Goal: Task Accomplishment & Management: Manage account settings

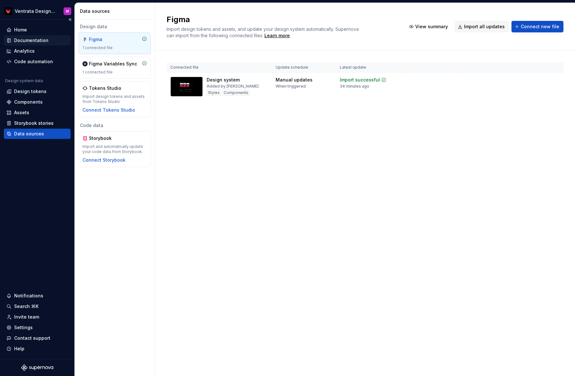
click at [49, 40] on div "Documentation" at bounding box center [37, 40] width 62 height 6
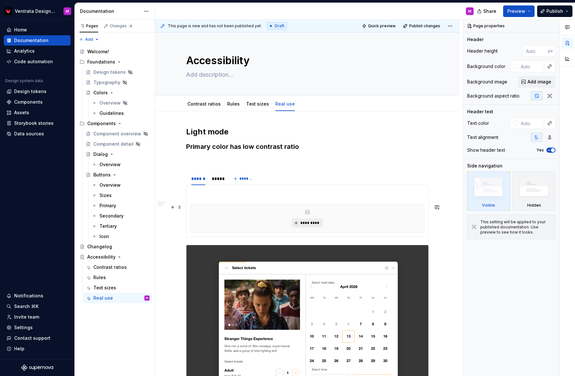
click at [304, 224] on span "*********" at bounding box center [310, 222] width 20 height 5
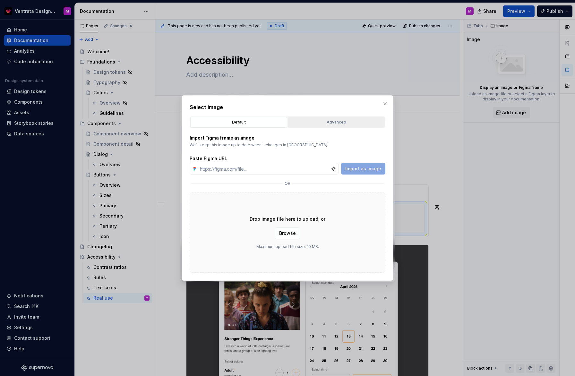
click at [324, 122] on div "Advanced" at bounding box center [336, 122] width 92 height 6
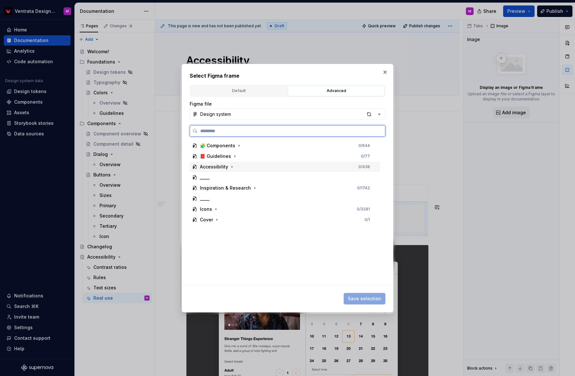
click at [222, 167] on div "Accessibility" at bounding box center [214, 167] width 28 height 6
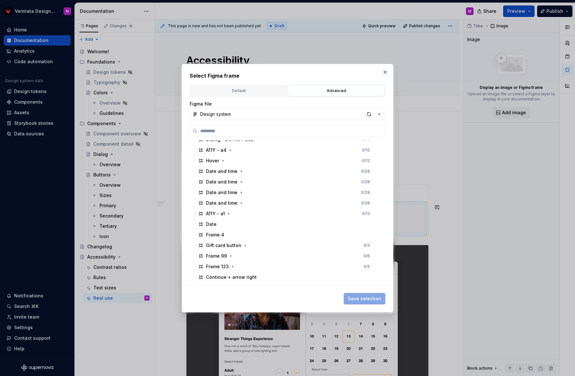
scroll to position [146, 0]
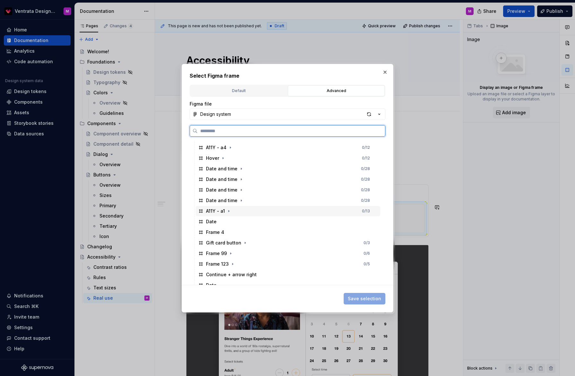
click at [345, 210] on div "A11Y - a1 0 / 13" at bounding box center [288, 211] width 185 height 10
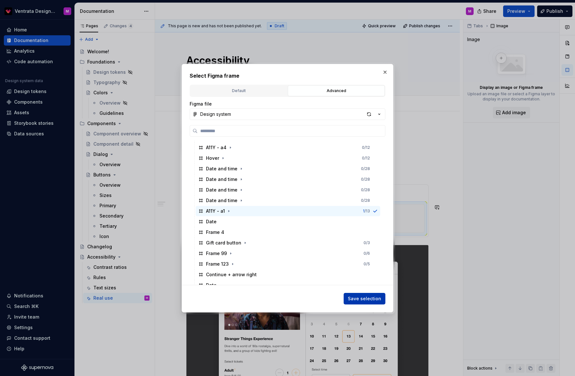
click at [375, 299] on span "Save selection" at bounding box center [364, 299] width 33 height 6
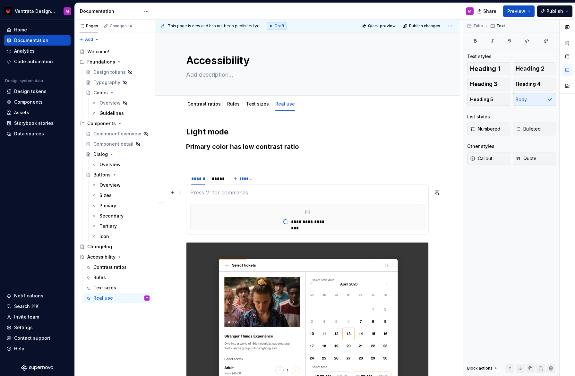
click at [212, 196] on section-item-column "**********" at bounding box center [307, 210] width 234 height 42
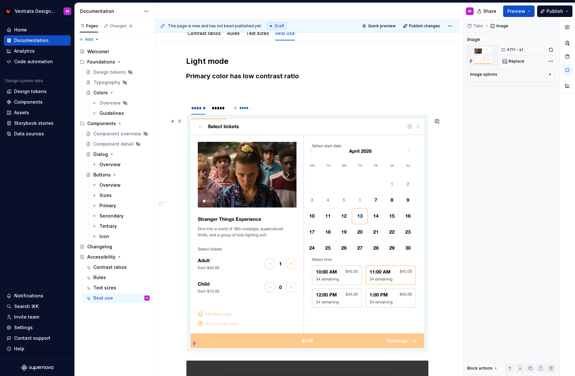
scroll to position [60, 0]
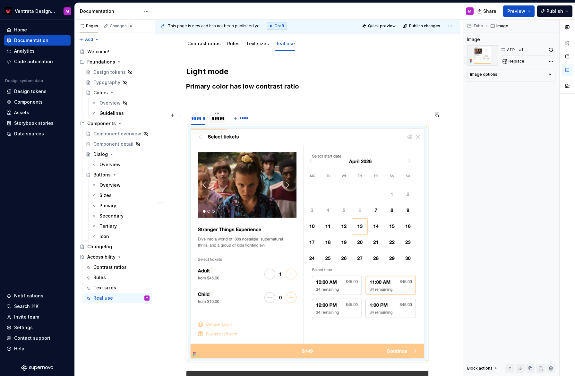
click at [220, 118] on div "*****" at bounding box center [217, 118] width 11 height 6
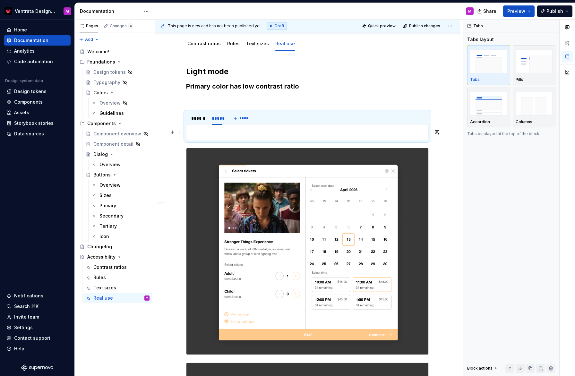
click at [245, 129] on p at bounding box center [307, 132] width 234 height 8
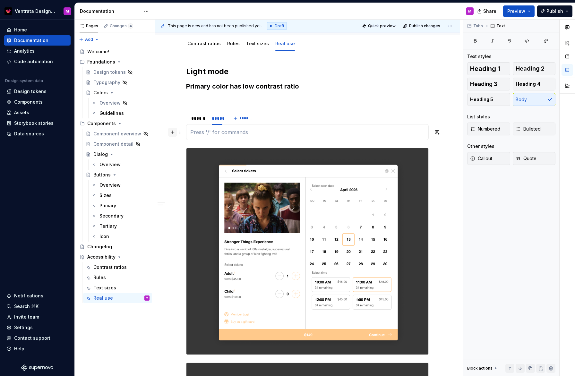
click at [174, 133] on button "button" at bounding box center [172, 132] width 9 height 9
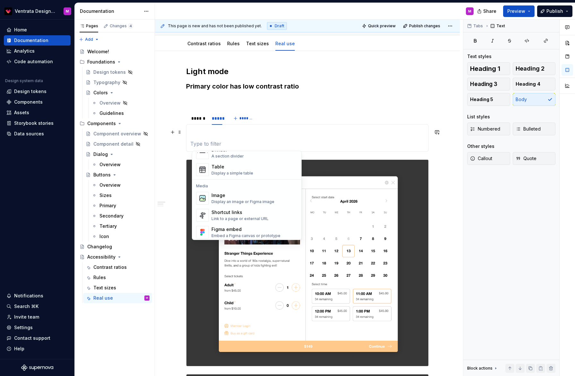
scroll to position [236, 0]
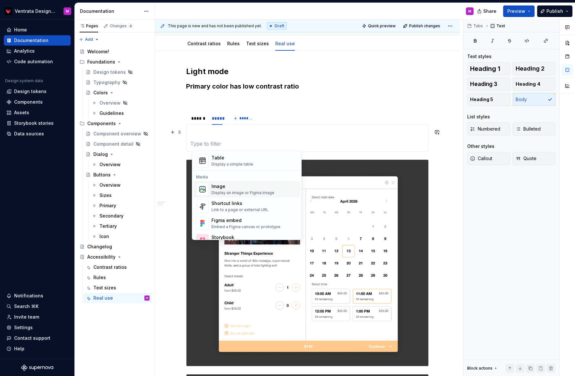
click at [252, 188] on div "Image" at bounding box center [243, 186] width 63 height 6
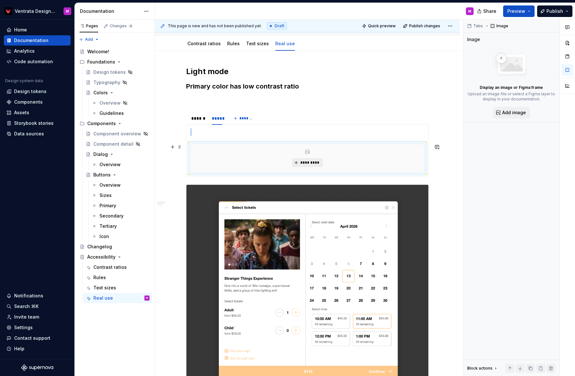
click at [317, 162] on span "*********" at bounding box center [310, 162] width 20 height 5
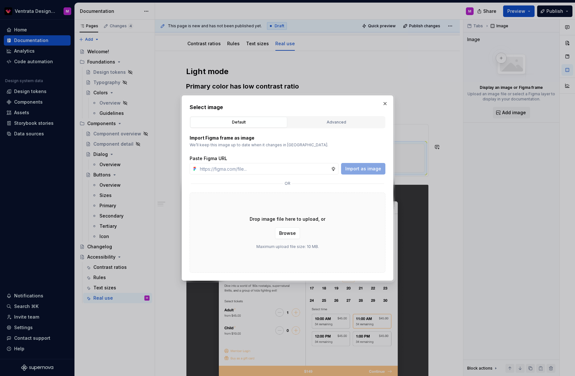
click at [327, 119] on button "Advanced" at bounding box center [336, 122] width 97 height 11
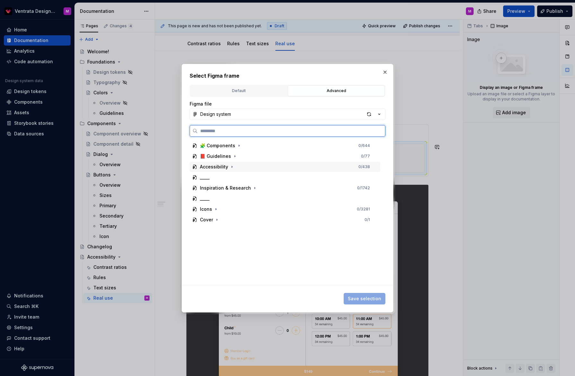
click at [247, 165] on div "Accessibility 0 / 438" at bounding box center [285, 167] width 191 height 10
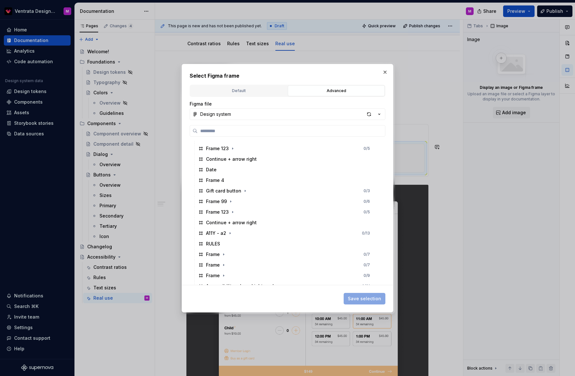
scroll to position [264, 0]
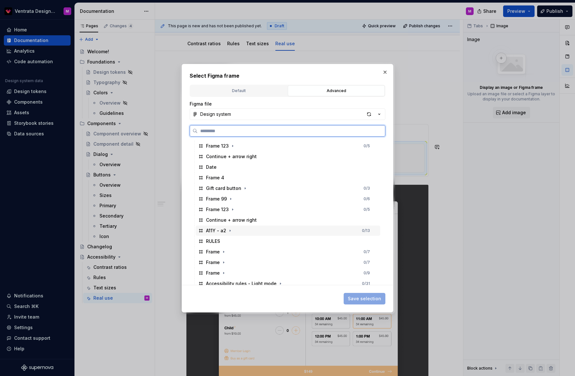
click at [303, 229] on div "A11Y - a2 0 / 13" at bounding box center [288, 231] width 185 height 10
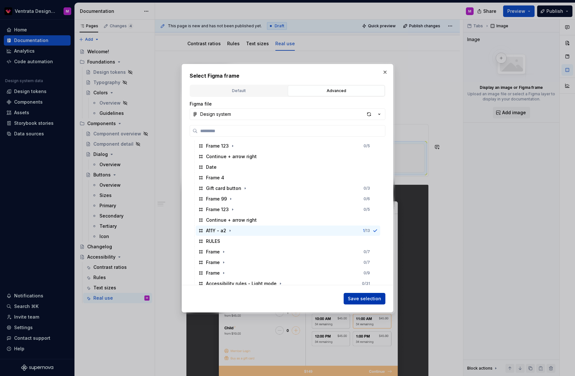
click at [367, 299] on span "Save selection" at bounding box center [364, 299] width 33 height 6
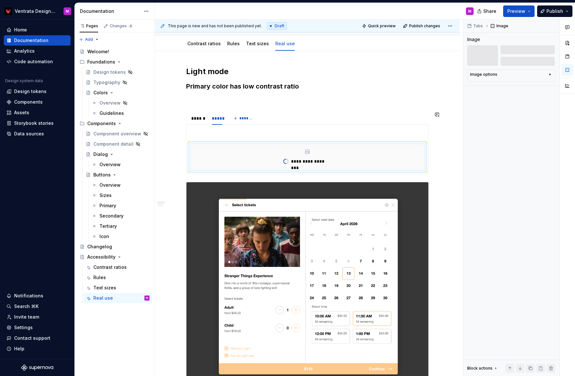
click at [226, 133] on p at bounding box center [307, 132] width 234 height 8
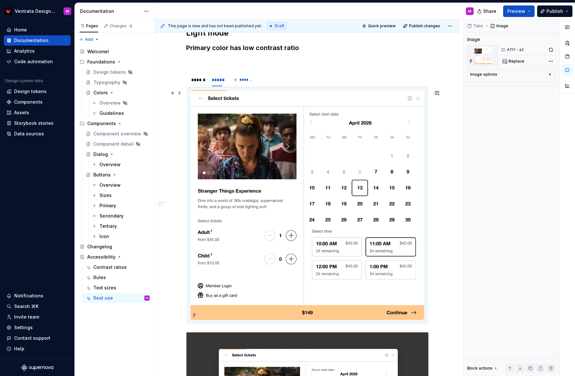
scroll to position [85, 0]
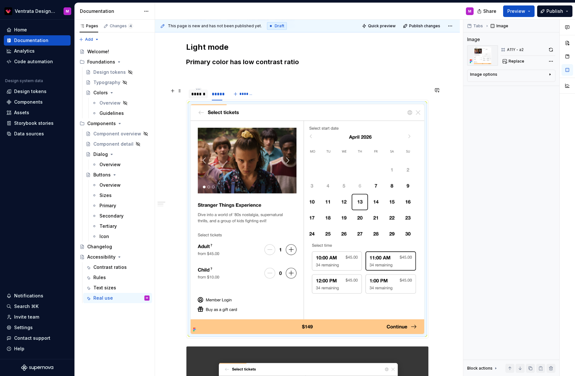
click at [198, 94] on div "******" at bounding box center [198, 94] width 14 height 6
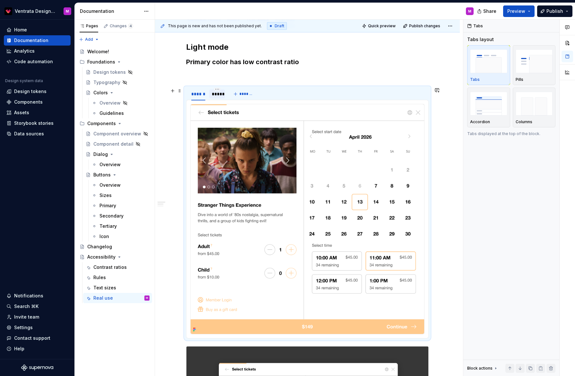
click at [218, 94] on div "*****" at bounding box center [217, 94] width 11 height 6
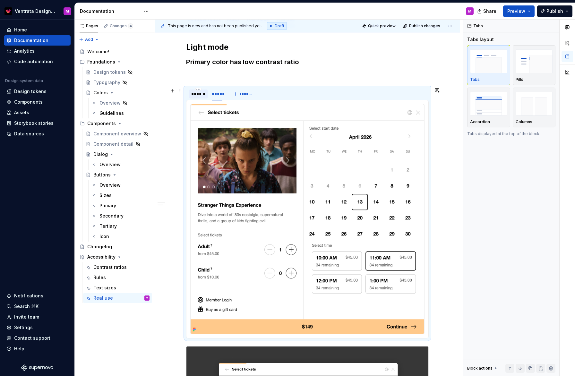
click at [200, 95] on div "******" at bounding box center [198, 94] width 14 height 6
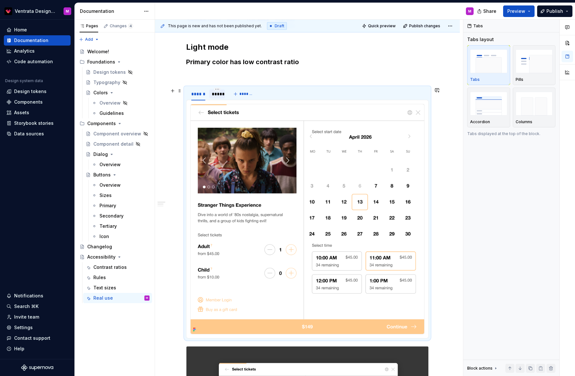
click at [219, 94] on div "*****" at bounding box center [217, 94] width 11 height 6
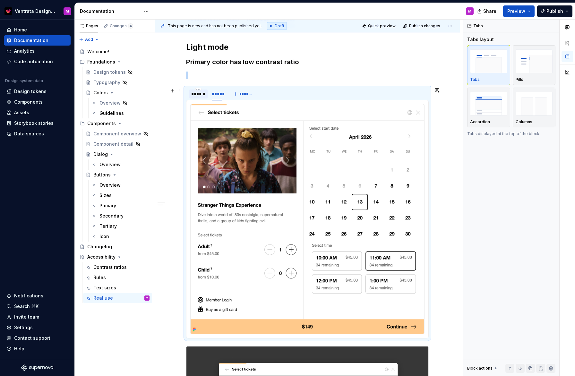
click at [198, 97] on div "******" at bounding box center [198, 94] width 14 height 6
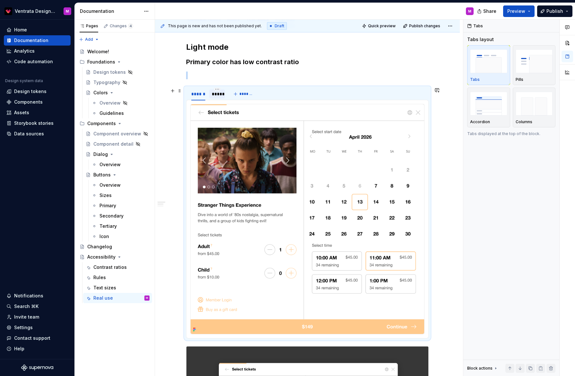
click at [219, 97] on div "*****" at bounding box center [217, 94] width 16 height 9
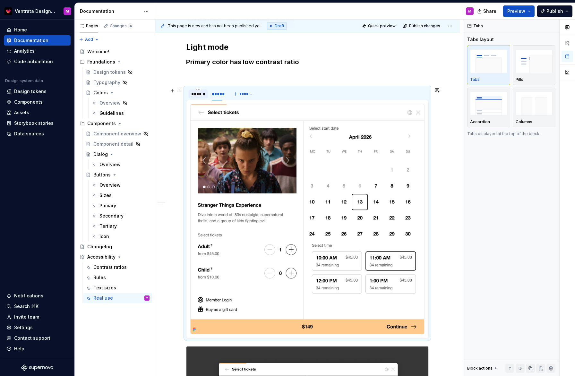
click at [201, 96] on div "******" at bounding box center [198, 94] width 14 height 6
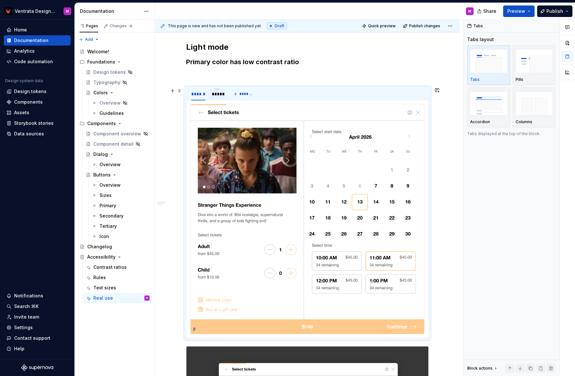
click at [222, 96] on div "*****" at bounding box center [217, 94] width 11 height 6
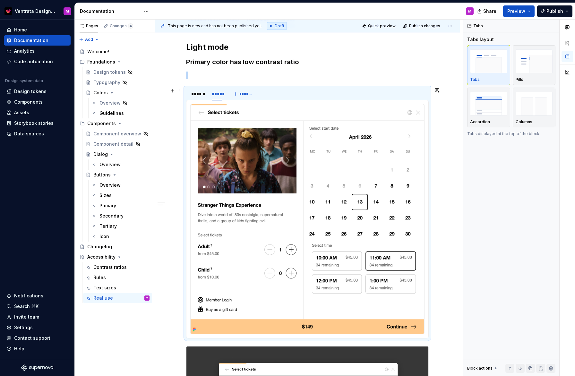
drag, startPoint x: 205, startPoint y: 97, endPoint x: 210, endPoint y: 96, distance: 5.5
click at [205, 97] on div "******" at bounding box center [198, 94] width 14 height 6
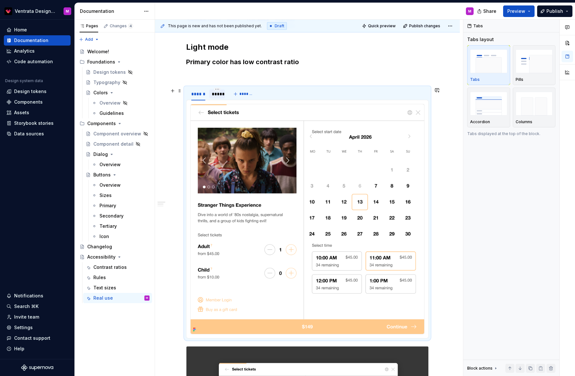
click at [225, 99] on div "*****" at bounding box center [217, 94] width 16 height 10
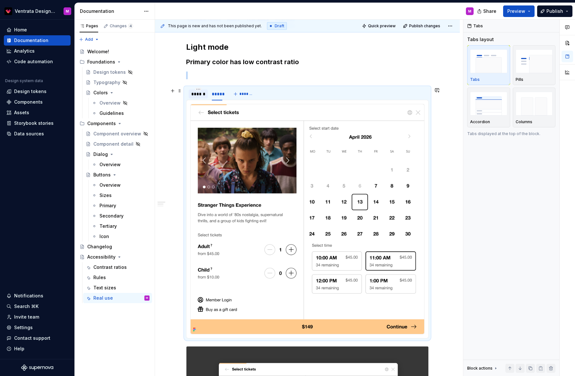
click at [204, 99] on div "******" at bounding box center [198, 94] width 19 height 10
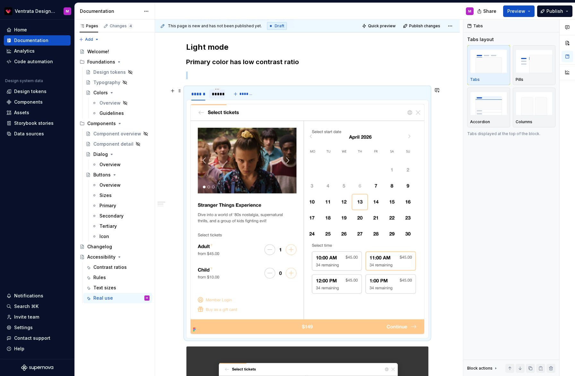
click at [221, 99] on div "*****" at bounding box center [217, 94] width 16 height 10
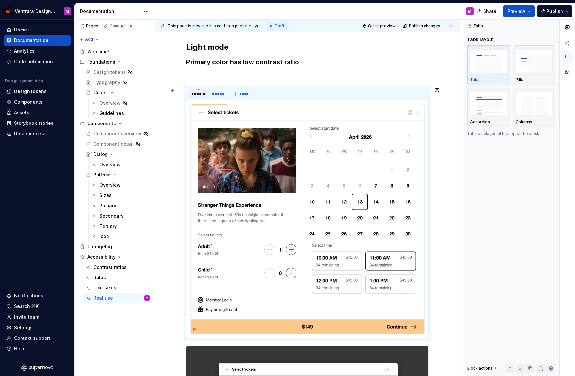
click at [202, 94] on div "******" at bounding box center [198, 94] width 14 height 6
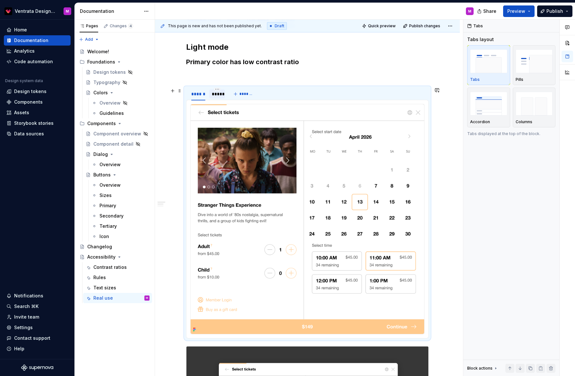
click at [218, 97] on div "*****" at bounding box center [217, 94] width 11 height 6
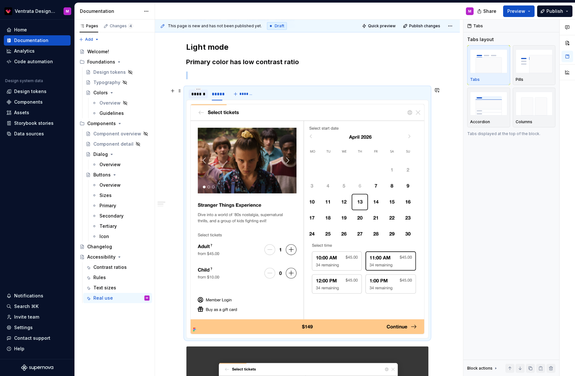
click at [201, 95] on div "******" at bounding box center [198, 94] width 14 height 6
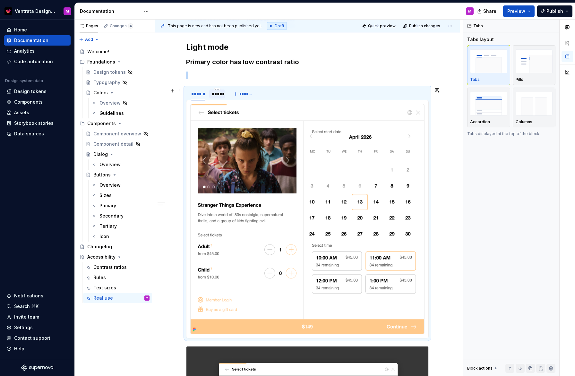
click at [220, 97] on div "*****" at bounding box center [217, 94] width 16 height 9
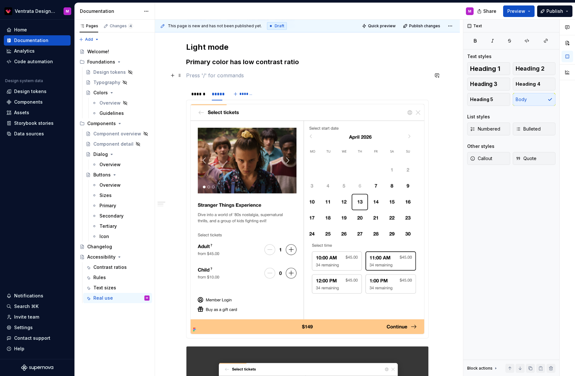
click at [286, 76] on p at bounding box center [307, 76] width 243 height 8
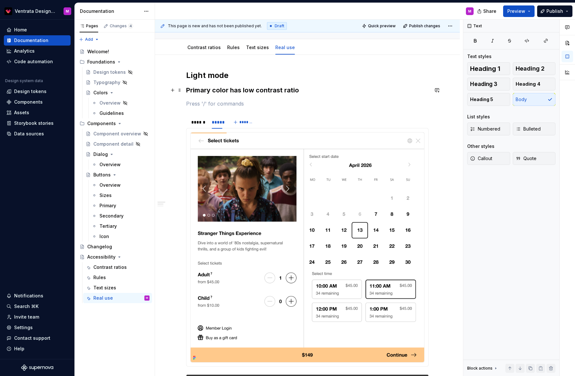
click at [188, 91] on h3 "Primary color has low contrast ratio" at bounding box center [307, 90] width 243 height 9
click at [196, 106] on p at bounding box center [307, 104] width 243 height 8
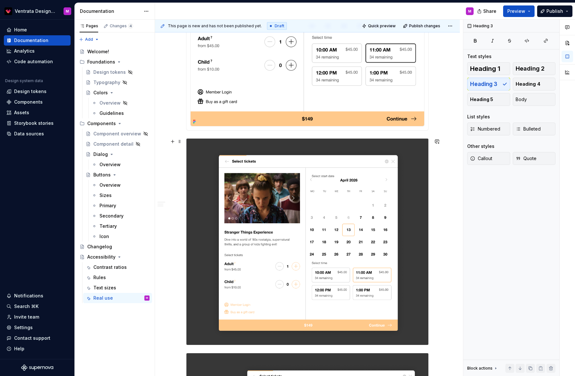
scroll to position [428, 0]
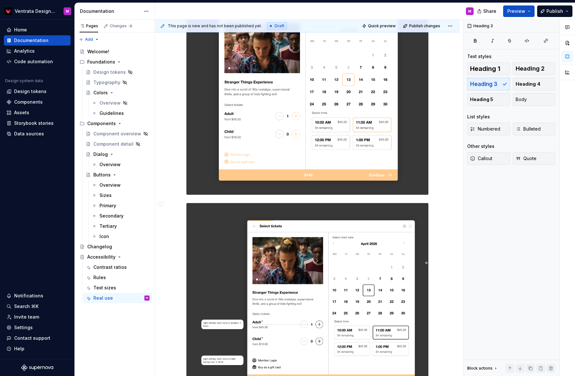
click at [334, 108] on img at bounding box center [307, 91] width 242 height 206
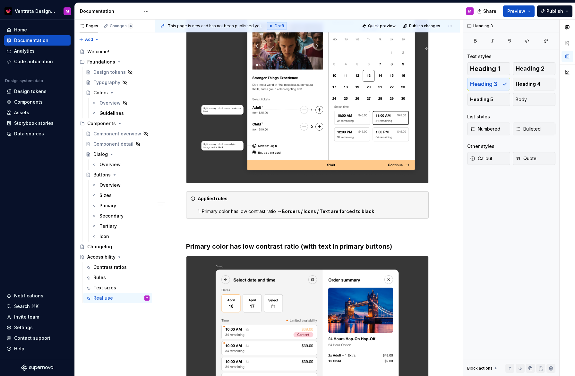
click at [305, 130] on img at bounding box center [307, 85] width 242 height 195
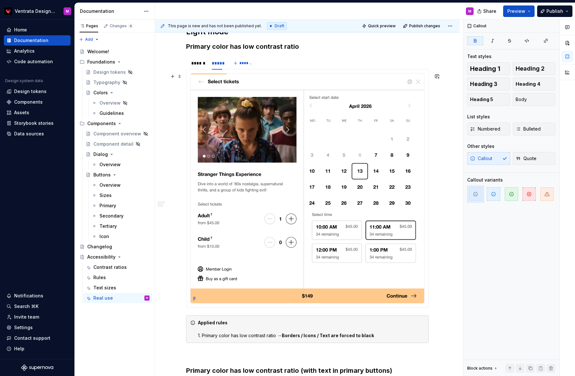
scroll to position [81, 0]
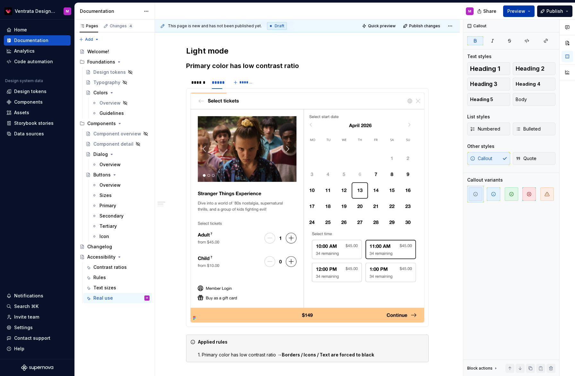
click at [531, 8] on button "Preview" at bounding box center [518, 11] width 31 height 12
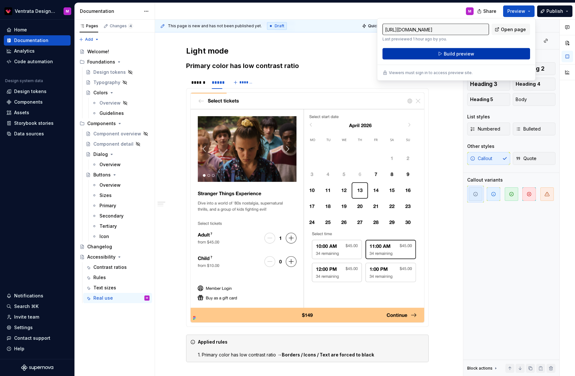
click at [491, 52] on button "Build preview" at bounding box center [457, 54] width 148 height 12
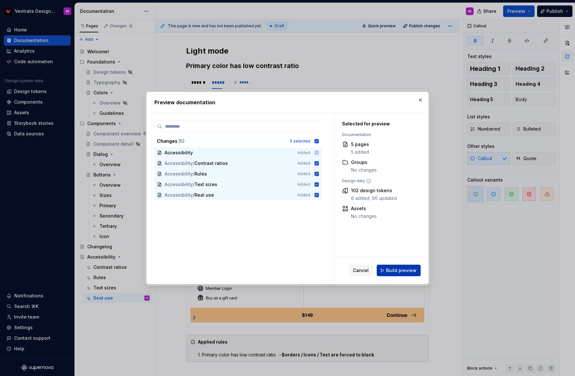
click at [404, 268] on span "Build preview" at bounding box center [401, 270] width 30 height 6
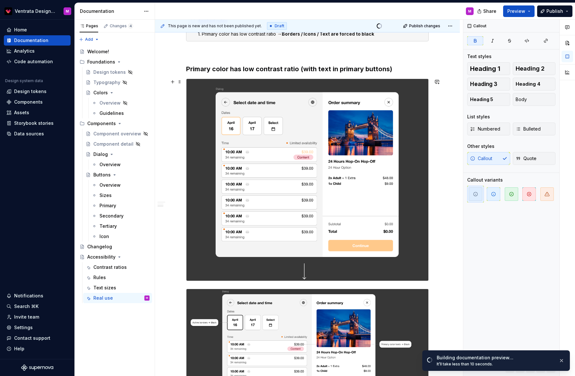
scroll to position [372, 0]
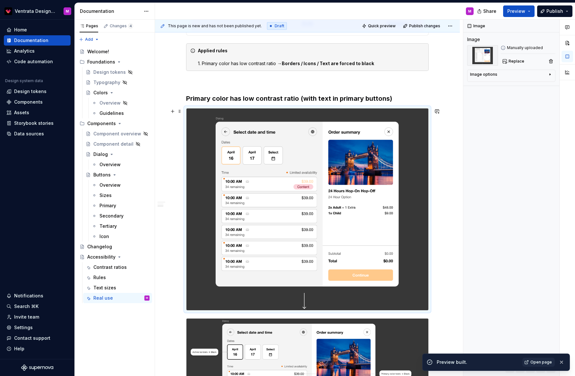
click at [309, 144] on img at bounding box center [307, 209] width 242 height 202
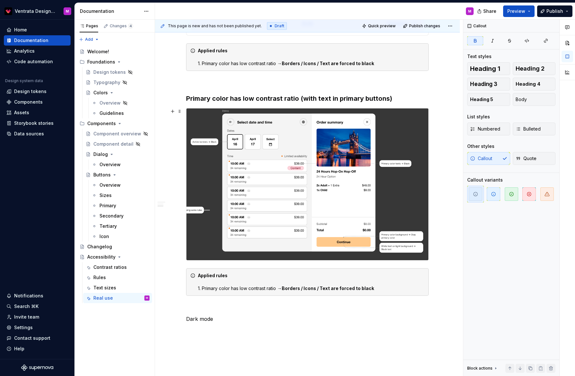
scroll to position [293, 0]
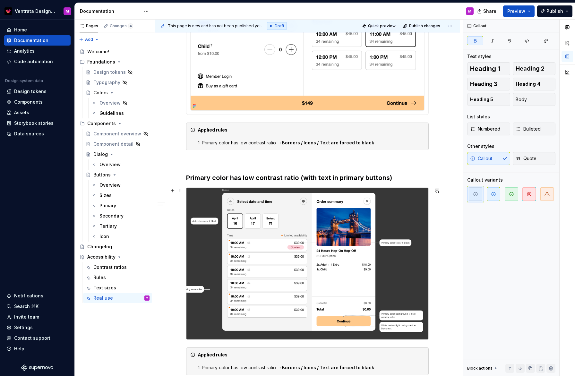
click at [299, 209] on img at bounding box center [307, 264] width 242 height 152
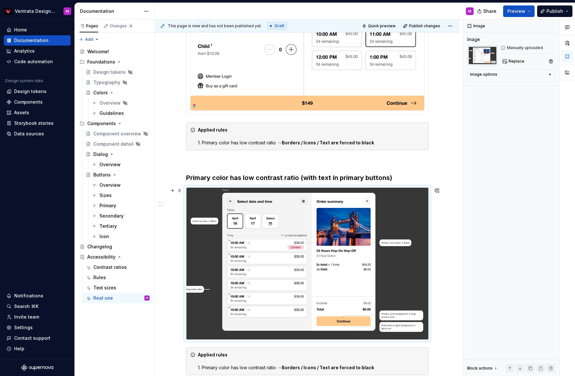
scroll to position [279, 0]
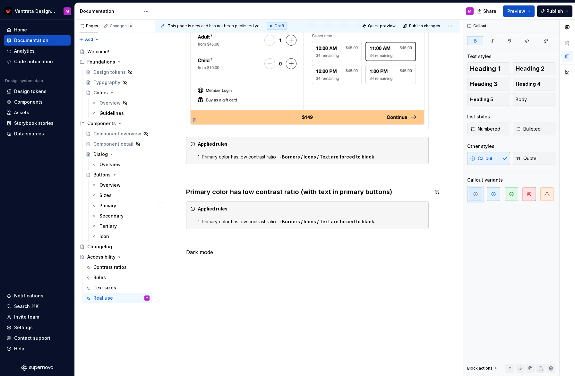
click at [393, 188] on h3 "Primary color has low contrast ratio (with text in primary buttons)" at bounding box center [307, 191] width 243 height 9
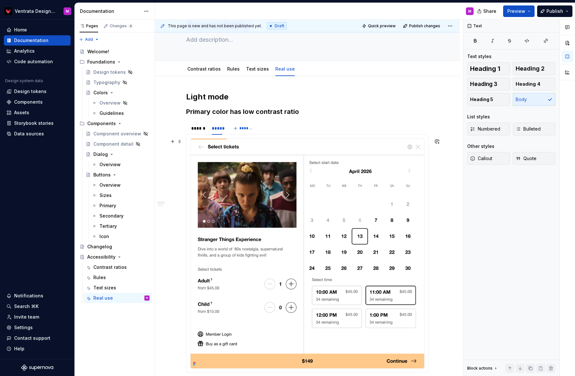
scroll to position [198, 0]
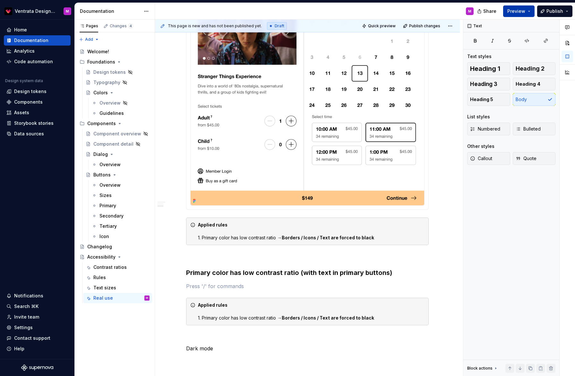
click at [532, 8] on button "Preview" at bounding box center [518, 11] width 31 height 12
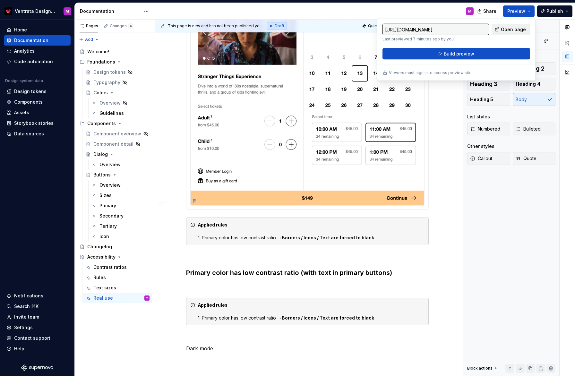
click at [520, 30] on span "Open page" at bounding box center [513, 29] width 25 height 6
type textarea "*"
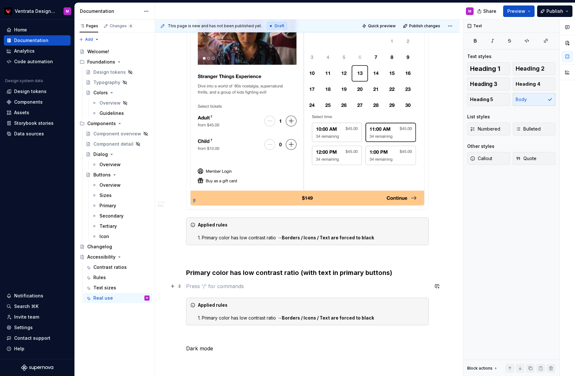
click at [202, 284] on p at bounding box center [307, 286] width 243 height 8
click at [171, 287] on button "button" at bounding box center [172, 286] width 9 height 9
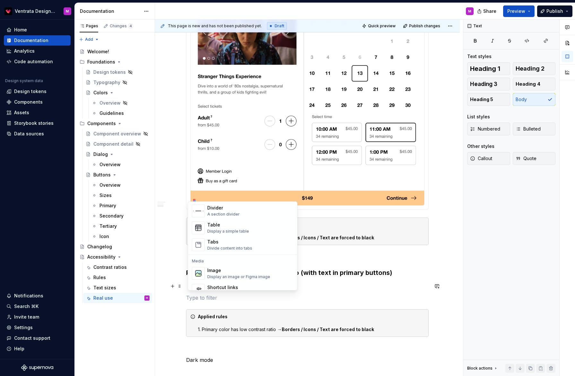
scroll to position [229, 0]
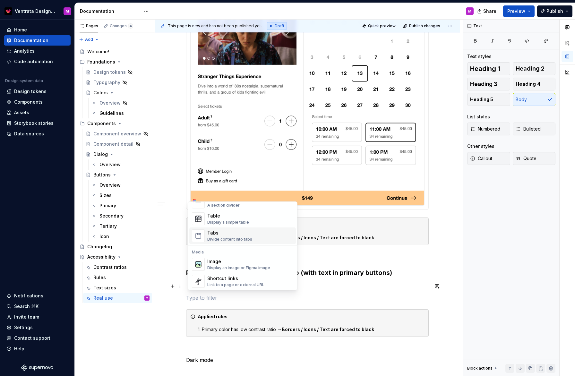
click at [242, 235] on div "Tabs" at bounding box center [229, 233] width 45 height 6
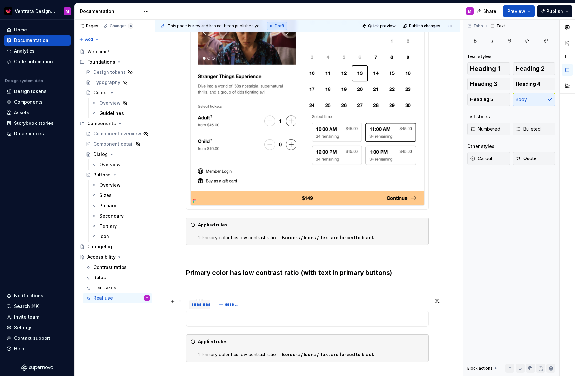
click at [203, 303] on div "********" at bounding box center [199, 305] width 17 height 6
type input "******"
click at [232, 305] on span "*******" at bounding box center [229, 304] width 14 height 5
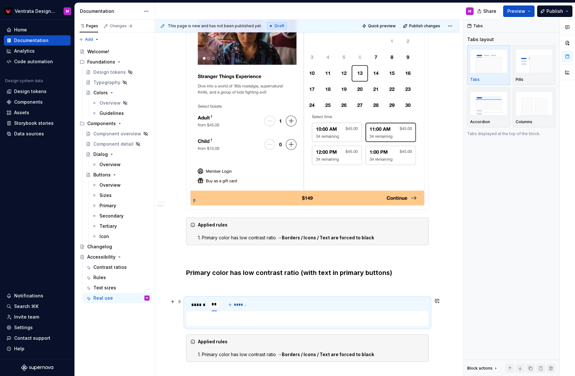
type input "*****"
click at [232, 284] on p at bounding box center [307, 286] width 243 height 8
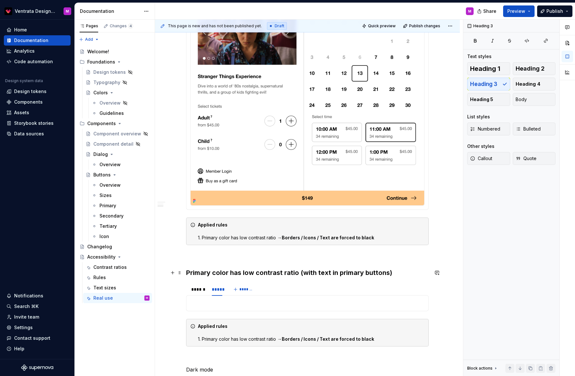
click at [188, 272] on h3 "Primary color has low contrast ratio (with text in primary buttons)" at bounding box center [307, 272] width 243 height 9
click at [201, 300] on p at bounding box center [307, 303] width 234 height 8
click at [200, 290] on div "******" at bounding box center [198, 289] width 14 height 6
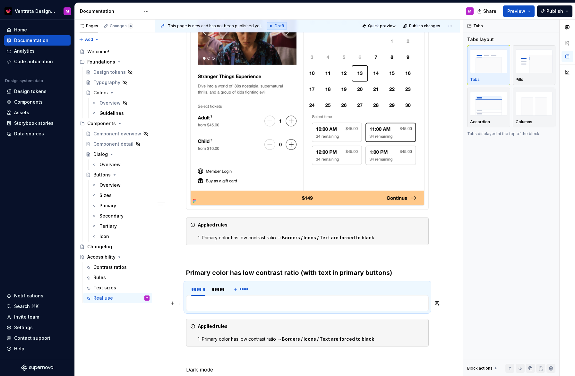
click at [203, 302] on p at bounding box center [307, 303] width 234 height 8
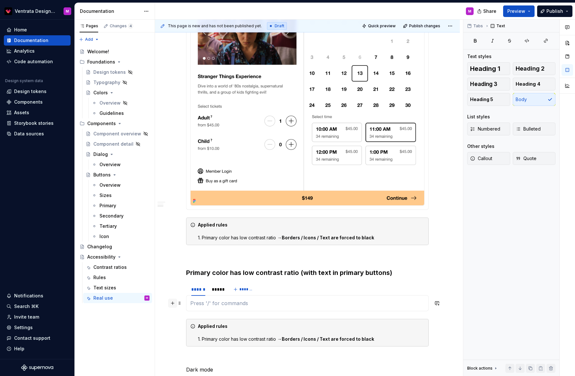
click at [175, 303] on button "button" at bounding box center [172, 303] width 9 height 9
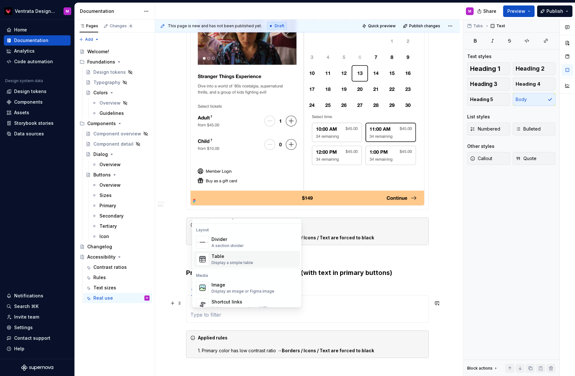
scroll to position [218, 0]
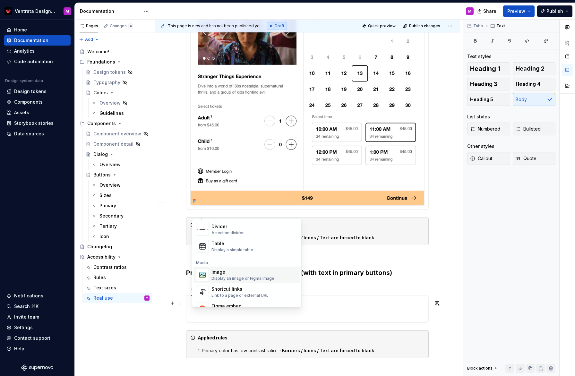
click at [246, 276] on div "Display an image or Figma image" at bounding box center [243, 278] width 63 height 5
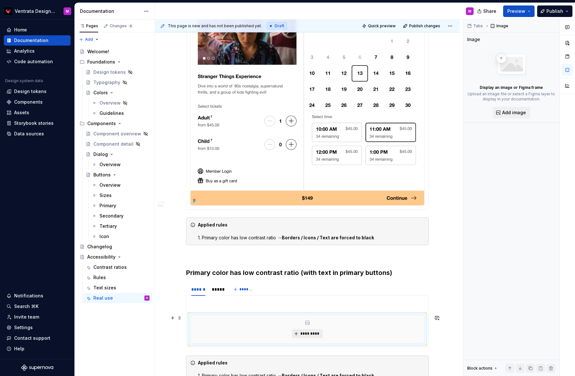
click at [315, 332] on span "*********" at bounding box center [310, 333] width 20 height 5
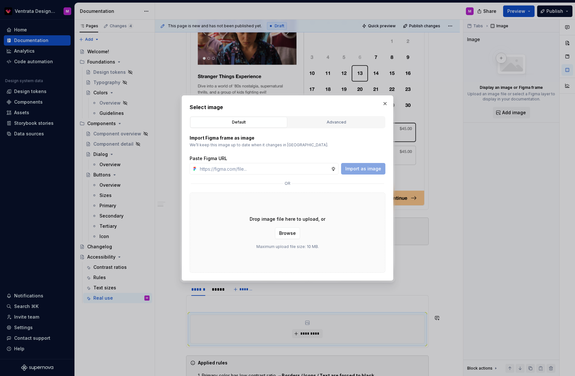
click at [336, 123] on div "Advanced" at bounding box center [336, 122] width 92 height 6
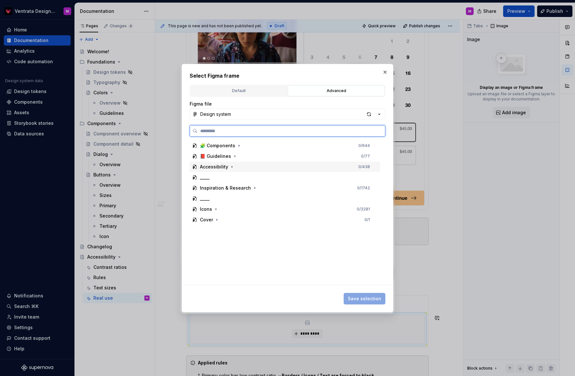
click at [216, 166] on div "Accessibility" at bounding box center [214, 167] width 28 height 6
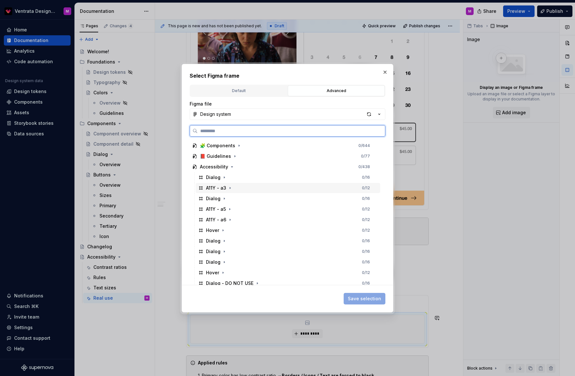
click at [250, 189] on div "A11Y - a3 0 / 12" at bounding box center [288, 188] width 185 height 10
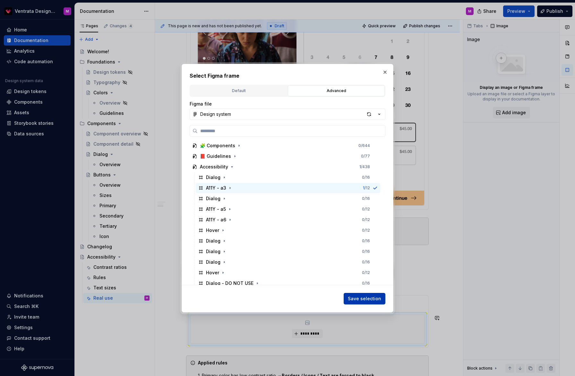
click at [369, 298] on span "Save selection" at bounding box center [364, 299] width 33 height 6
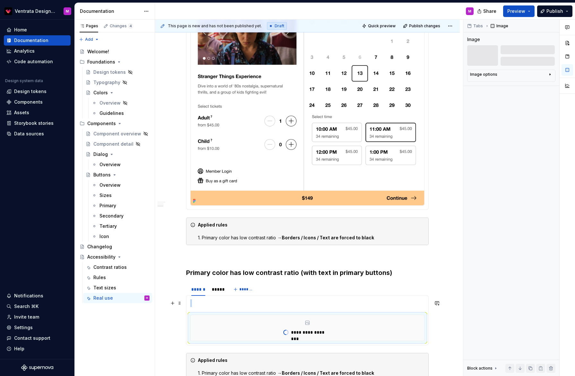
click at [212, 302] on p at bounding box center [307, 303] width 234 height 8
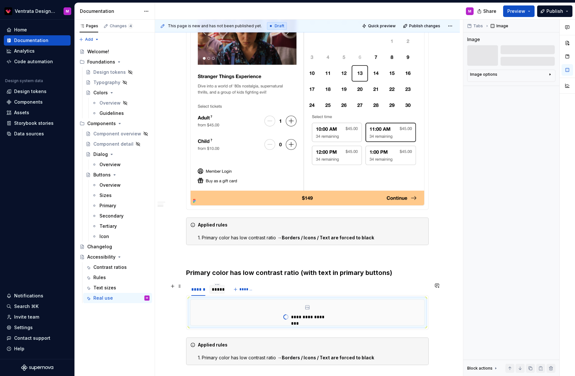
click at [217, 289] on div "*****" at bounding box center [217, 289] width 11 height 6
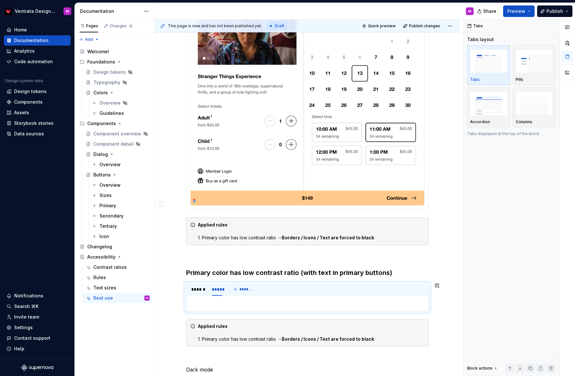
click at [221, 305] on p at bounding box center [307, 303] width 234 height 8
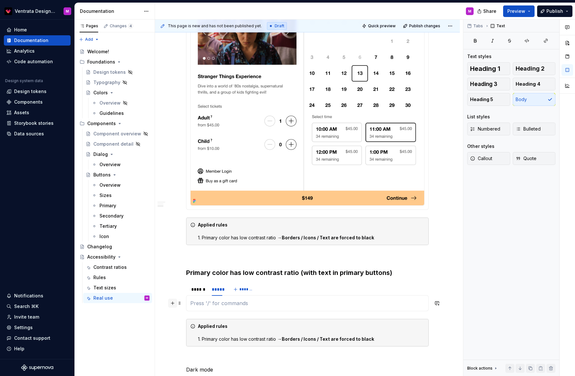
click at [171, 303] on button "button" at bounding box center [172, 303] width 9 height 9
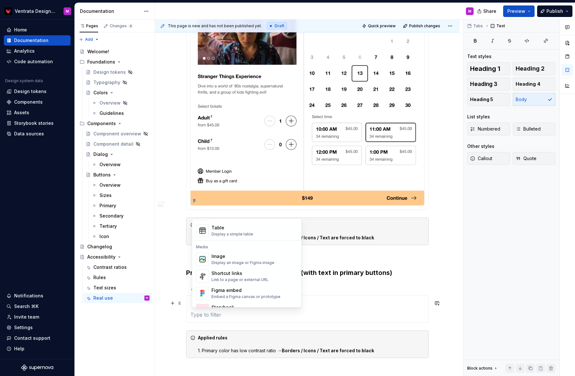
scroll to position [232, 0]
click at [234, 256] on div "Image" at bounding box center [243, 258] width 63 height 6
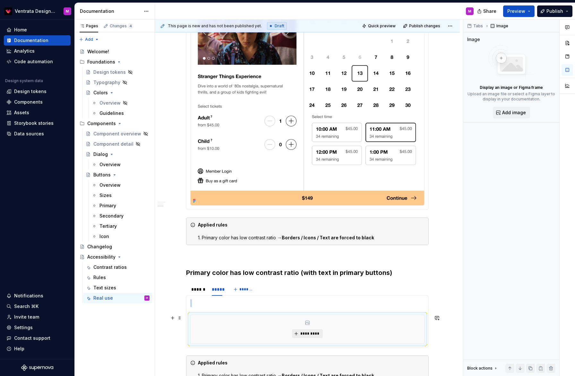
click at [314, 332] on span "*********" at bounding box center [310, 333] width 20 height 5
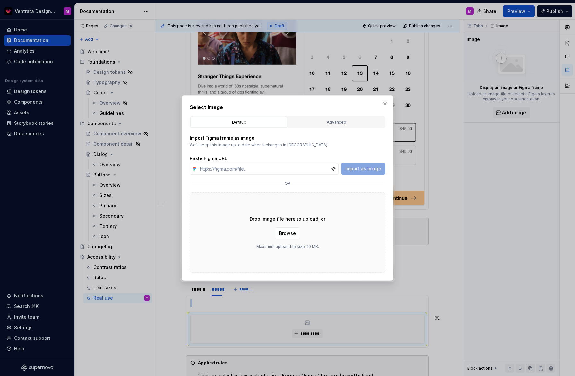
click at [325, 126] on button "Advanced" at bounding box center [336, 122] width 97 height 11
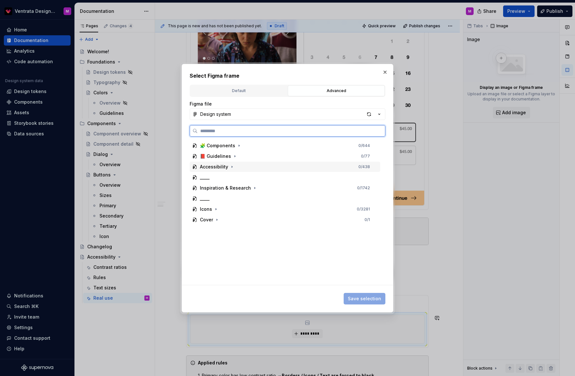
click at [242, 165] on div "Accessibility 0 / 438" at bounding box center [285, 167] width 191 height 10
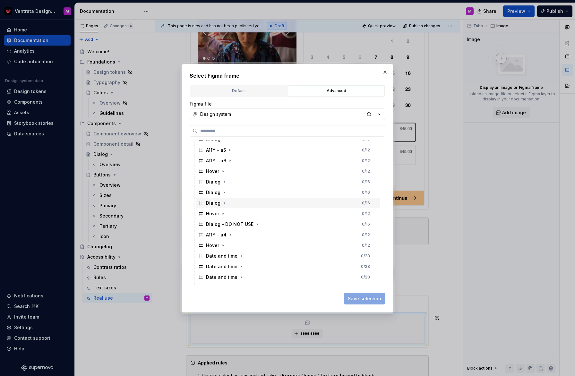
scroll to position [62, 0]
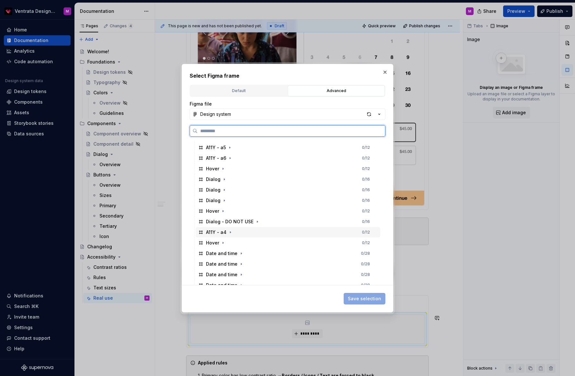
drag, startPoint x: 253, startPoint y: 233, endPoint x: 257, endPoint y: 236, distance: 4.5
click at [253, 233] on div "A11Y - a4 0 / 12" at bounding box center [288, 232] width 185 height 10
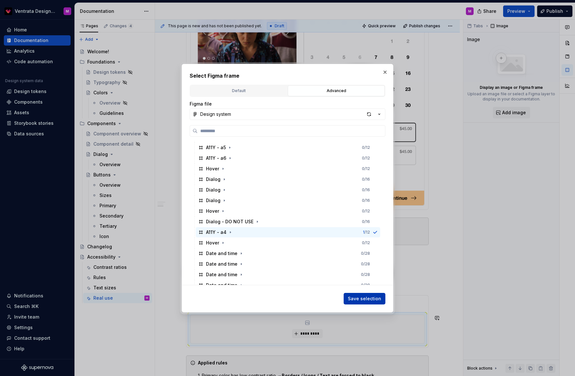
click at [360, 295] on button "Save selection" at bounding box center [365, 299] width 42 height 12
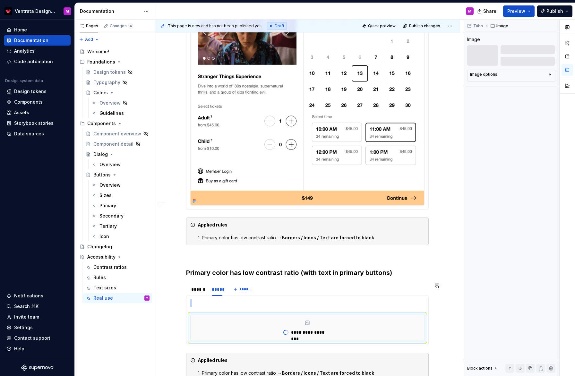
click at [253, 306] on p at bounding box center [307, 303] width 234 height 8
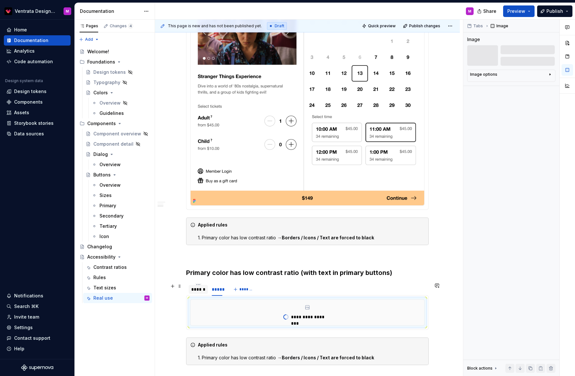
click at [194, 292] on div "******" at bounding box center [198, 289] width 14 height 6
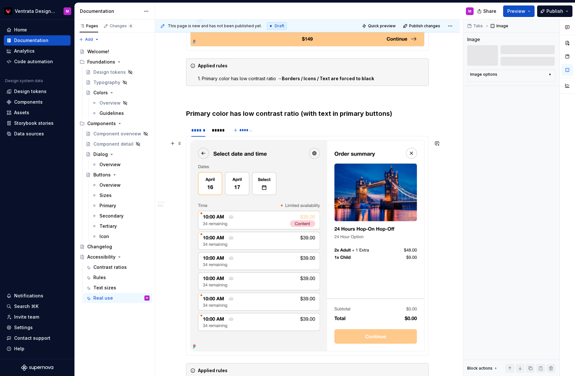
scroll to position [374, 0]
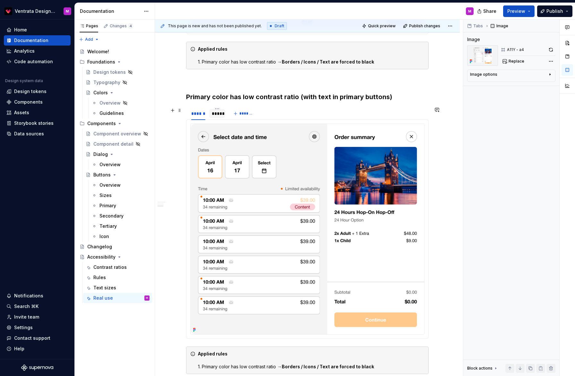
click at [222, 113] on div "*****" at bounding box center [217, 113] width 11 height 6
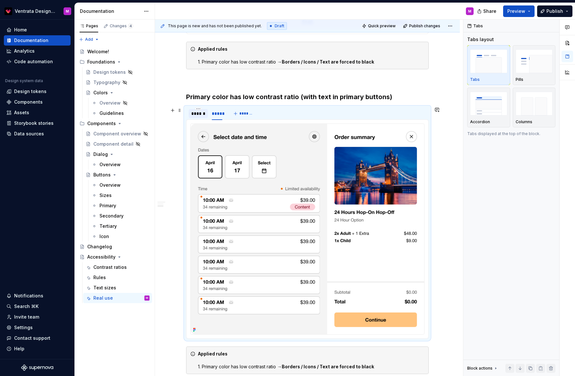
click at [204, 111] on div "******" at bounding box center [198, 113] width 14 height 6
click at [422, 120] on div at bounding box center [307, 229] width 243 height 220
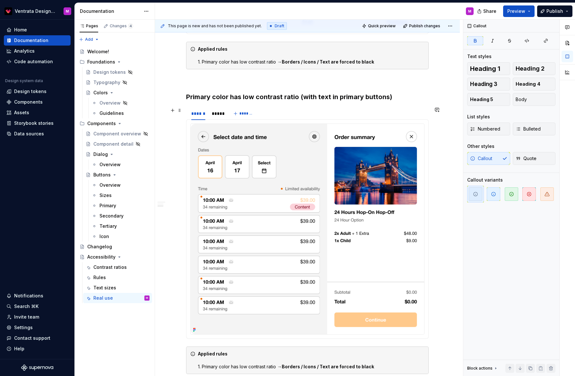
click at [381, 117] on div "****** ***** *******" at bounding box center [307, 113] width 243 height 13
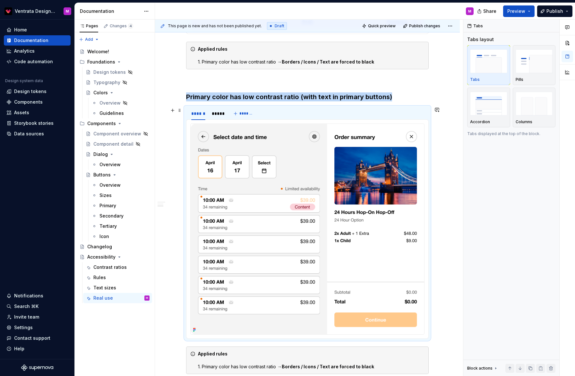
click at [329, 119] on div "****** ***** *******" at bounding box center [307, 113] width 243 height 13
click at [491, 367] on div "Block actions" at bounding box center [479, 368] width 25 height 5
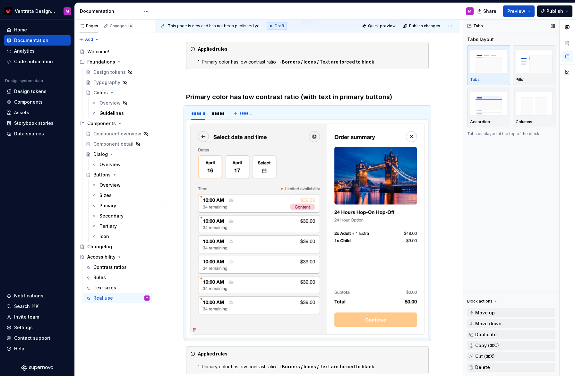
click at [487, 301] on div "Block actions" at bounding box center [479, 301] width 25 height 5
click at [223, 128] on img at bounding box center [308, 229] width 234 height 211
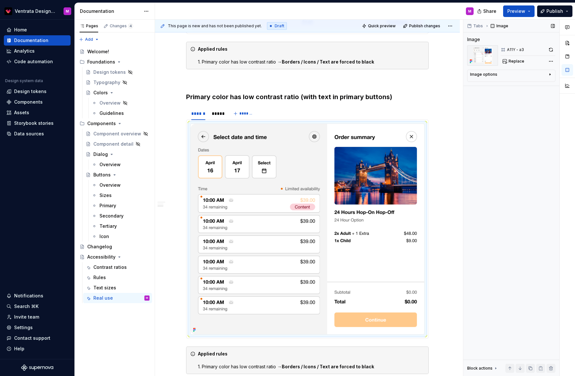
click at [538, 74] on div "Image options" at bounding box center [508, 76] width 77 height 8
click at [482, 86] on div "Alignment" at bounding box center [480, 84] width 21 height 6
click at [551, 63] on div "Comments Open comments No comments yet Select ‘Comment’ from the block context …" at bounding box center [519, 198] width 112 height 357
click at [552, 63] on div "Comments Open comments No comments yet Select ‘Comment’ from the block context …" at bounding box center [519, 198] width 112 height 357
click at [221, 114] on div "*****" at bounding box center [217, 113] width 11 height 6
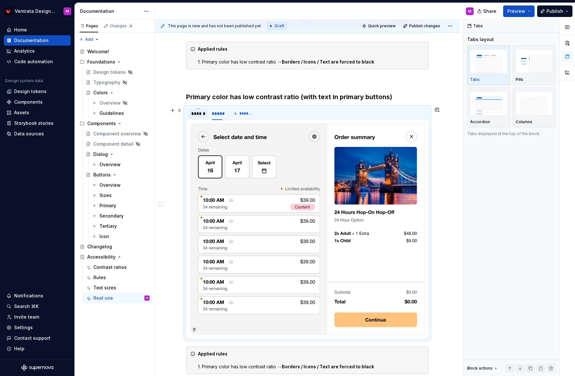
click at [200, 115] on div "******" at bounding box center [198, 113] width 14 height 6
drag, startPoint x: 220, startPoint y: 112, endPoint x: 216, endPoint y: 113, distance: 3.9
click at [220, 112] on div "*****" at bounding box center [217, 113] width 11 height 6
type textarea "*"
click at [203, 113] on div "******" at bounding box center [198, 113] width 14 height 6
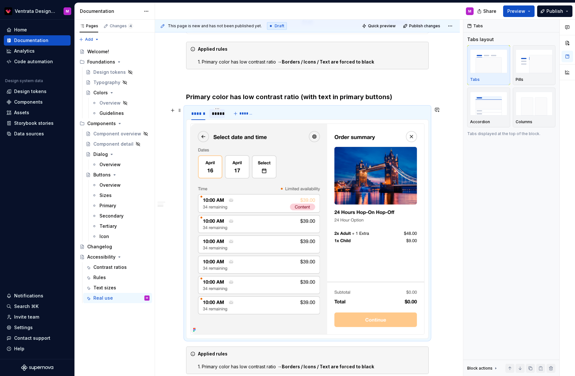
click at [216, 113] on div "*****" at bounding box center [217, 113] width 11 height 6
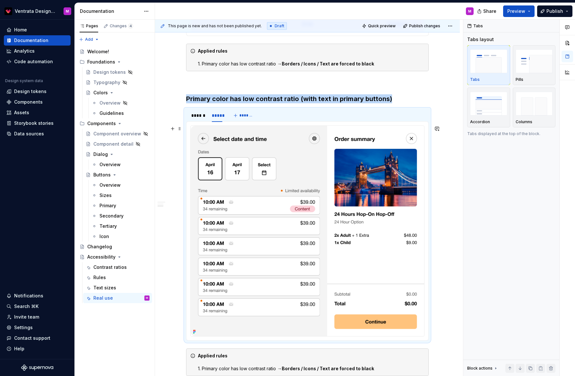
scroll to position [371, 0]
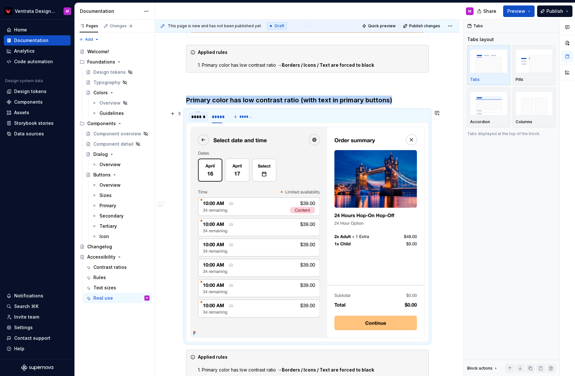
click at [204, 117] on div "******" at bounding box center [198, 117] width 14 height 6
click at [225, 117] on div "*****" at bounding box center [217, 116] width 16 height 9
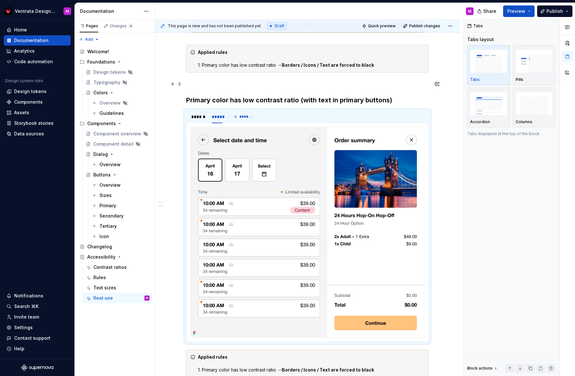
click at [333, 85] on p at bounding box center [307, 84] width 243 height 8
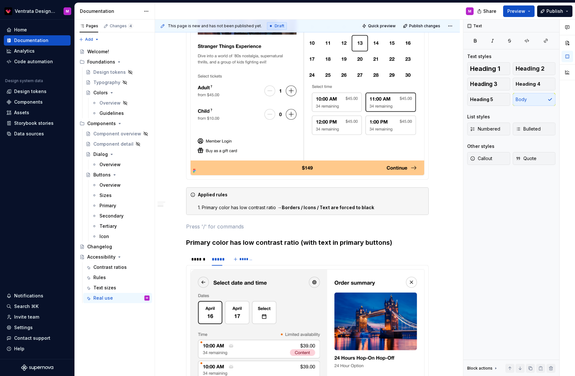
scroll to position [223, 0]
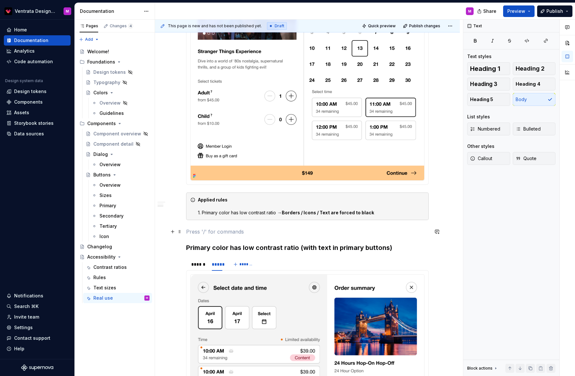
click at [220, 231] on p at bounding box center [307, 232] width 243 height 8
click at [174, 231] on button "button" at bounding box center [172, 231] width 9 height 9
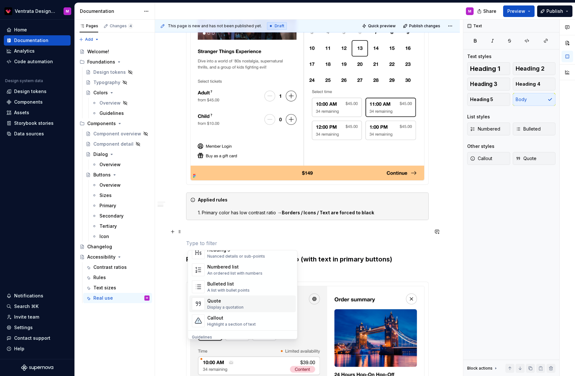
scroll to position [160, 0]
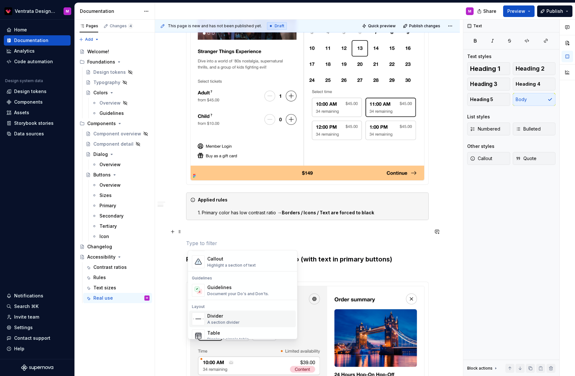
click at [224, 319] on div "Divider" at bounding box center [223, 316] width 32 height 6
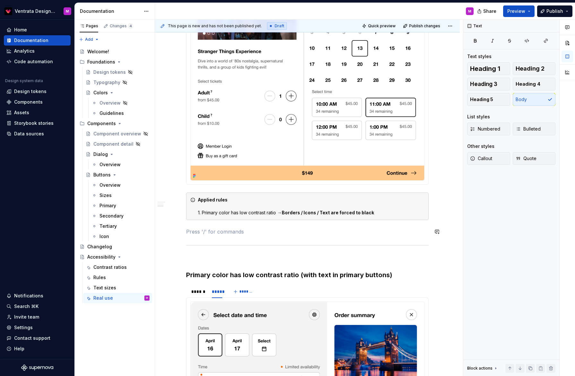
click at [239, 237] on div "Light mode Primary color has low contrast ratio ****** ***** ******* Applied ru…" at bounding box center [307, 242] width 243 height 676
click at [234, 261] on p at bounding box center [307, 259] width 243 height 8
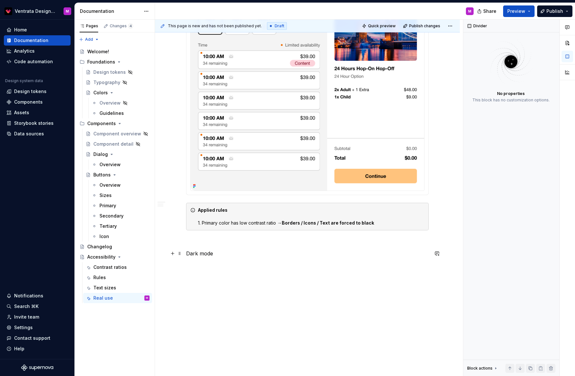
scroll to position [531, 0]
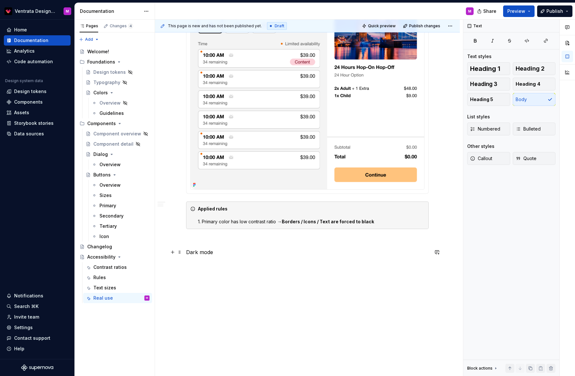
click at [240, 250] on p "Dark mode" at bounding box center [307, 252] width 243 height 8
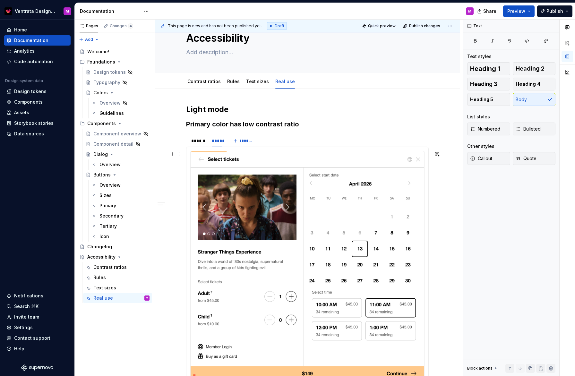
scroll to position [0, 0]
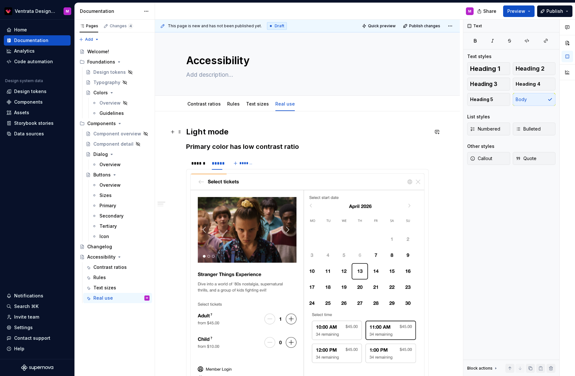
click at [196, 130] on h2 "Light mode" at bounding box center [307, 132] width 243 height 10
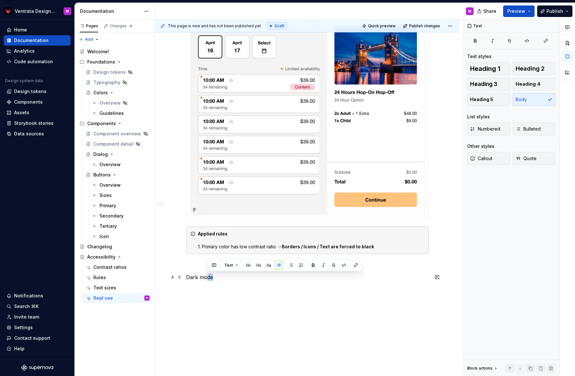
click at [208, 280] on p "Dark mode" at bounding box center [307, 277] width 243 height 8
click at [222, 278] on p "Dark mode" at bounding box center [307, 277] width 243 height 8
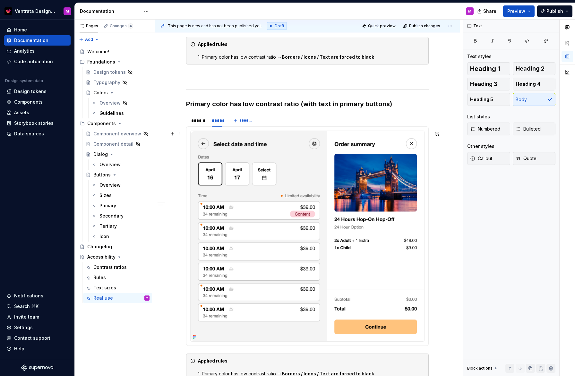
scroll to position [542, 0]
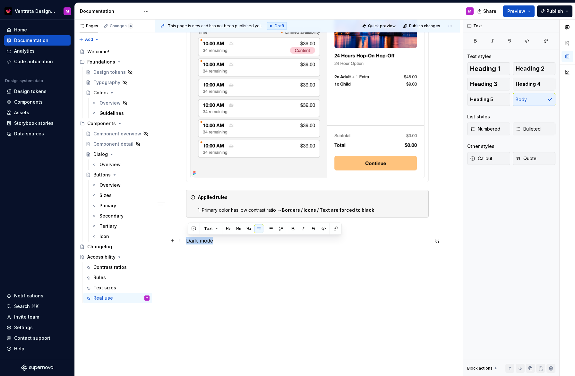
drag, startPoint x: 212, startPoint y: 241, endPoint x: 183, endPoint y: 237, distance: 30.1
click at [229, 228] on button "button" at bounding box center [228, 228] width 9 height 9
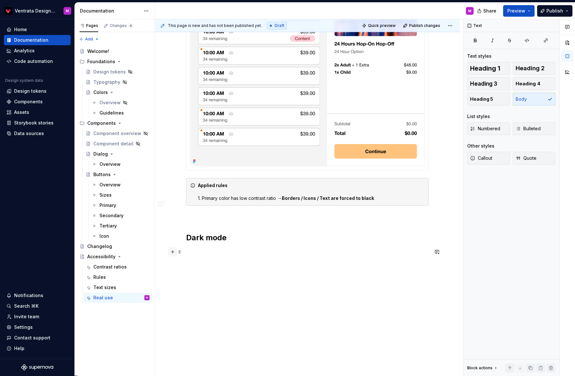
click at [175, 252] on button "button" at bounding box center [172, 251] width 9 height 9
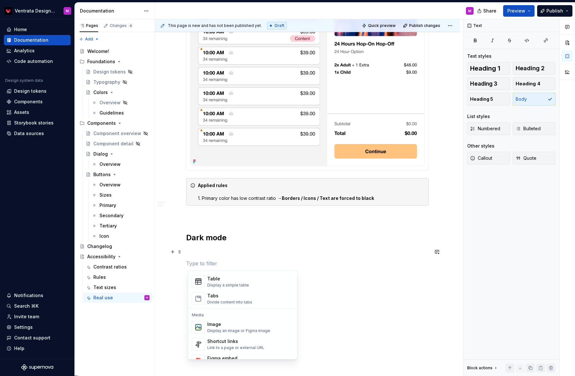
scroll to position [240, 0]
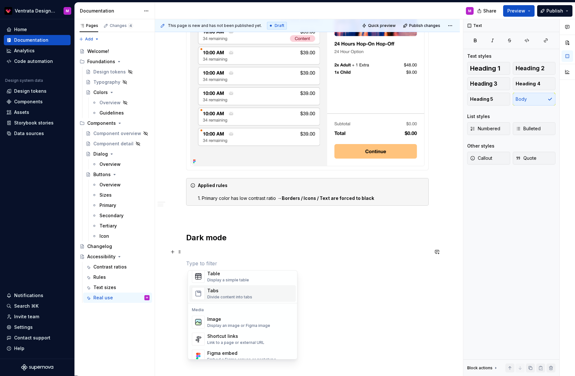
click at [224, 292] on div "Tabs" at bounding box center [229, 291] width 45 height 6
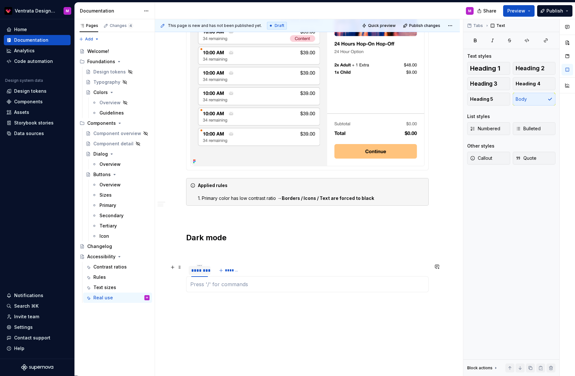
click at [204, 271] on div "********" at bounding box center [199, 270] width 17 height 6
type input "******"
click at [228, 271] on span "*******" at bounding box center [229, 270] width 14 height 5
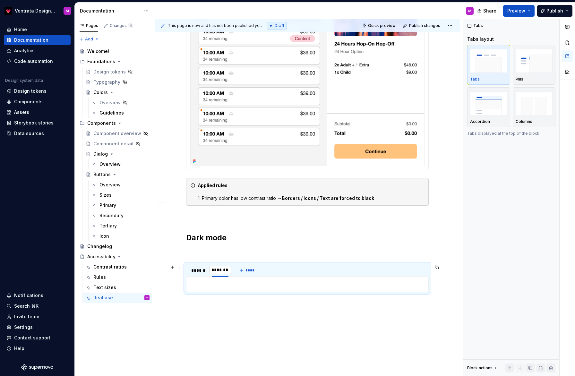
click at [228, 271] on input "********" at bounding box center [220, 270] width 22 height 12
type input "******"
click at [223, 267] on div "******" at bounding box center [218, 270] width 13 height 6
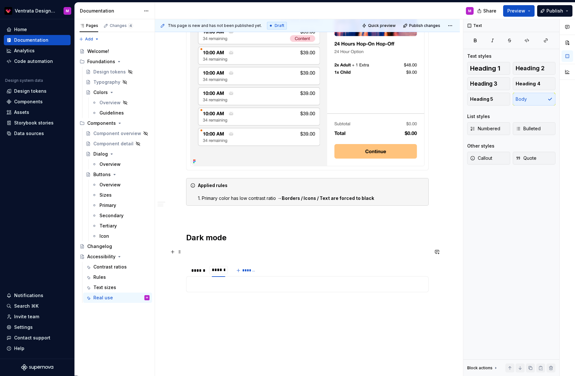
type input "*****"
drag, startPoint x: 206, startPoint y: 269, endPoint x: 212, endPoint y: 273, distance: 7.3
click at [205, 269] on div "******" at bounding box center [198, 270] width 14 height 6
click at [219, 283] on p at bounding box center [307, 285] width 234 height 8
click at [173, 286] on button "button" at bounding box center [172, 284] width 9 height 9
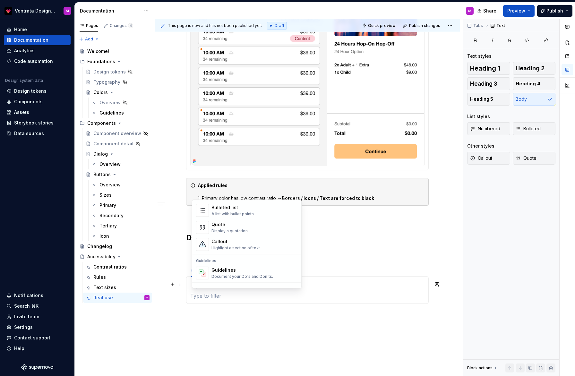
scroll to position [193, 0]
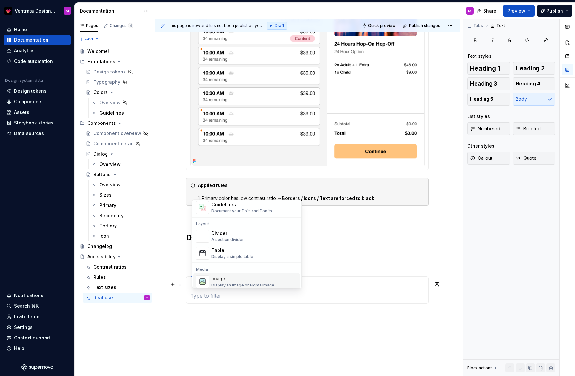
click at [233, 280] on div "Image" at bounding box center [243, 279] width 63 height 6
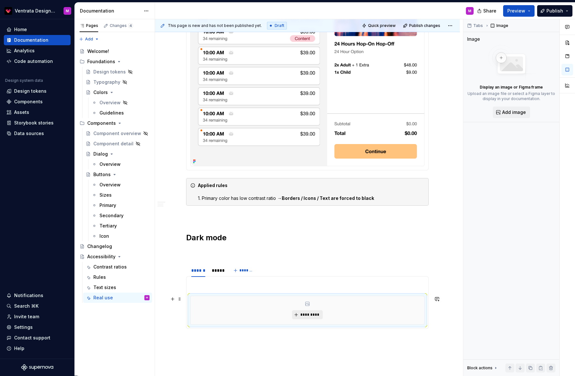
click at [311, 312] on button "*********" at bounding box center [307, 314] width 30 height 9
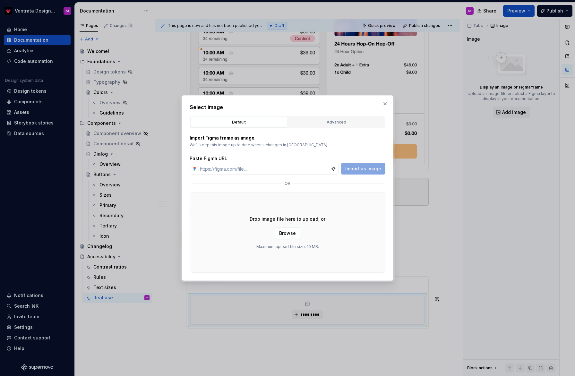
click at [343, 123] on div "Advanced" at bounding box center [336, 122] width 92 height 6
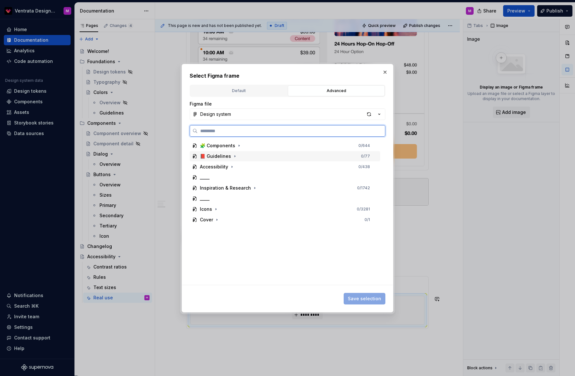
click at [259, 163] on div "Accessibility 0 / 438" at bounding box center [285, 167] width 191 height 10
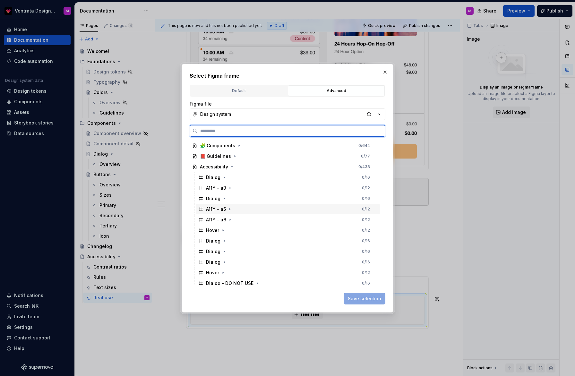
click at [261, 209] on div "A11Y - a5 0 / 12" at bounding box center [288, 209] width 185 height 10
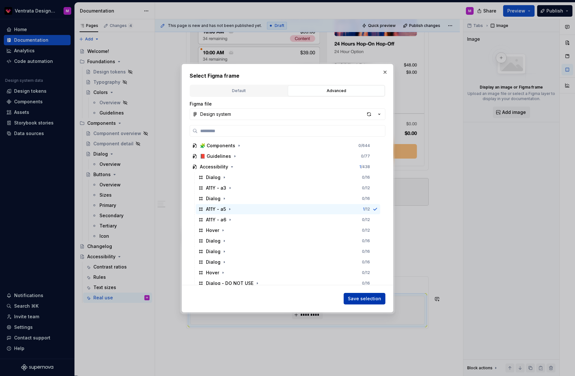
click at [364, 297] on span "Save selection" at bounding box center [364, 299] width 33 height 6
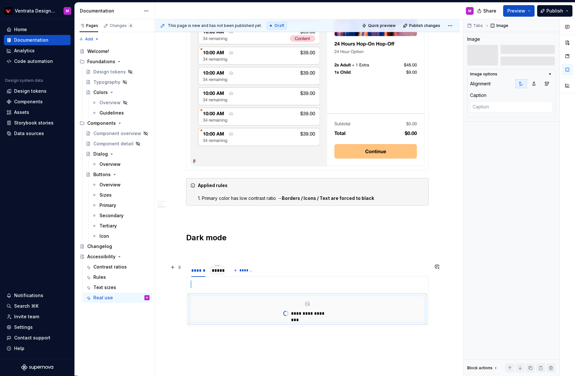
click at [222, 270] on div "*****" at bounding box center [217, 270] width 11 height 6
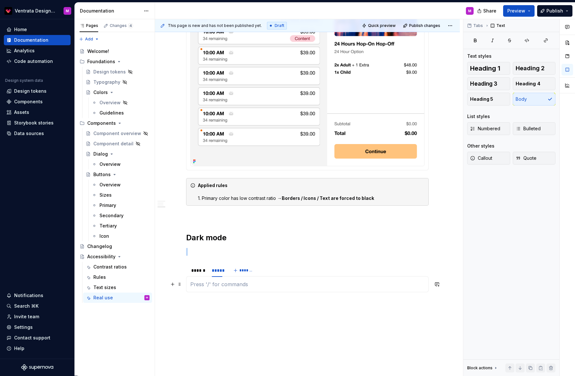
drag, startPoint x: 198, startPoint y: 286, endPoint x: 194, endPoint y: 285, distance: 3.9
click at [198, 286] on p at bounding box center [307, 285] width 234 height 8
click at [172, 285] on button "button" at bounding box center [172, 284] width 9 height 9
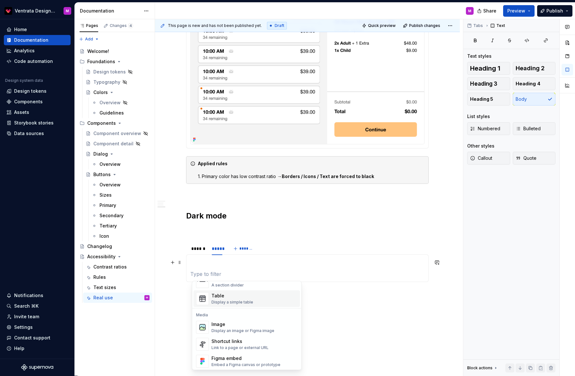
scroll to position [234, 0]
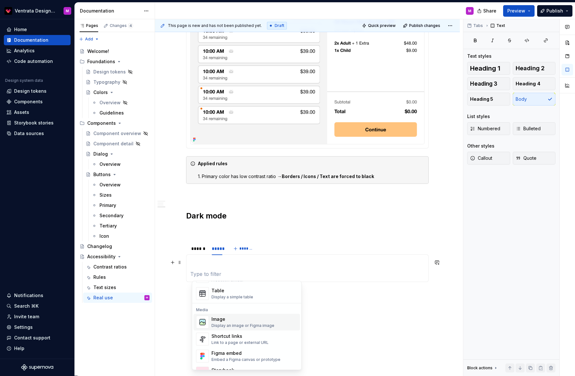
click at [236, 321] on div "Image" at bounding box center [243, 319] width 63 height 6
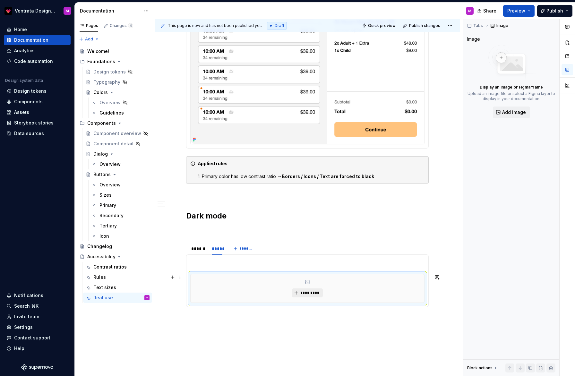
click at [306, 290] on button "*********" at bounding box center [307, 293] width 30 height 9
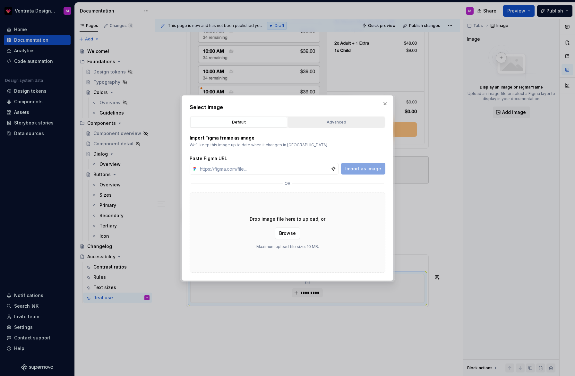
click at [338, 121] on div "Advanced" at bounding box center [336, 122] width 92 height 6
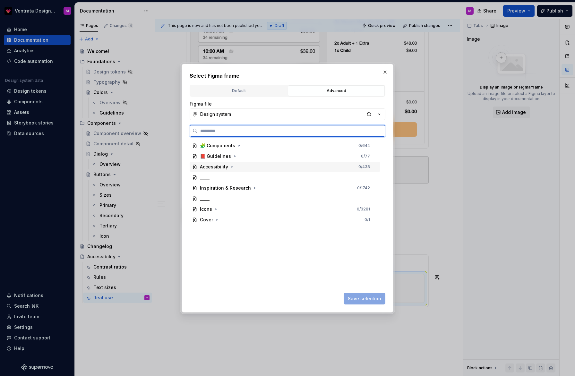
click at [267, 166] on div "Accessibility 0 / 438" at bounding box center [285, 167] width 191 height 10
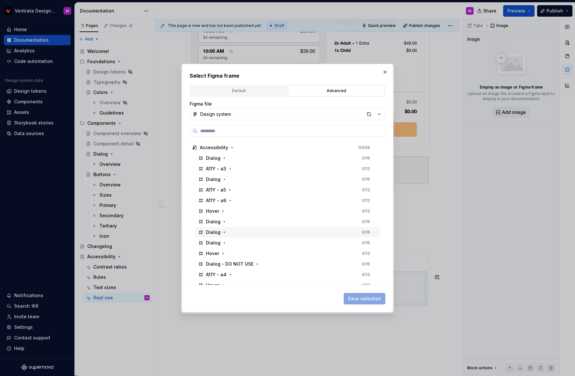
scroll to position [26, 0]
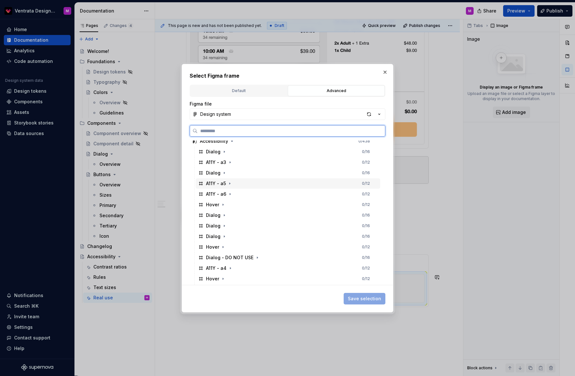
click at [282, 191] on div "A11Y - a6 0 / 12" at bounding box center [288, 194] width 185 height 10
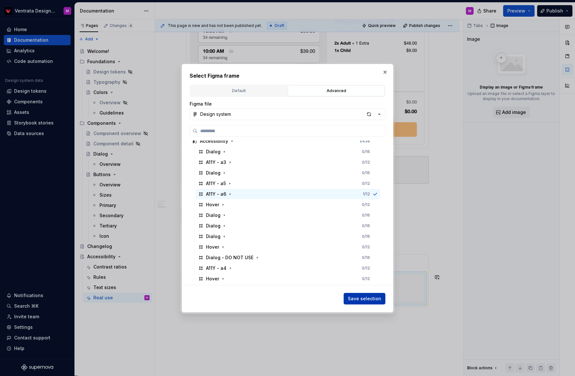
click at [360, 297] on span "Save selection" at bounding box center [364, 299] width 33 height 6
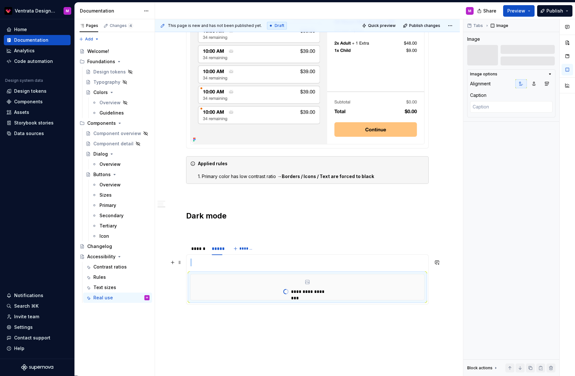
click at [290, 263] on p at bounding box center [307, 263] width 234 height 8
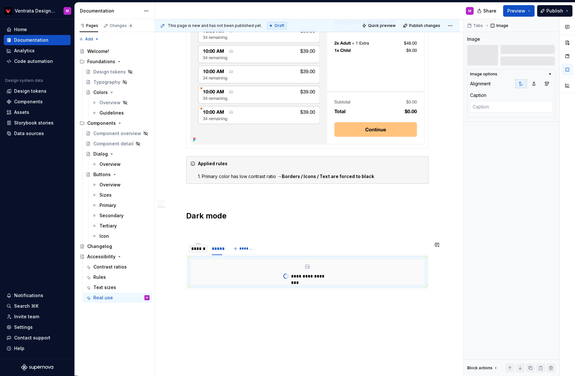
click at [202, 248] on div "******" at bounding box center [198, 249] width 14 height 6
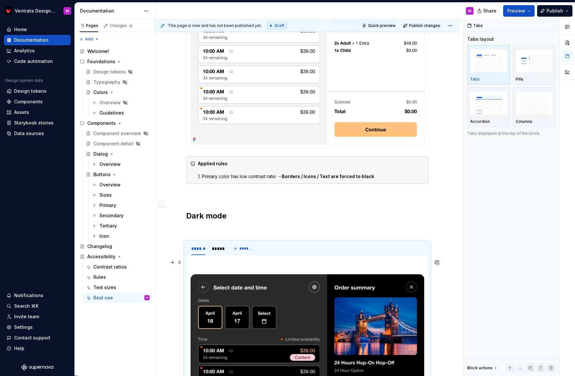
click at [222, 264] on p at bounding box center [307, 263] width 234 height 8
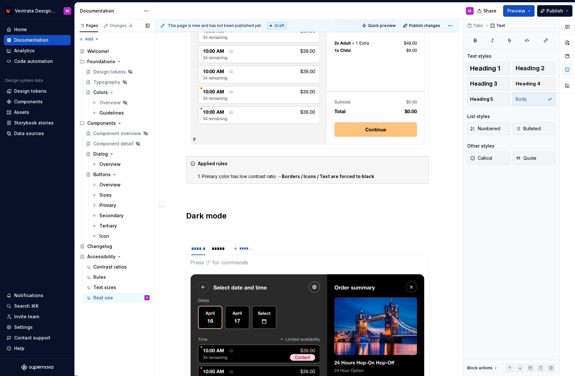
type textarea "*"
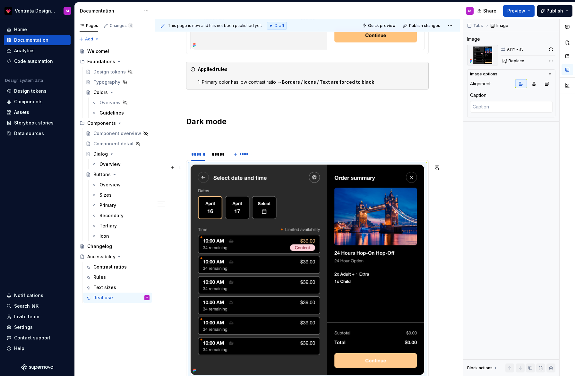
scroll to position [718, 0]
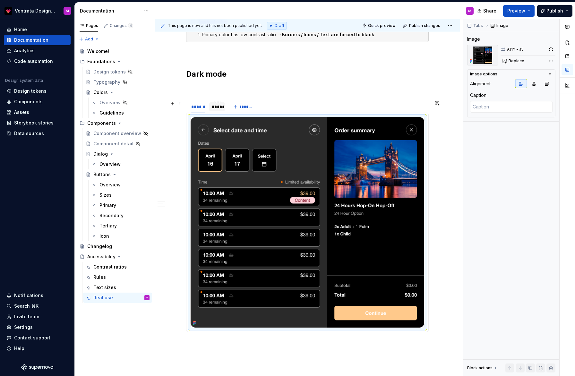
click at [221, 108] on div "*****" at bounding box center [217, 107] width 11 height 6
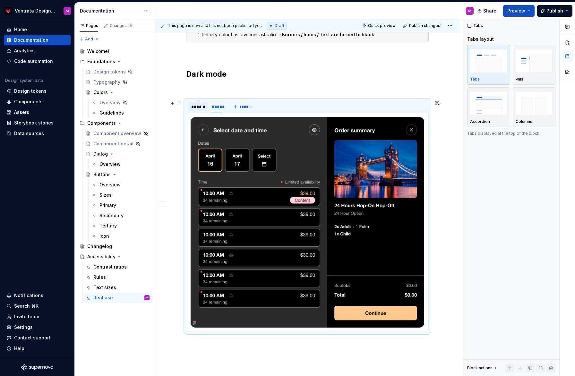
click at [202, 107] on div "******" at bounding box center [198, 107] width 14 height 6
click at [221, 109] on div "*****" at bounding box center [217, 107] width 11 height 6
click at [199, 109] on div "******" at bounding box center [198, 107] width 14 height 6
click at [221, 108] on div "*****" at bounding box center [217, 107] width 11 height 6
drag, startPoint x: 203, startPoint y: 108, endPoint x: 211, endPoint y: 108, distance: 7.7
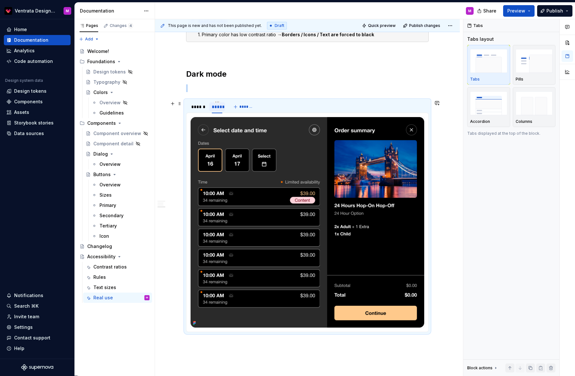
click at [203, 108] on div "******" at bounding box center [198, 107] width 14 height 6
click at [222, 108] on div "*****" at bounding box center [217, 107] width 11 height 6
click at [236, 87] on p at bounding box center [307, 88] width 243 height 8
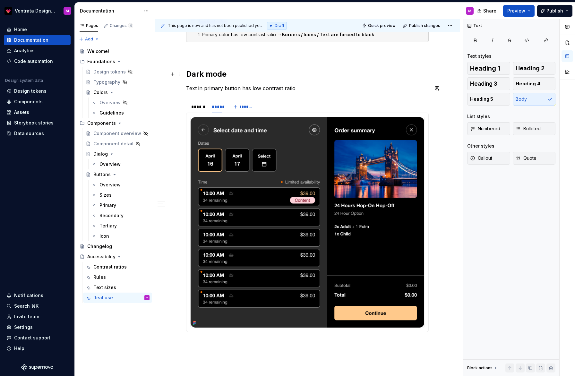
scroll to position [639, 0]
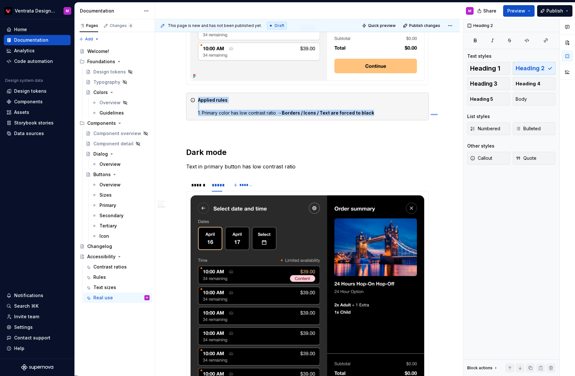
drag, startPoint x: 437, startPoint y: 115, endPoint x: 430, endPoint y: 114, distance: 7.2
click at [430, 114] on div "This page is new and has not been published yet. Draft Quick preview Publish ch…" at bounding box center [309, 197] width 308 height 357
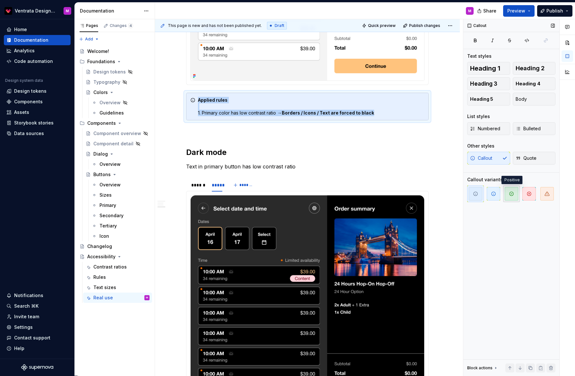
click at [516, 194] on span "button" at bounding box center [511, 193] width 13 height 13
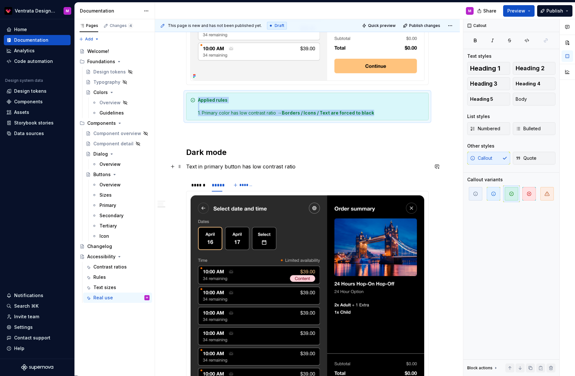
click at [400, 156] on h2 "Dark mode" at bounding box center [307, 152] width 243 height 10
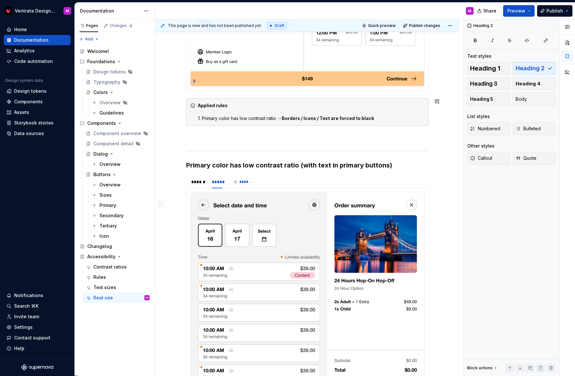
scroll to position [284, 0]
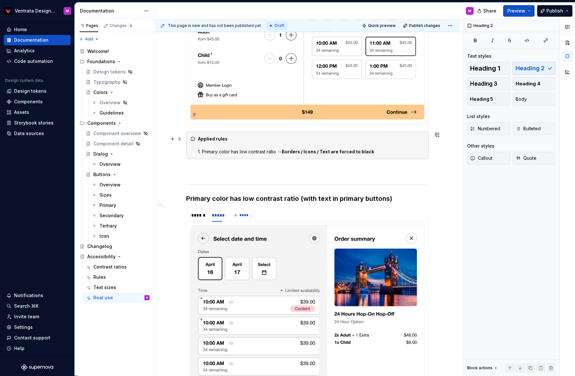
click at [408, 143] on div "Applied rules 1. Primary color has low contrast ratio → Borders / Icons / Text …" at bounding box center [311, 145] width 227 height 19
click at [439, 146] on div "Light mode Primary color has low contrast ratio ****** ***** ******* Applied ru…" at bounding box center [307, 359] width 305 height 1064
click at [425, 143] on div "Applied rules 1. Primary color has low contrast ratio → Borders / Icons / Text …" at bounding box center [311, 145] width 227 height 19
click at [181, 139] on span at bounding box center [179, 138] width 5 height 9
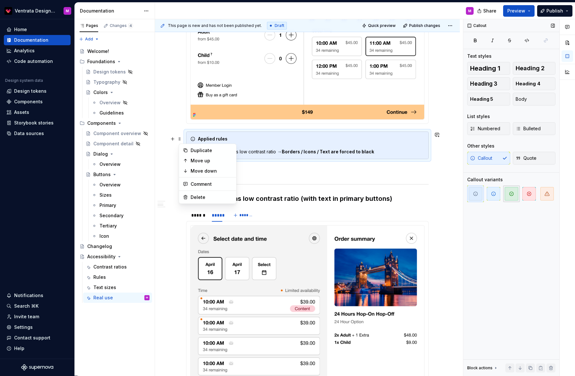
click at [513, 197] on span "button" at bounding box center [511, 193] width 13 height 13
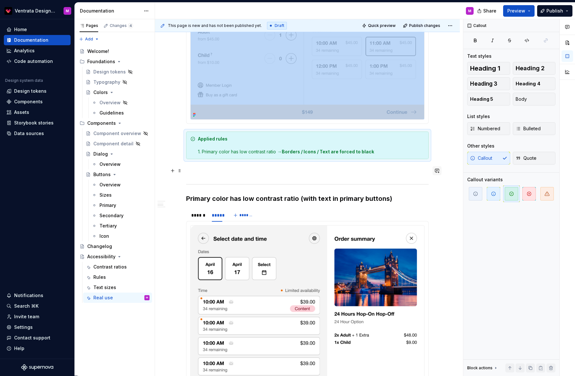
click at [442, 171] on button "button" at bounding box center [437, 170] width 9 height 9
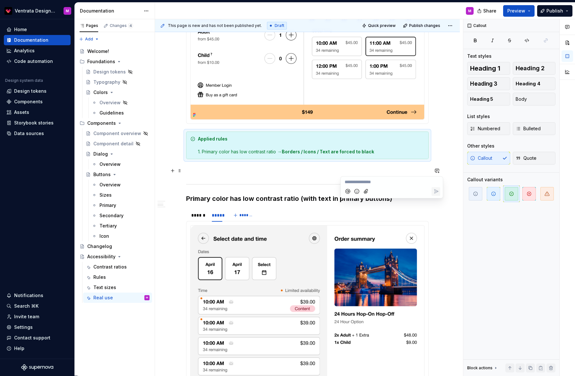
click at [449, 127] on div "Light mode Primary color has low contrast ratio ****** ***** ******* Applied ru…" at bounding box center [307, 359] width 305 height 1064
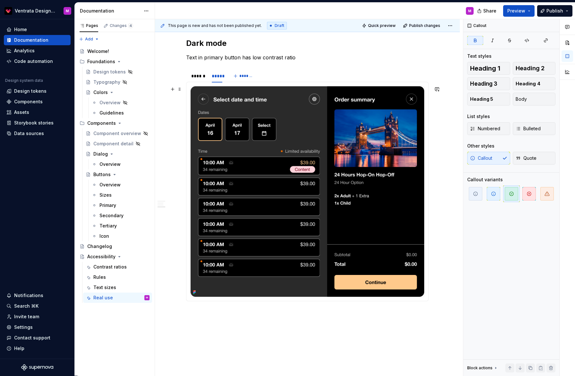
scroll to position [508, 0]
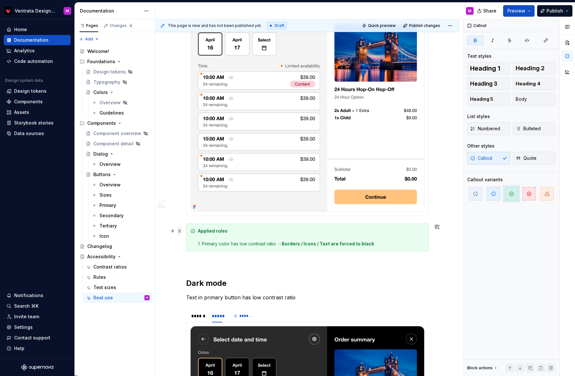
click at [182, 230] on span at bounding box center [179, 231] width 5 height 9
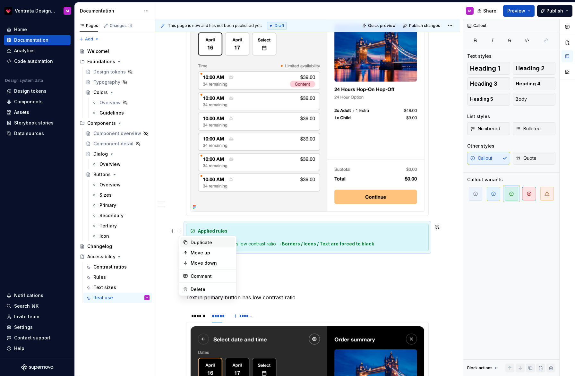
click at [216, 245] on div "Duplicate" at bounding box center [212, 242] width 42 height 6
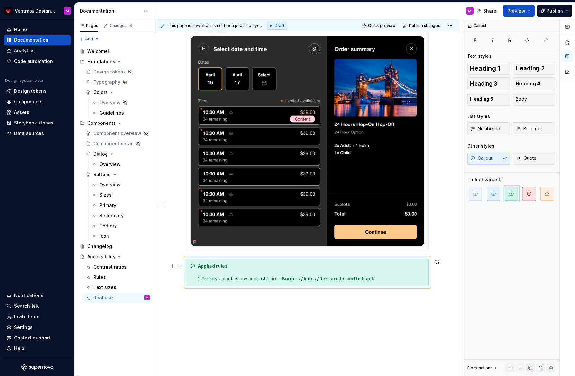
scroll to position [0, 0]
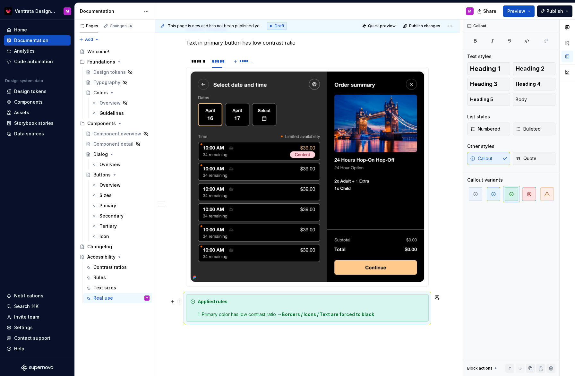
click at [210, 304] on strong "Applied rules" at bounding box center [213, 301] width 30 height 5
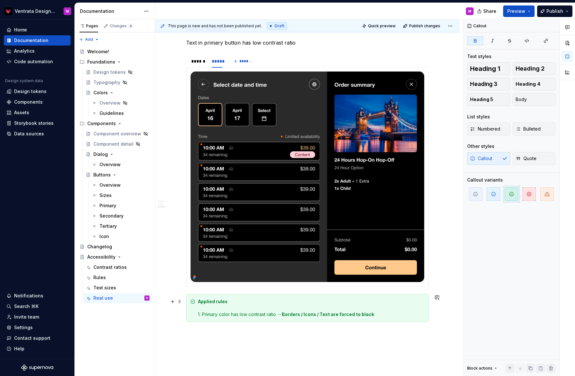
click at [212, 315] on div "Applied rules 1. Primary color has low contrast ratio → Borders / Icons / Text …" at bounding box center [311, 307] width 227 height 19
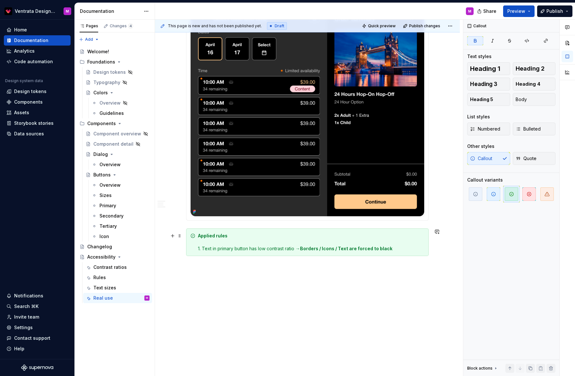
click at [307, 248] on strong "Borders / Icons / Text are forced to black" at bounding box center [346, 248] width 92 height 5
click at [306, 247] on strong "Borders / Icons / Text are forced to black" at bounding box center [346, 248] width 92 height 5
click at [351, 249] on strong "Borders / Icons / Text are forced to black" at bounding box center [346, 248] width 92 height 5
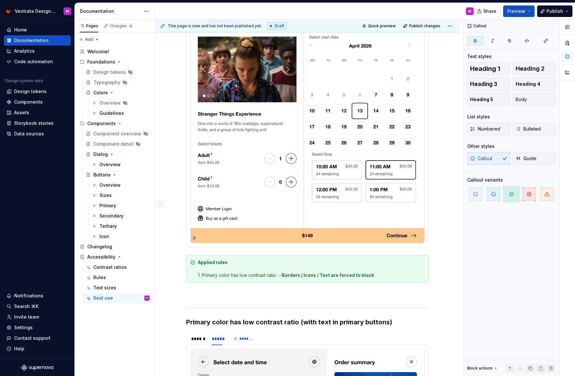
scroll to position [42, 0]
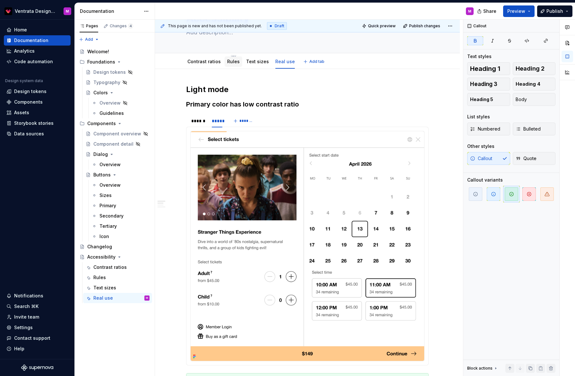
click at [234, 62] on link "Rules" at bounding box center [233, 61] width 13 height 5
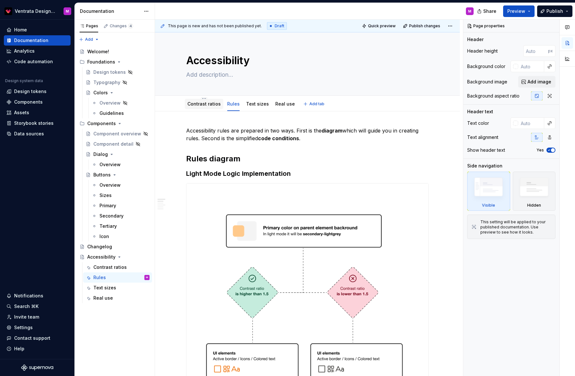
drag, startPoint x: 211, startPoint y: 108, endPoint x: 206, endPoint y: 110, distance: 4.6
click at [211, 108] on div "Contrast ratios" at bounding box center [204, 104] width 39 height 10
click at [215, 101] on link "Contrast ratios" at bounding box center [203, 103] width 33 height 5
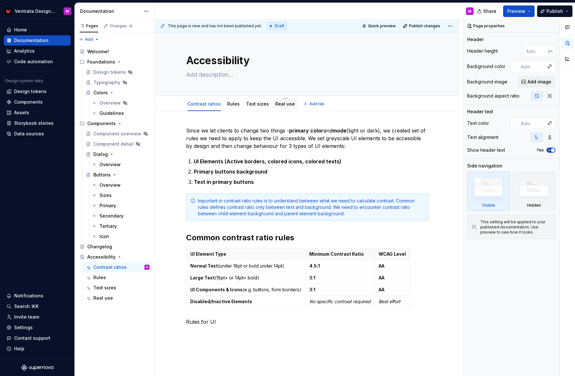
click at [284, 103] on link "Real use" at bounding box center [285, 103] width 20 height 5
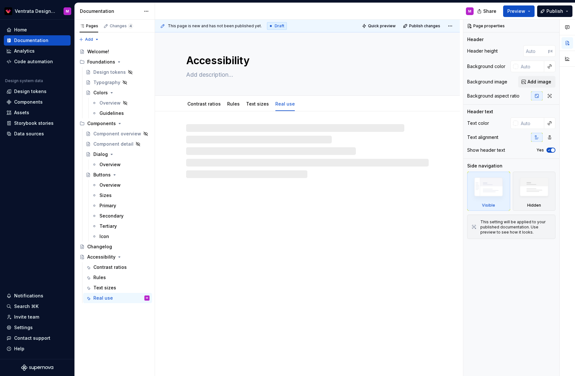
type textarea "*"
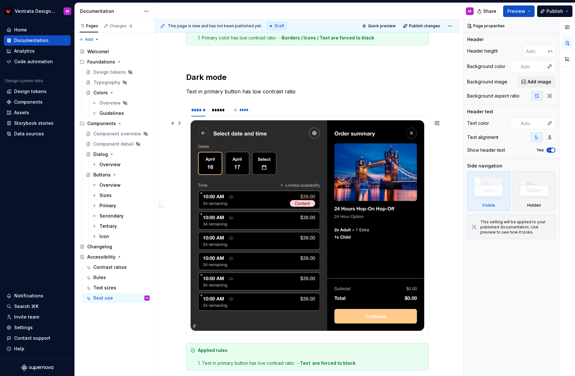
scroll to position [829, 0]
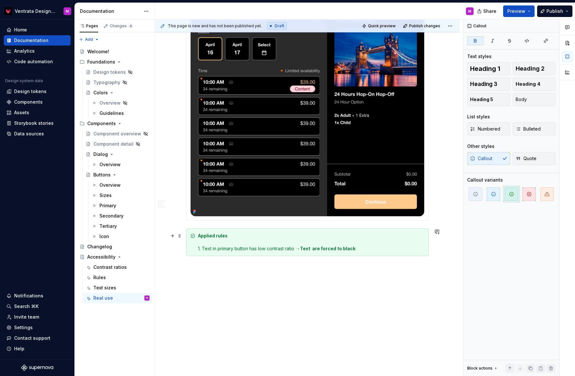
drag, startPoint x: 318, startPoint y: 250, endPoint x: 315, endPoint y: 255, distance: 6.1
click at [318, 250] on strong "Text are forced to black" at bounding box center [328, 248] width 56 height 5
click at [316, 249] on strong "Text are forced to black" at bounding box center [328, 248] width 56 height 5
click at [137, 62] on button "Page tree" at bounding box center [136, 61] width 9 height 9
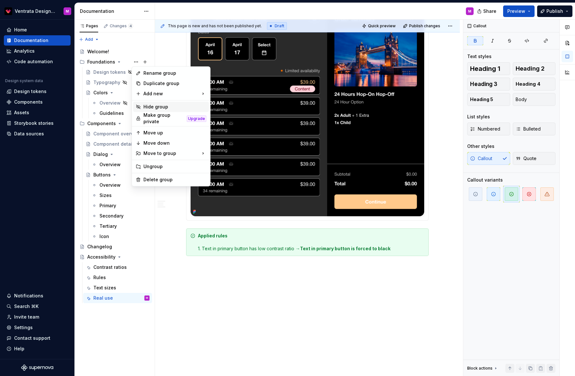
click at [153, 107] on div "Hide group" at bounding box center [174, 107] width 63 height 6
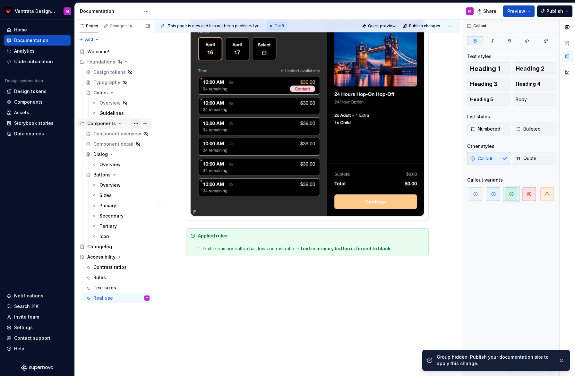
click at [135, 123] on button "Page tree" at bounding box center [136, 123] width 9 height 9
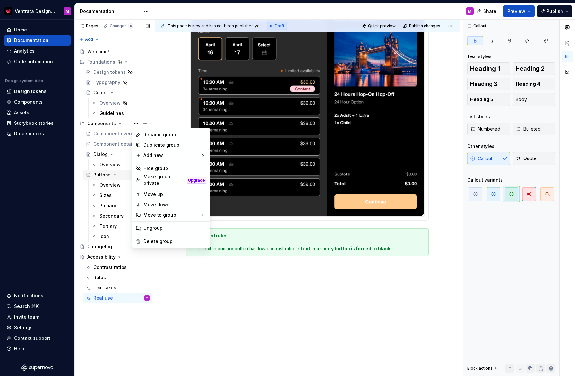
click at [105, 172] on div "Pages Changes 4 Add Accessibility guide for tree Page tree. Navigate the tree w…" at bounding box center [114, 198] width 80 height 357
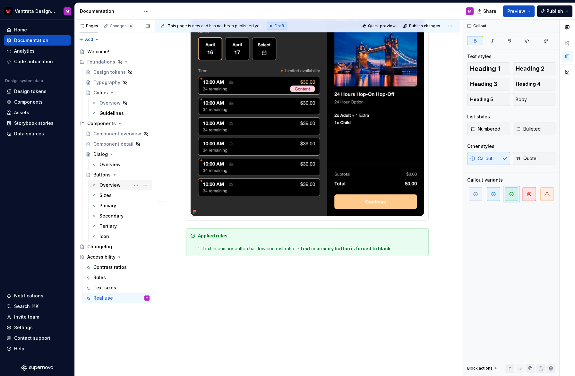
click at [111, 185] on div "Overview" at bounding box center [109, 185] width 21 height 6
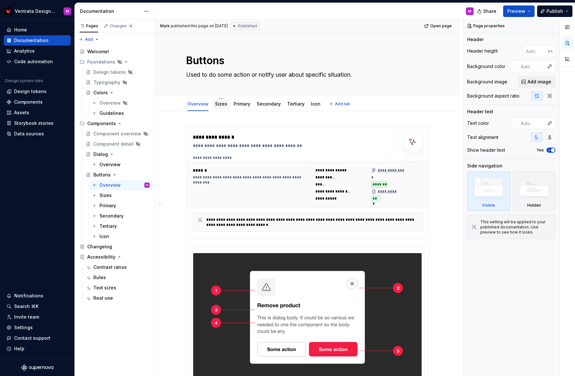
click at [226, 103] on link "Sizes" at bounding box center [221, 103] width 12 height 5
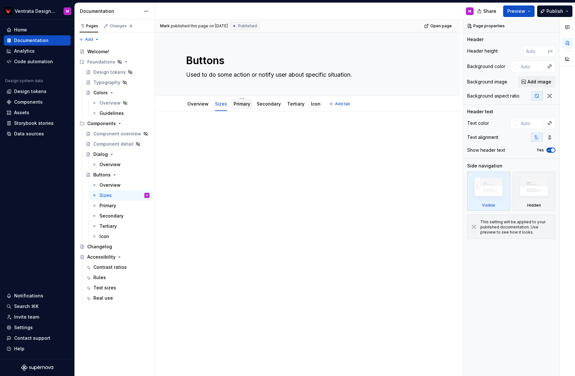
click at [244, 106] on link "Primary" at bounding box center [242, 103] width 17 height 5
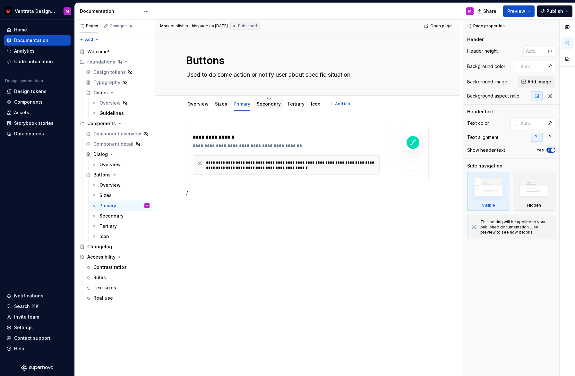
click at [269, 107] on div "Secondary" at bounding box center [269, 104] width 24 height 6
click at [136, 125] on button "Page tree" at bounding box center [136, 123] width 9 height 9
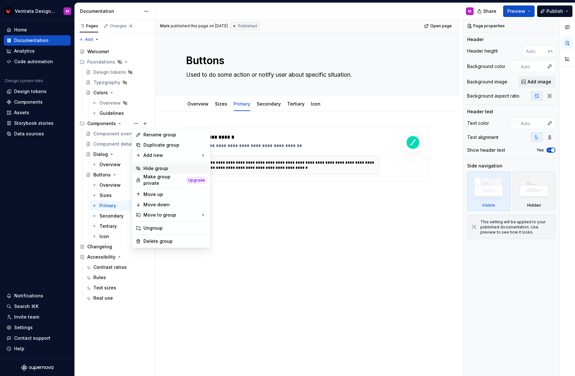
click at [163, 167] on div "Hide group" at bounding box center [174, 168] width 63 height 6
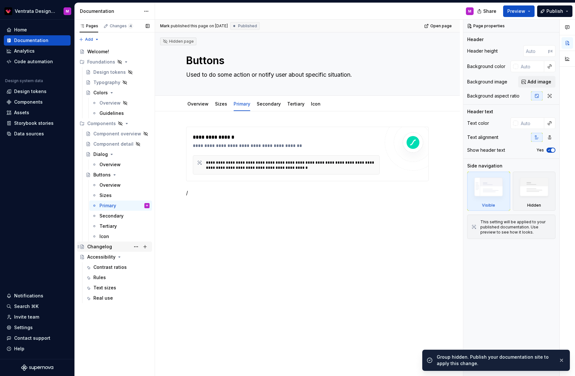
click at [110, 245] on div "Changelog" at bounding box center [99, 247] width 25 height 6
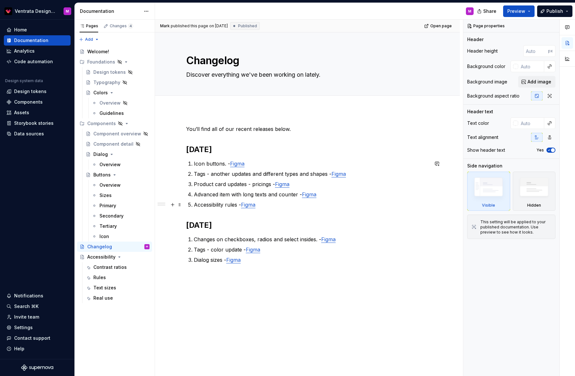
type textarea "*"
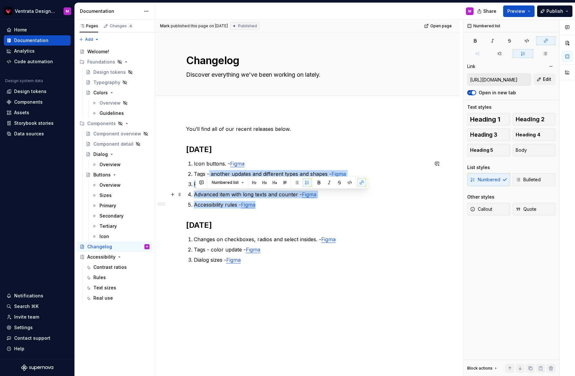
type input "[URL][DOMAIN_NAME]"
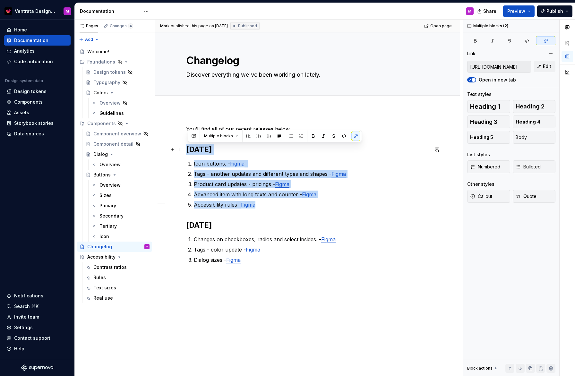
drag, startPoint x: 269, startPoint y: 205, endPoint x: 187, endPoint y: 148, distance: 99.5
click at [187, 148] on div "You’ll find all of our recent releases below. [DATE] Icon buttons. - Figma Tags…" at bounding box center [307, 261] width 305 height 302
copy div "[DATE] Icon buttons. - Figma Tags - another updates and different types and sha…"
drag, startPoint x: 203, startPoint y: 124, endPoint x: 203, endPoint y: 128, distance: 4.5
click at [203, 124] on div "[PERSON_NAME] published this page on [DATE] Published Open page Changelog Disco…" at bounding box center [309, 198] width 308 height 357
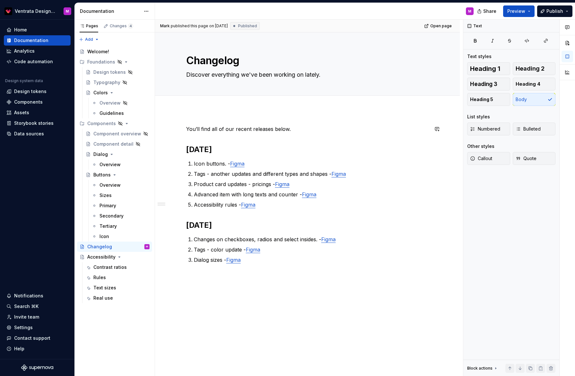
click at [296, 133] on p "You’ll find all of our recent releases below." at bounding box center [307, 129] width 243 height 8
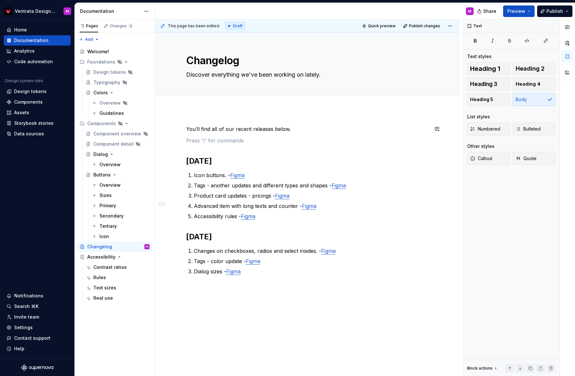
paste div
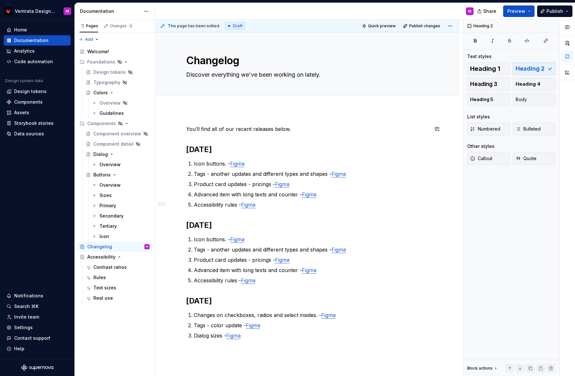
type textarea "*"
click at [209, 150] on h2 "[DATE]" at bounding box center [307, 149] width 243 height 10
click at [196, 149] on h2 "[DATE]" at bounding box center [307, 149] width 243 height 10
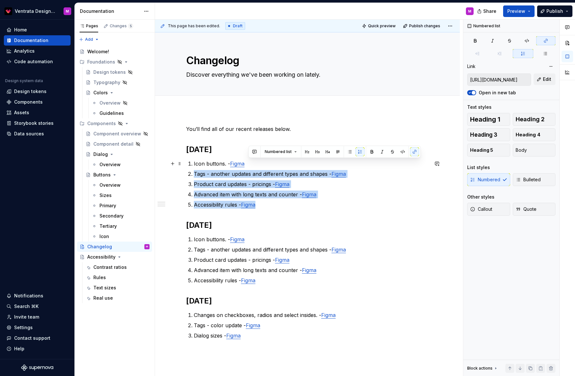
type input "[URL][DOMAIN_NAME]"
drag, startPoint x: 269, startPoint y: 204, endPoint x: 190, endPoint y: 162, distance: 89.2
click at [195, 163] on div "You’ll find all of our recent releases below. [DATE] Icon buttons. - Figma Tags…" at bounding box center [307, 245] width 243 height 241
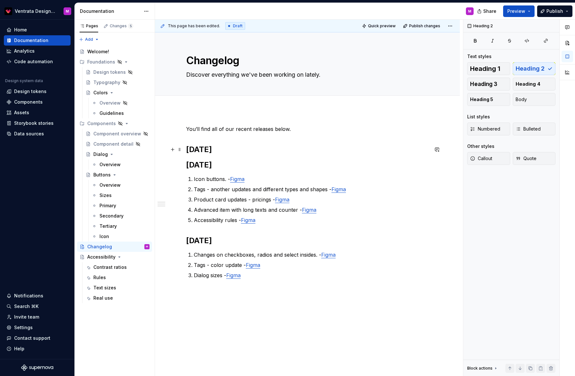
click at [234, 149] on h2 "[DATE]" at bounding box center [307, 149] width 243 height 10
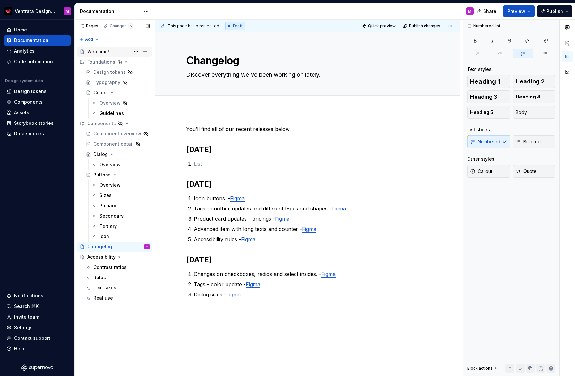
click at [101, 49] on div "Welcome!" at bounding box center [98, 51] width 22 height 6
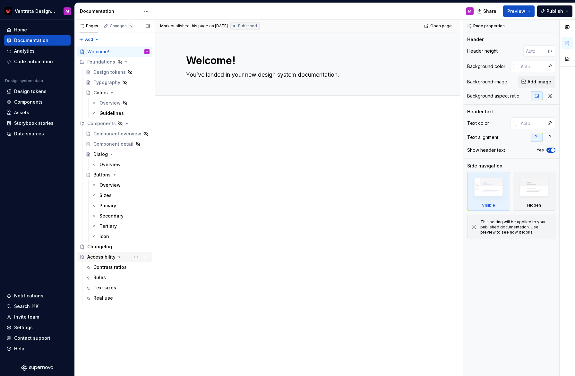
drag, startPoint x: 106, startPoint y: 257, endPoint x: 103, endPoint y: 261, distance: 4.2
click at [106, 257] on div "Accessibility" at bounding box center [101, 257] width 28 height 6
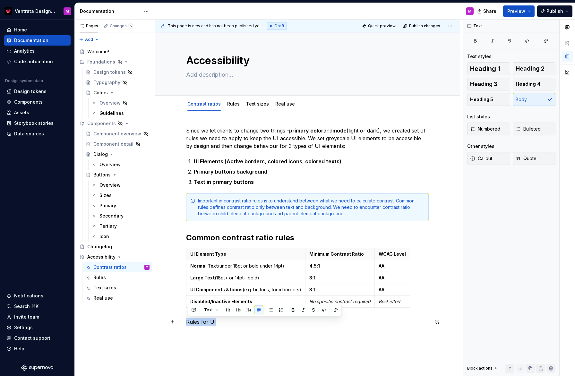
drag, startPoint x: 222, startPoint y: 322, endPoint x: 189, endPoint y: 318, distance: 33.0
click at [186, 319] on div "Since we let clients to change two things - primary color and mode (light or da…" at bounding box center [307, 278] width 305 height 335
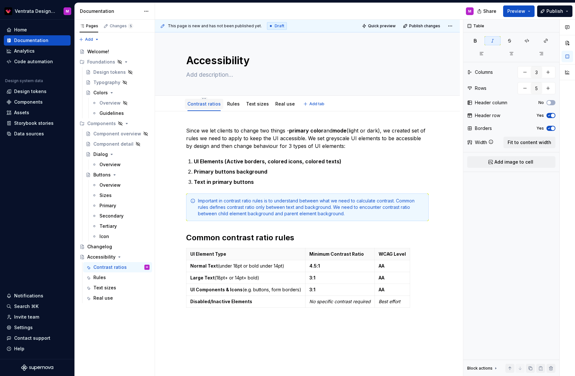
click at [215, 104] on link "Contrast ratios" at bounding box center [203, 103] width 33 height 5
click at [214, 102] on link "Contrast ratios" at bounding box center [203, 103] width 33 height 5
click at [202, 105] on link "Contrast ratios" at bounding box center [203, 103] width 33 height 5
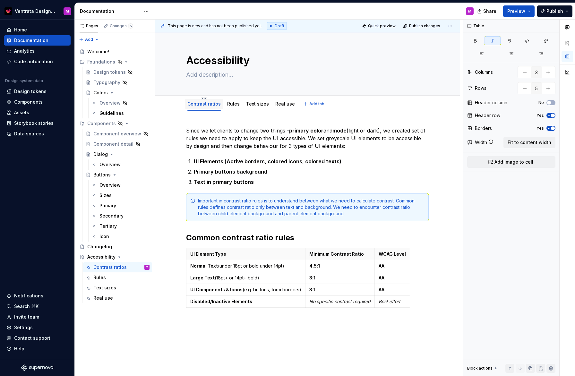
click at [202, 105] on link "Contrast ratios" at bounding box center [203, 103] width 33 height 5
click at [240, 105] on div "Rules" at bounding box center [234, 104] width 18 height 10
click at [203, 105] on link "Contrast ratios" at bounding box center [203, 103] width 33 height 5
click at [204, 103] on link "Contrast ratios" at bounding box center [203, 103] width 33 height 5
click at [203, 105] on link "Contrast ratios" at bounding box center [203, 103] width 33 height 5
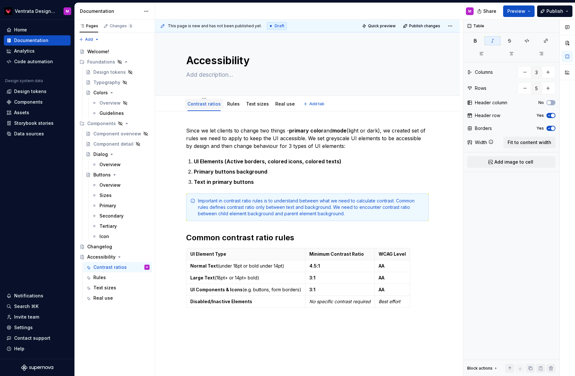
click at [197, 105] on link "Contrast ratios" at bounding box center [203, 103] width 33 height 5
drag, startPoint x: 196, startPoint y: 107, endPoint x: 213, endPoint y: 107, distance: 17.3
click at [196, 107] on div "Contrast ratios" at bounding box center [203, 104] width 33 height 6
click at [206, 98] on html "Ventrata Design System M Home Documentation Analytics Code automation Design sy…" at bounding box center [287, 188] width 575 height 376
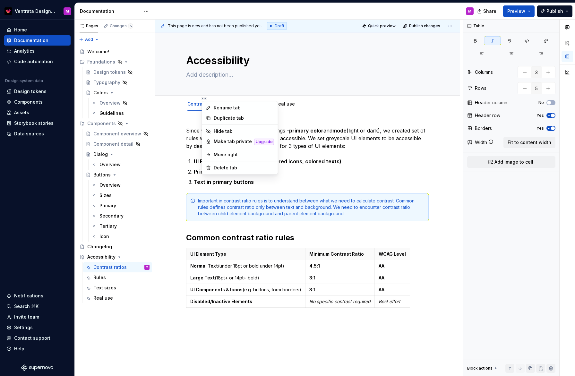
type textarea "*"
click at [229, 107] on div "Rename tab" at bounding box center [244, 108] width 60 height 6
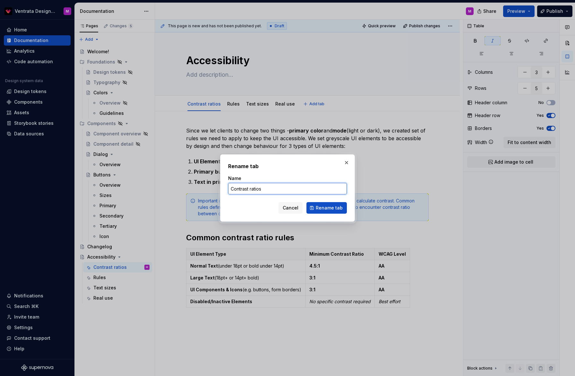
drag, startPoint x: 271, startPoint y: 191, endPoint x: 226, endPoint y: 186, distance: 44.7
click at [228, 186] on div "Rename tab Name Contrast ratios Cancel Rename tab" at bounding box center [287, 187] width 135 height 67
type input "Introduction"
click at [327, 208] on button "Rename tab" at bounding box center [327, 208] width 40 height 12
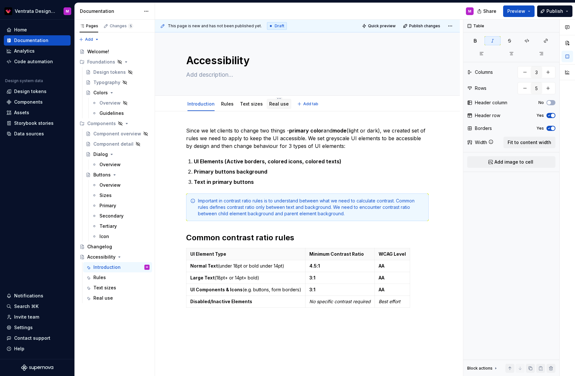
click at [274, 106] on link "Real use" at bounding box center [279, 103] width 20 height 5
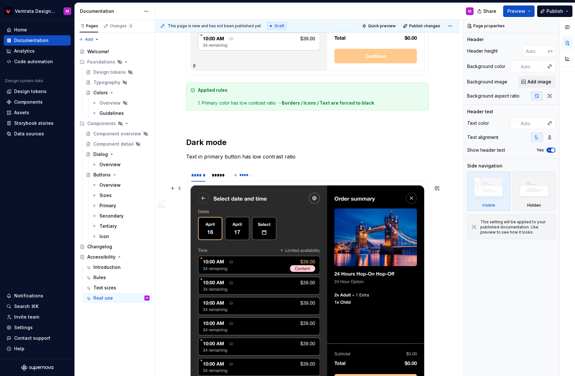
scroll to position [829, 0]
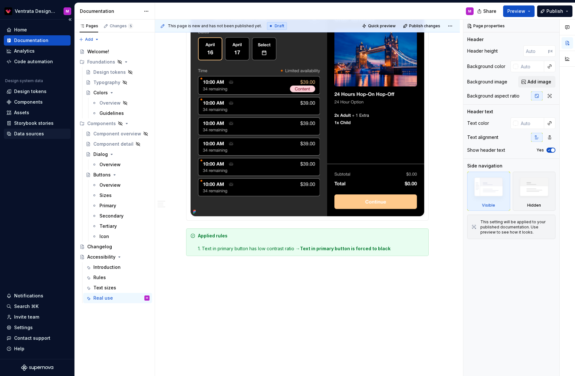
click at [39, 136] on div "Data sources" at bounding box center [29, 134] width 30 height 6
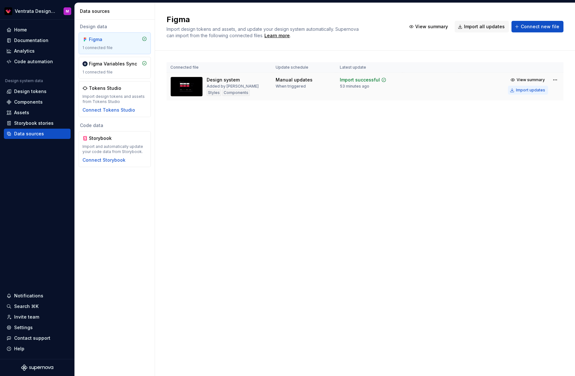
click at [529, 90] on div "Import updates" at bounding box center [530, 90] width 29 height 5
click at [529, 91] on div "Import updates" at bounding box center [530, 90] width 29 height 5
click at [36, 42] on div "Documentation" at bounding box center [31, 40] width 34 height 6
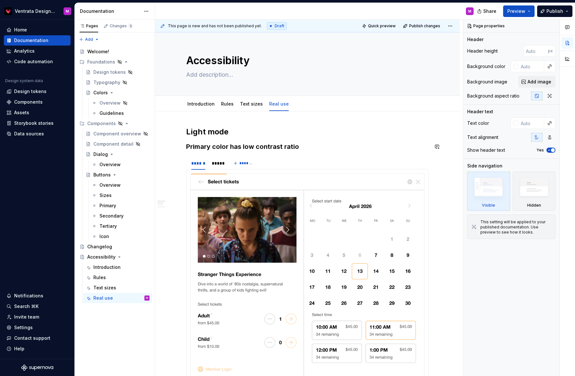
type textarea "*"
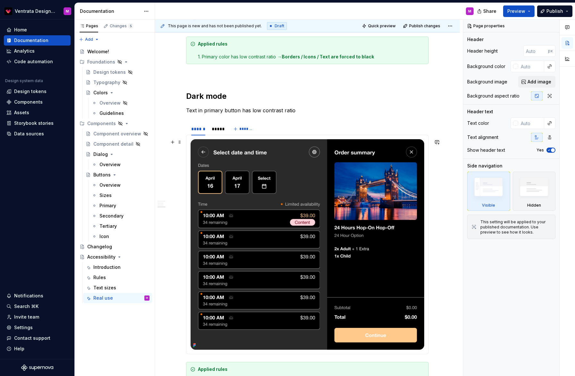
scroll to position [829, 0]
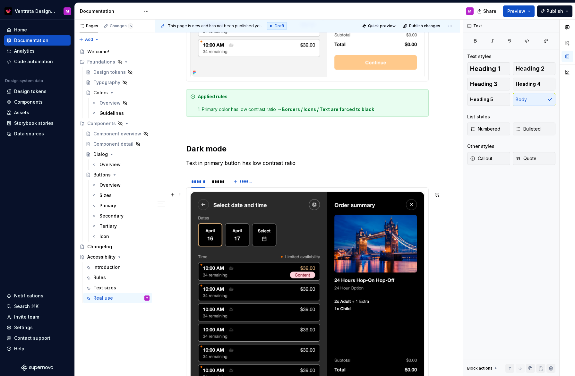
scroll to position [642, 0]
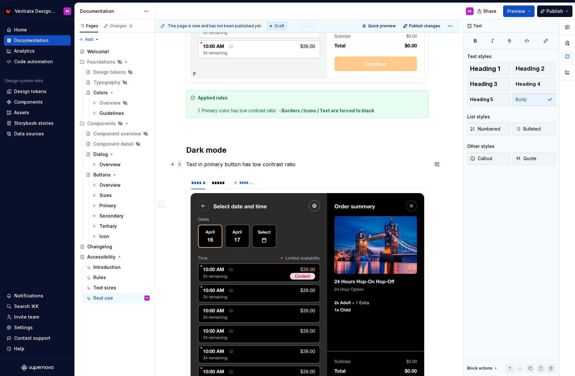
click at [182, 165] on span at bounding box center [179, 164] width 5 height 9
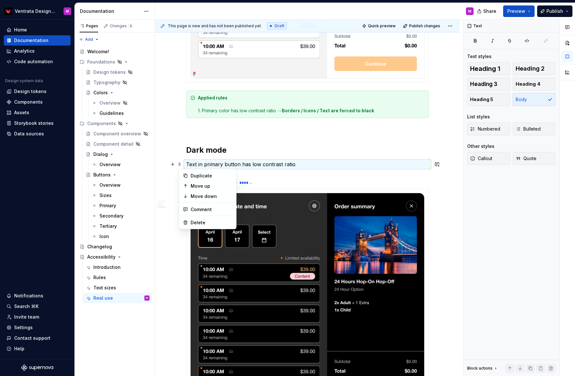
drag, startPoint x: 259, startPoint y: 164, endPoint x: 264, endPoint y: 163, distance: 4.5
click at [259, 164] on p "Text in primary button has low contrast ratio" at bounding box center [307, 164] width 243 height 8
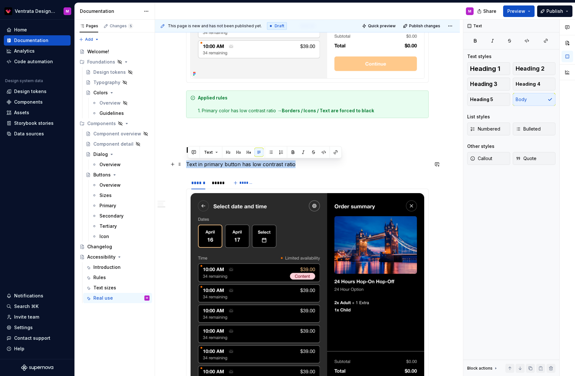
drag, startPoint x: 309, startPoint y: 162, endPoint x: 199, endPoint y: 160, distance: 110.7
click at [240, 152] on button "button" at bounding box center [238, 152] width 9 height 9
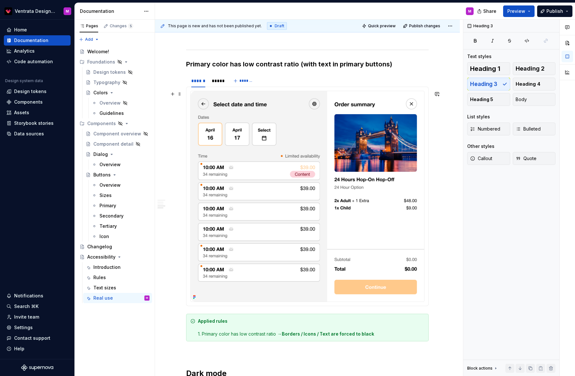
scroll to position [535, 0]
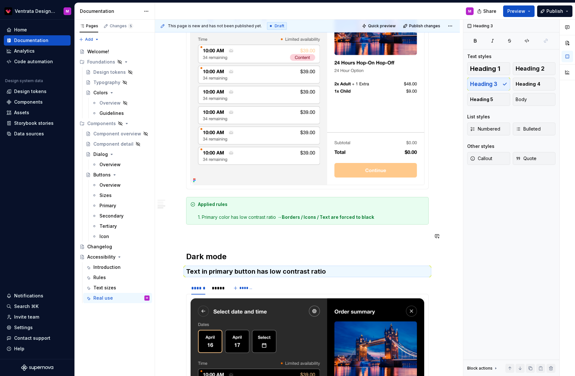
click at [215, 241] on div "Light mode Primary color has low contrast ratio ****** ***** ******* Applied ru…" at bounding box center [307, 83] width 243 height 984
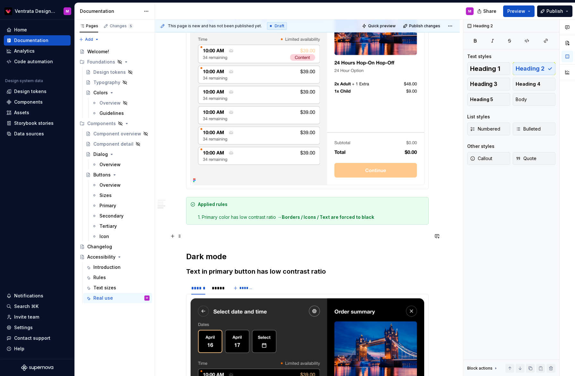
click at [202, 235] on p at bounding box center [307, 236] width 243 height 8
click at [176, 236] on button "button" at bounding box center [172, 236] width 9 height 9
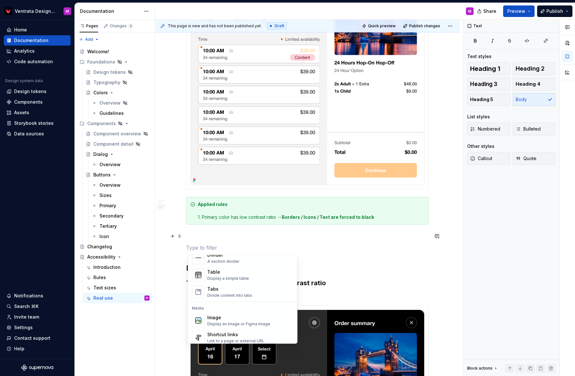
scroll to position [227, 0]
click at [228, 260] on div "A section divider" at bounding box center [223, 260] width 32 height 5
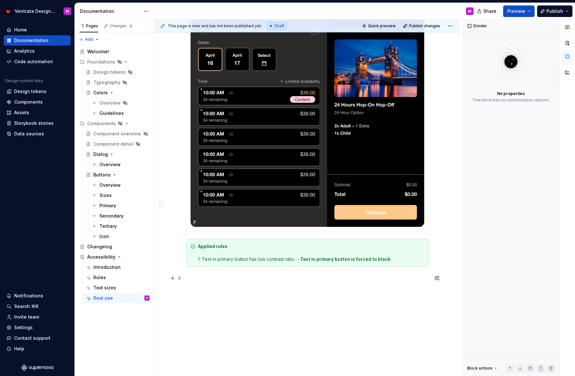
scroll to position [867, 0]
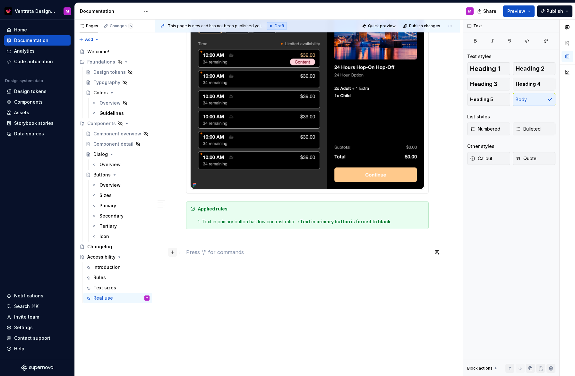
click at [175, 252] on button "button" at bounding box center [172, 252] width 9 height 9
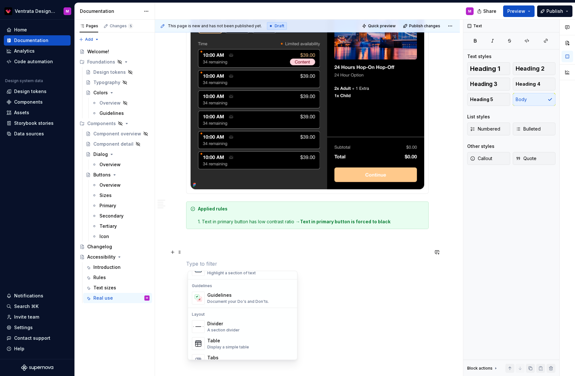
scroll to position [213, 0]
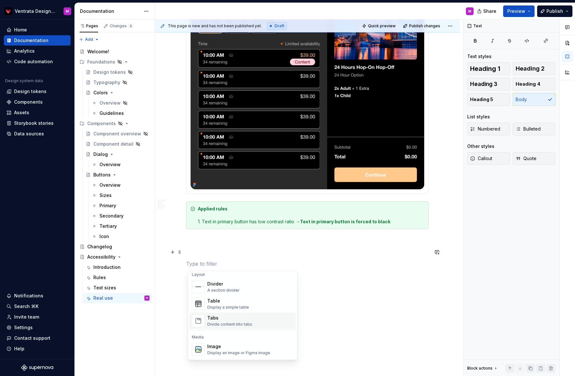
drag, startPoint x: 216, startPoint y: 320, endPoint x: 215, endPoint y: 315, distance: 4.2
click at [216, 320] on div "Tabs" at bounding box center [229, 318] width 45 height 6
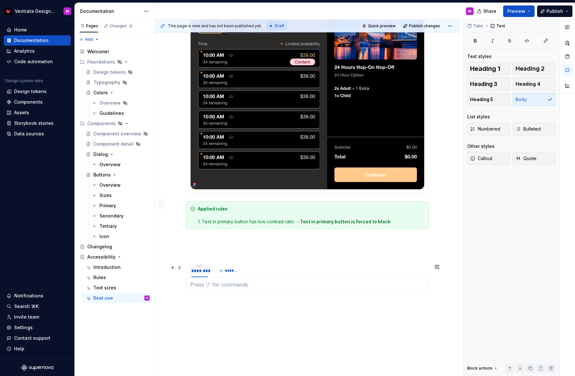
click at [204, 270] on div "********" at bounding box center [199, 271] width 17 height 6
type input "******"
click at [229, 274] on button "*******" at bounding box center [226, 270] width 25 height 9
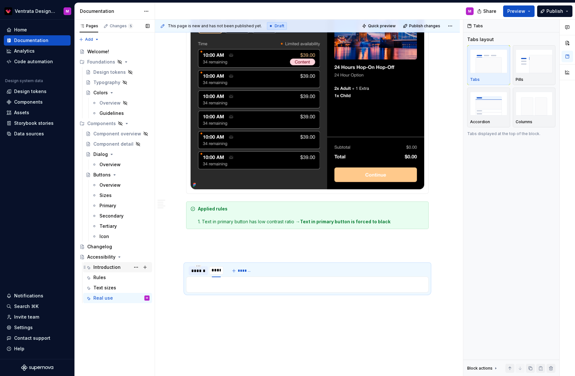
type input "*****"
click at [202, 269] on div "******" at bounding box center [198, 271] width 14 height 6
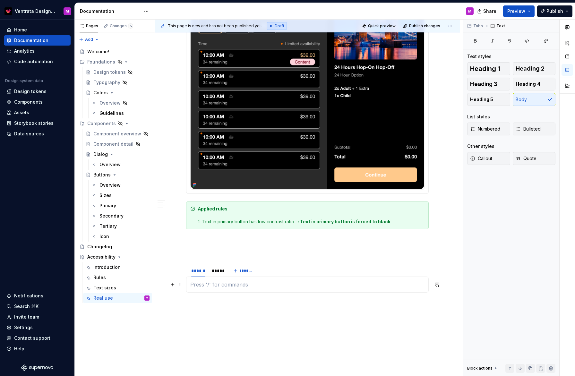
click at [209, 282] on p at bounding box center [307, 285] width 234 height 8
click at [174, 286] on button "button" at bounding box center [172, 284] width 9 height 9
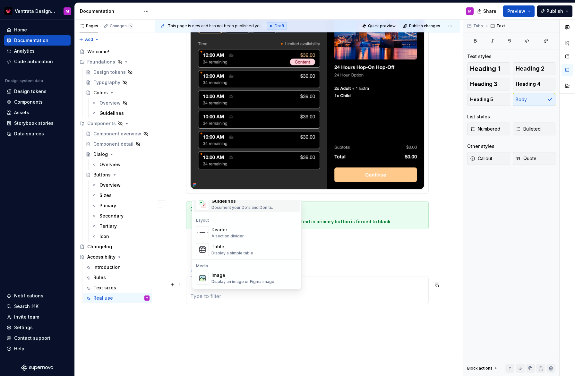
scroll to position [207, 0]
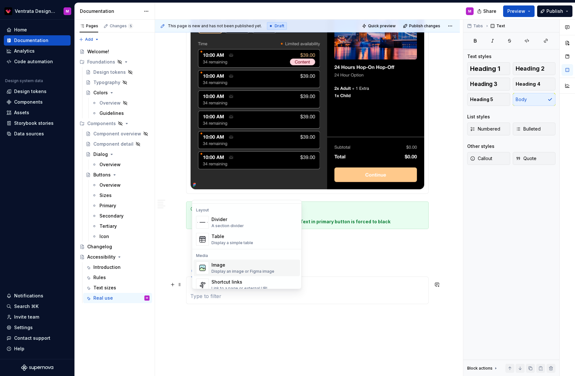
click at [227, 267] on div "Image" at bounding box center [243, 265] width 63 height 6
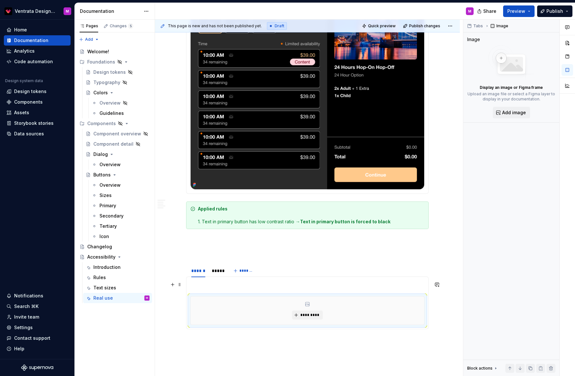
click at [223, 286] on p at bounding box center [307, 285] width 234 height 8
click at [316, 298] on span "*********" at bounding box center [310, 299] width 20 height 5
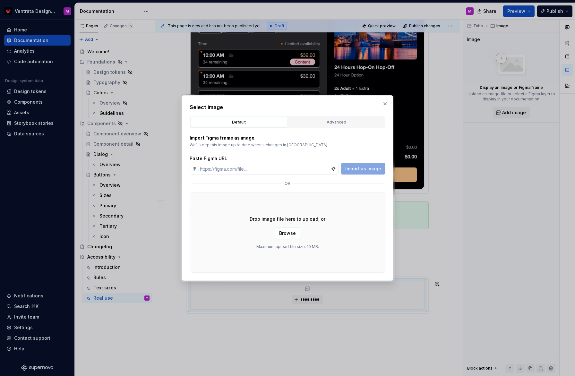
click at [340, 115] on div "Select image Default Advanced Import Figma frame as image We’ll keep this image…" at bounding box center [288, 187] width 196 height 169
click at [344, 121] on div "Advanced" at bounding box center [336, 122] width 92 height 6
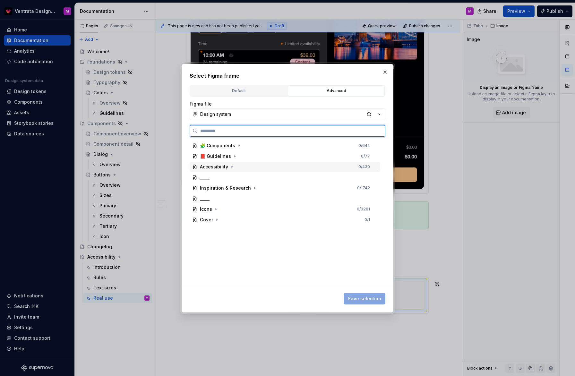
click at [263, 165] on div "Accessibility 0 / 430" at bounding box center [285, 167] width 191 height 10
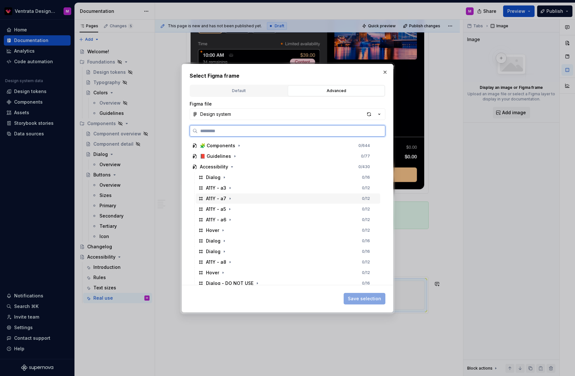
click at [259, 197] on div "A11Y - a7 0 / 12" at bounding box center [288, 199] width 185 height 10
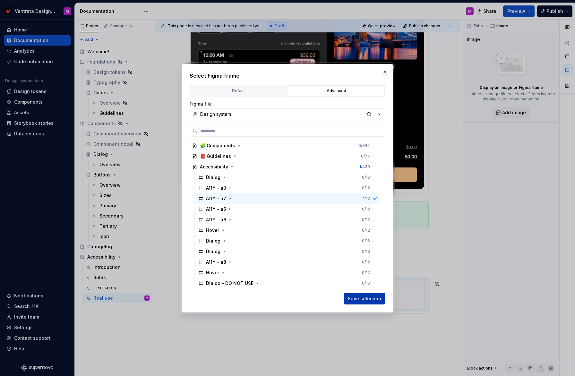
click at [355, 298] on span "Save selection" at bounding box center [364, 299] width 33 height 6
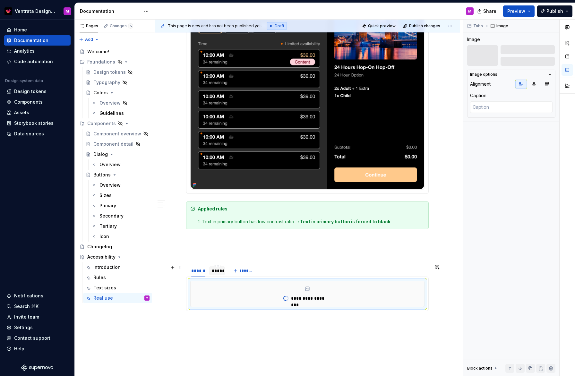
click at [222, 271] on div "*****" at bounding box center [217, 271] width 11 height 6
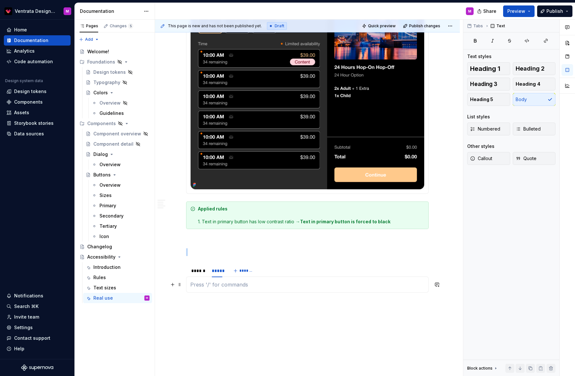
drag, startPoint x: 229, startPoint y: 286, endPoint x: 213, endPoint y: 287, distance: 15.4
click at [229, 286] on p at bounding box center [307, 285] width 234 height 8
click at [174, 283] on button "button" at bounding box center [172, 284] width 9 height 9
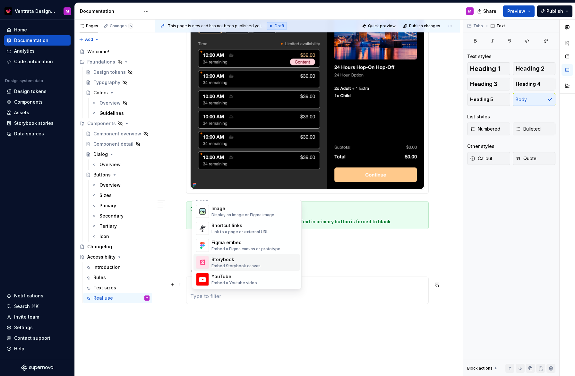
scroll to position [249, 0]
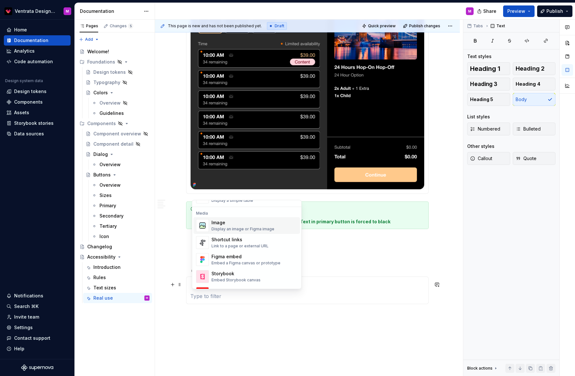
click at [248, 223] on div "Image" at bounding box center [243, 223] width 63 height 6
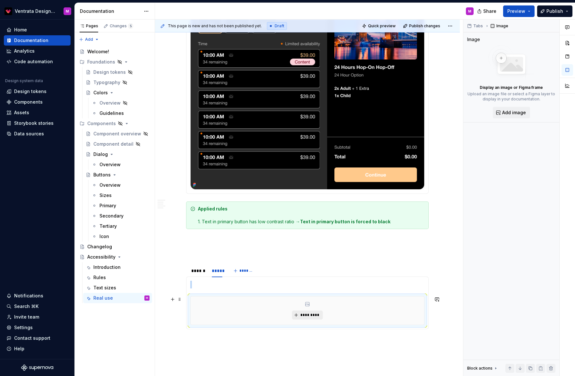
click at [305, 311] on button "*********" at bounding box center [307, 315] width 30 height 9
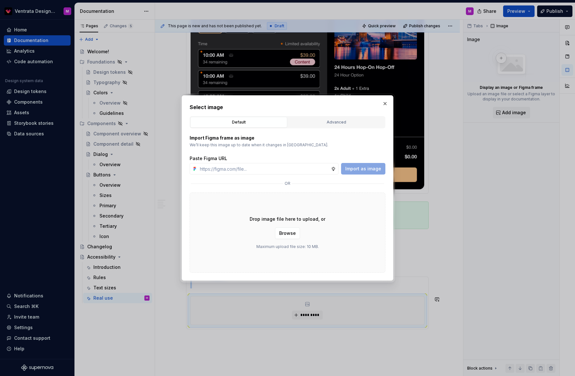
click at [338, 122] on div "Advanced" at bounding box center [336, 122] width 92 height 6
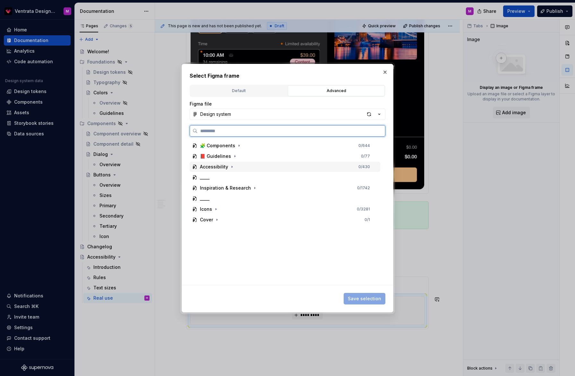
click at [259, 165] on div "Accessibility 0 / 430" at bounding box center [285, 167] width 191 height 10
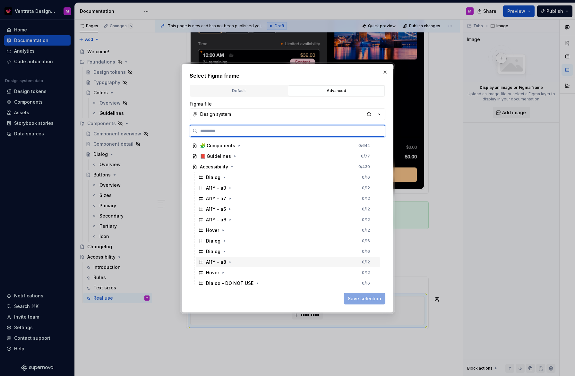
click at [244, 263] on div "A11Y - a8 0 / 12" at bounding box center [288, 262] width 185 height 10
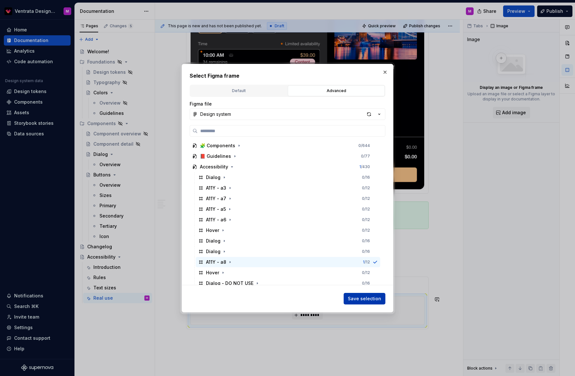
click at [365, 298] on span "Save selection" at bounding box center [364, 299] width 33 height 6
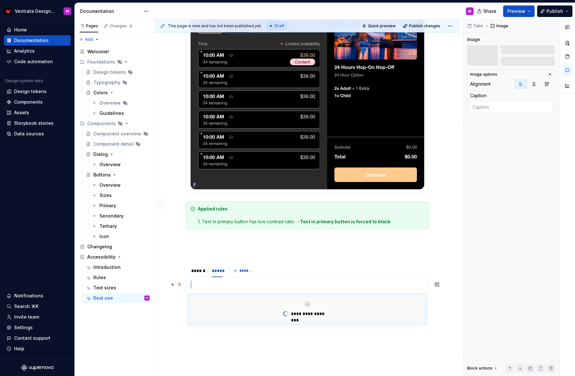
click at [298, 284] on p at bounding box center [307, 285] width 234 height 8
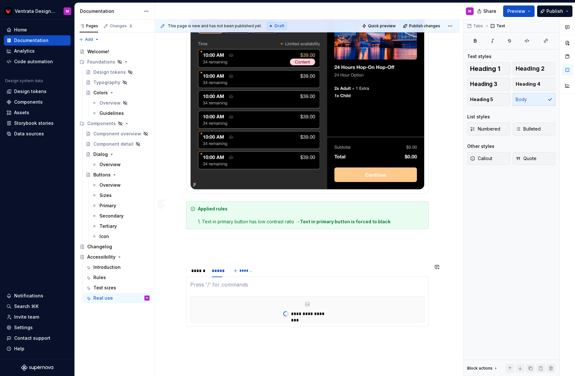
type textarea "*"
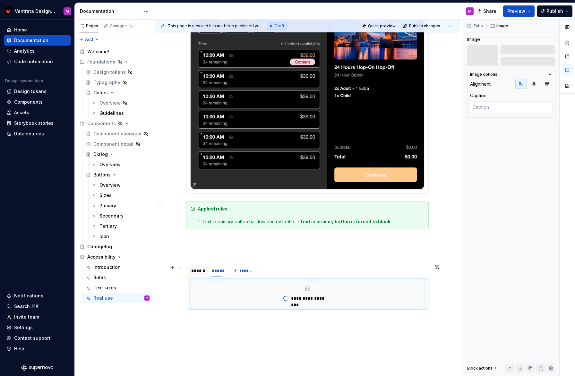
click at [203, 268] on div "******" at bounding box center [198, 271] width 14 height 6
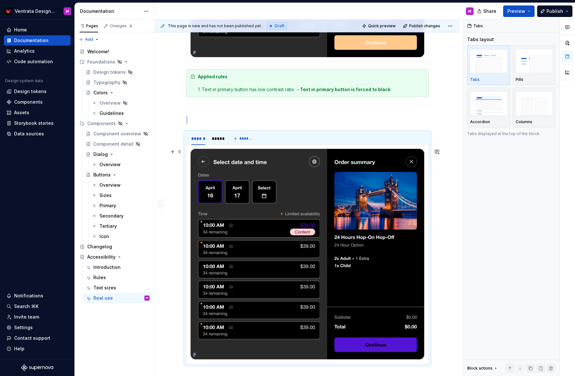
scroll to position [997, 0]
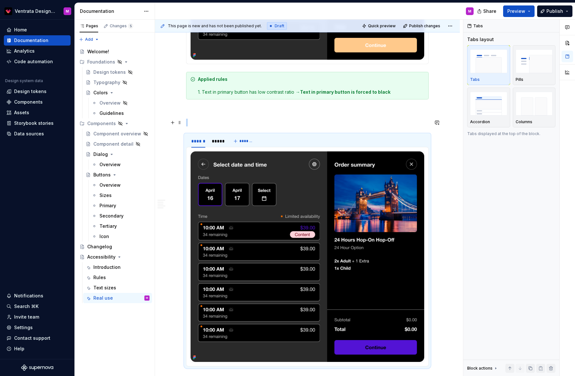
click at [229, 120] on p at bounding box center [307, 123] width 243 height 8
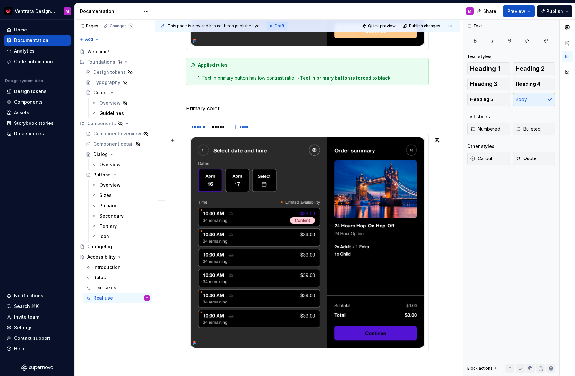
scroll to position [984, 0]
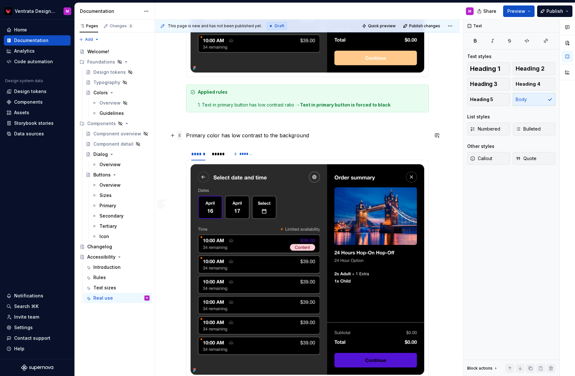
click at [182, 134] on span at bounding box center [179, 135] width 5 height 9
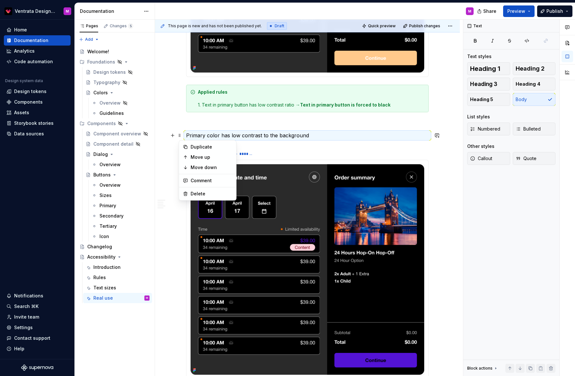
click at [207, 135] on p "Primary color has low contrast to the background" at bounding box center [307, 136] width 243 height 8
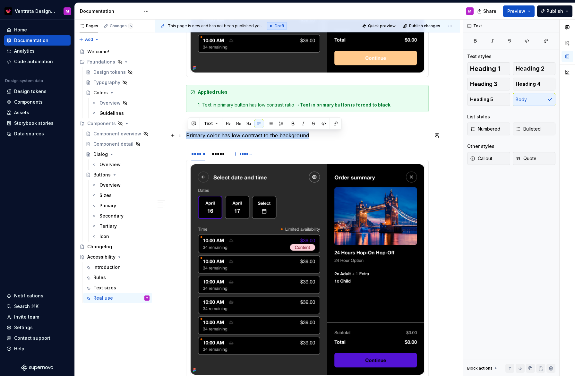
drag, startPoint x: 296, startPoint y: 135, endPoint x: 185, endPoint y: 137, distance: 111.1
click at [240, 123] on button "button" at bounding box center [238, 123] width 9 height 9
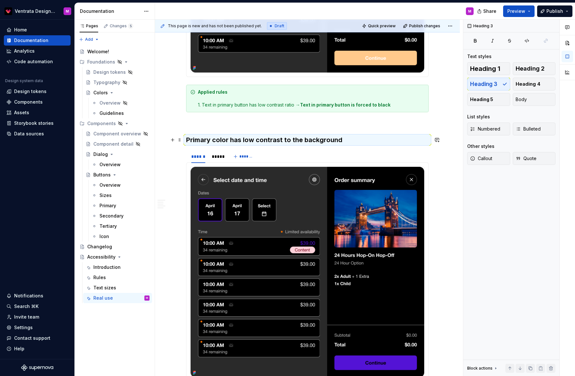
click at [205, 126] on p at bounding box center [307, 124] width 243 height 8
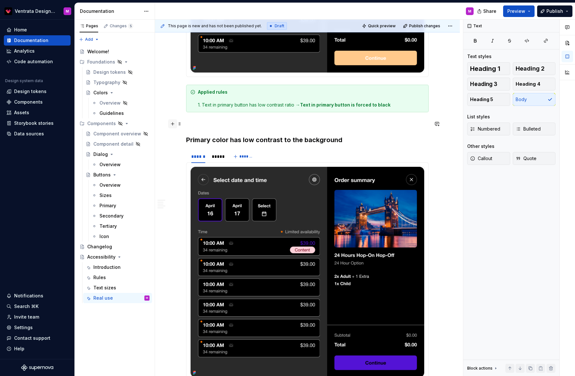
click at [174, 123] on button "button" at bounding box center [172, 123] width 9 height 9
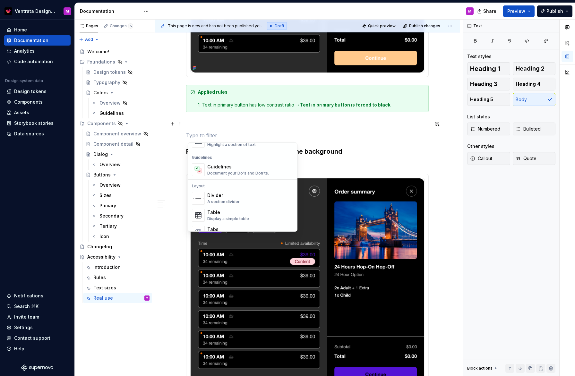
scroll to position [180, 0]
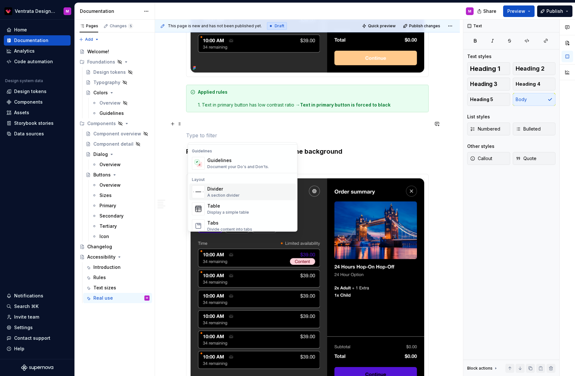
click at [231, 189] on div "Divider" at bounding box center [223, 189] width 32 height 6
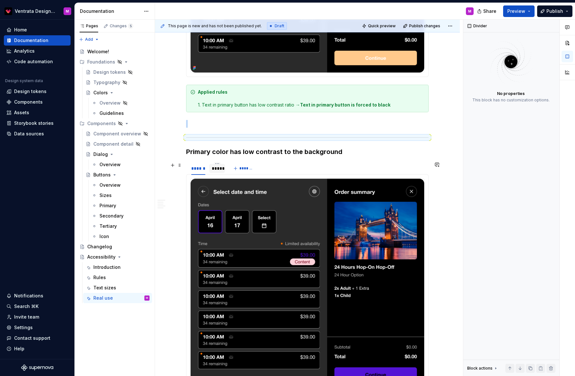
click at [219, 170] on div "*****" at bounding box center [217, 168] width 11 height 6
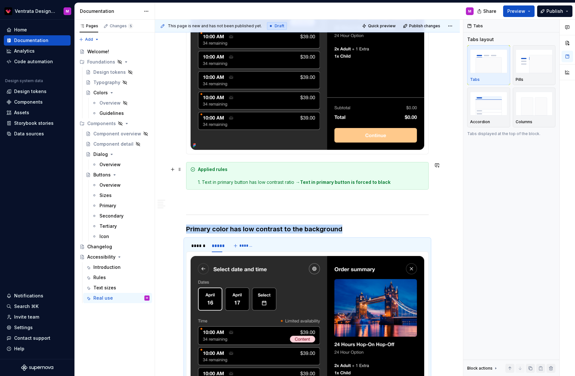
scroll to position [860, 0]
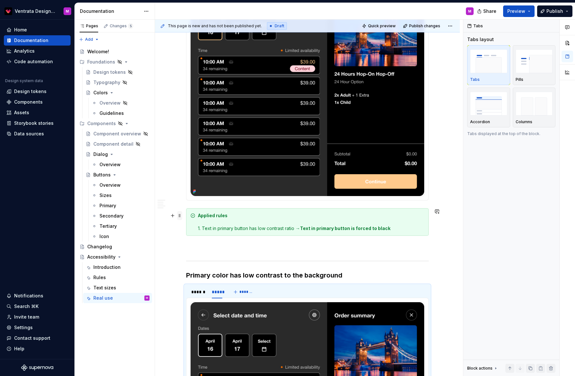
click at [182, 214] on span at bounding box center [179, 215] width 5 height 9
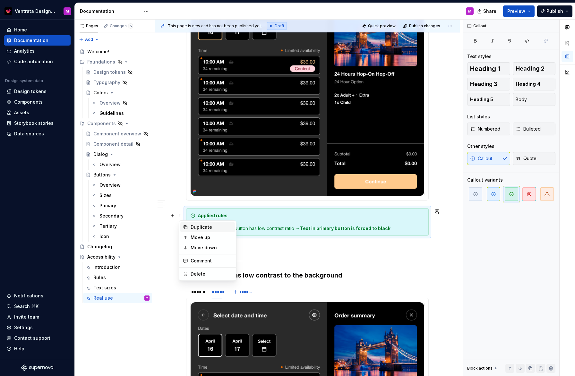
click at [205, 227] on div "Duplicate" at bounding box center [212, 227] width 42 height 6
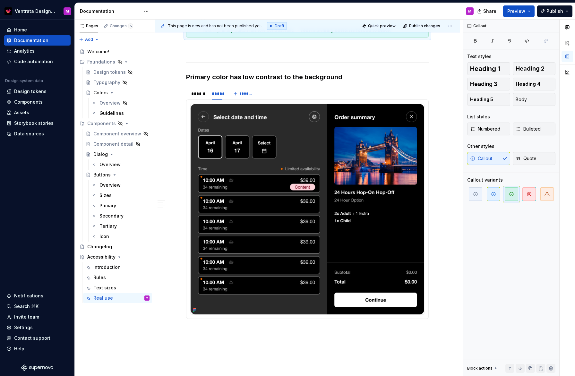
scroll to position [1098, 0]
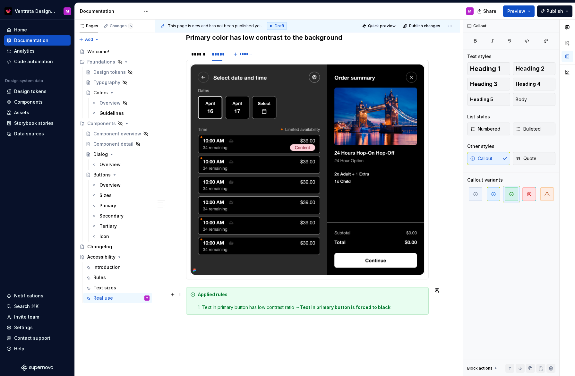
click at [205, 306] on div "Applied rules 1. Text in primary button has low contrast ratio → Text in primar…" at bounding box center [311, 300] width 227 height 19
drag, startPoint x: 249, startPoint y: 307, endPoint x: 226, endPoint y: 309, distance: 23.5
drag, startPoint x: 251, startPoint y: 308, endPoint x: 203, endPoint y: 309, distance: 47.8
click at [411, 306] on div "Applied rules 1. Text in primary button has low contrast ratio → Text in primar…" at bounding box center [311, 300] width 227 height 19
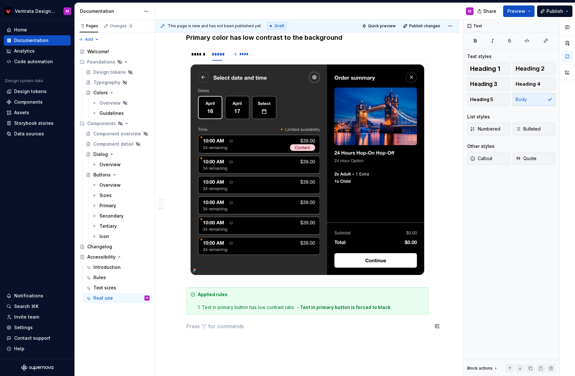
click at [399, 310] on div "Applied rules 1. Text in primary button has low contrast ratio → Text in primar…" at bounding box center [311, 300] width 227 height 19
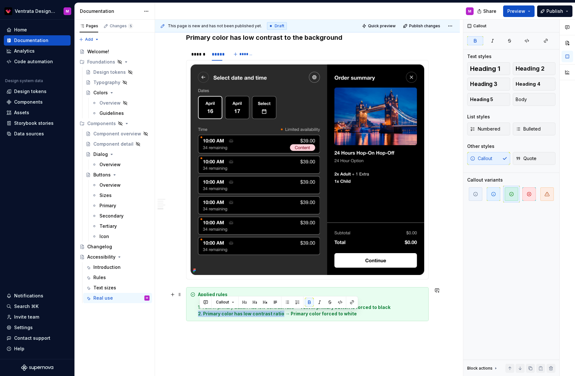
drag, startPoint x: 283, startPoint y: 314, endPoint x: 196, endPoint y: 315, distance: 86.3
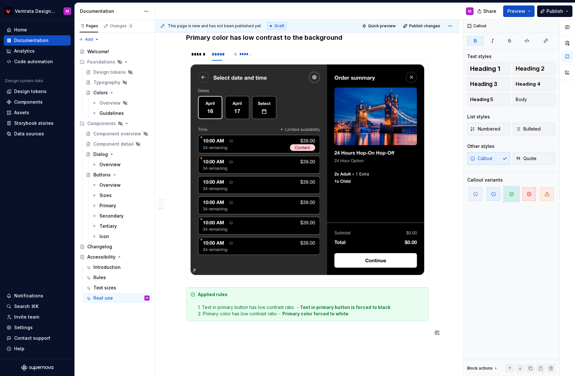
click at [361, 342] on p at bounding box center [307, 345] width 243 height 8
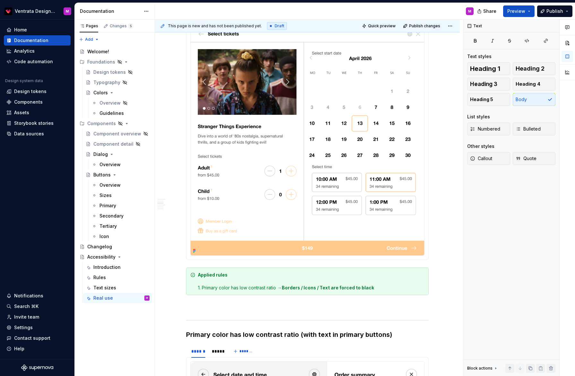
scroll to position [0, 0]
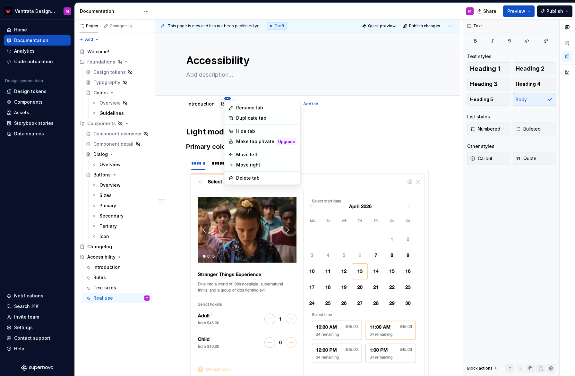
click at [228, 99] on html "Ventrata Design System M Home Documentation Analytics Code automation Design sy…" at bounding box center [287, 188] width 575 height 376
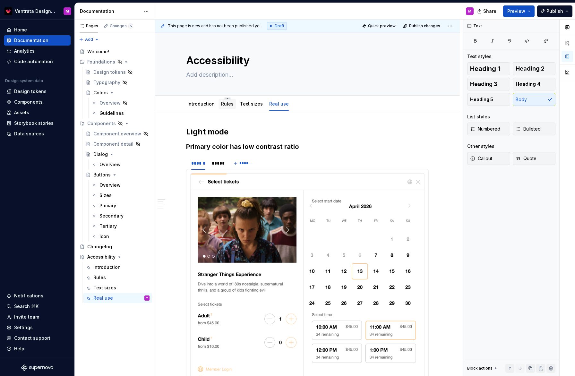
drag, startPoint x: 217, startPoint y: 99, endPoint x: 222, endPoint y: 100, distance: 5.3
click at [217, 99] on html "Ventrata Design System M Home Documentation Analytics Code automation Design sy…" at bounding box center [287, 188] width 575 height 376
click at [231, 106] on link "Rules" at bounding box center [227, 103] width 13 height 5
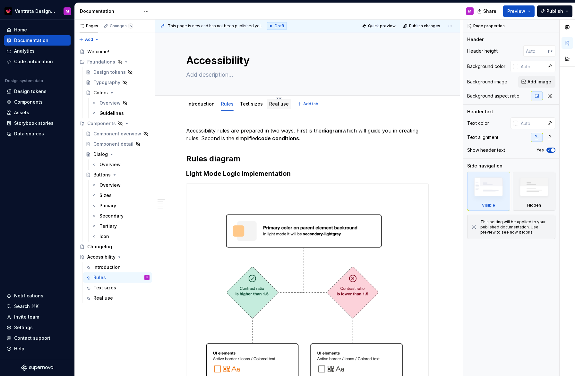
click at [273, 104] on link "Real use" at bounding box center [279, 103] width 20 height 5
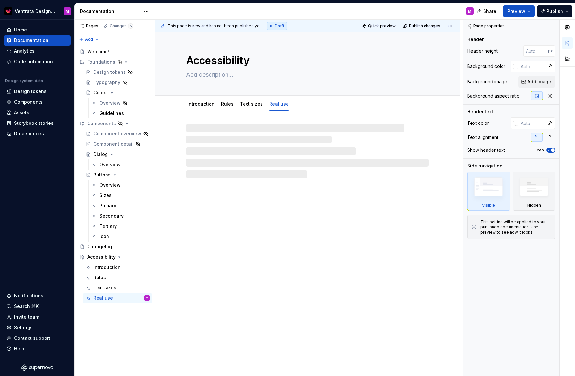
type textarea "*"
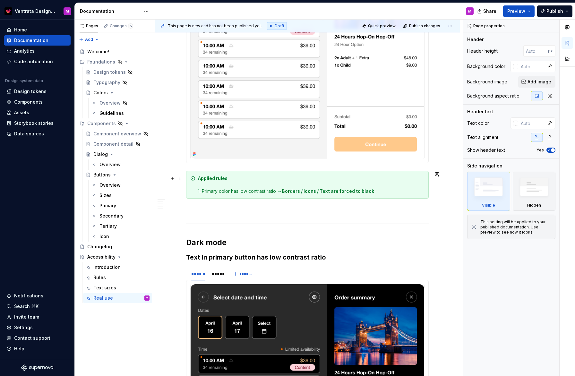
scroll to position [563, 0]
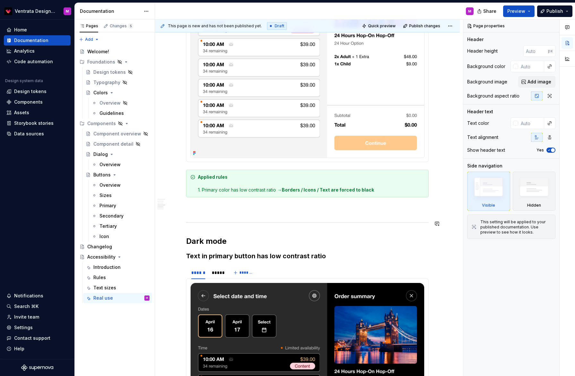
click at [443, 219] on div "This page is new and has not been published yet. Draft Quick preview Publish ch…" at bounding box center [309, 198] width 308 height 357
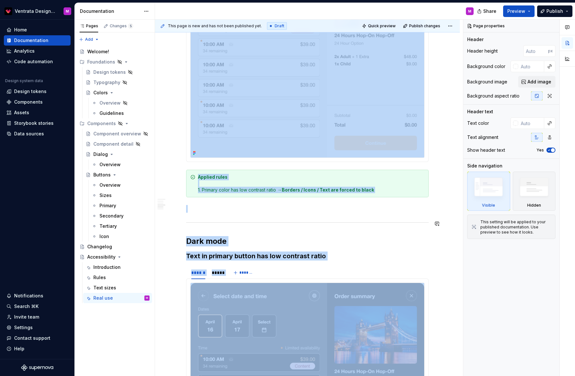
click at [451, 207] on div "Light mode Primary color has low contrast ratio ****** ***** ******* Applied ru…" at bounding box center [307, 276] width 305 height 1455
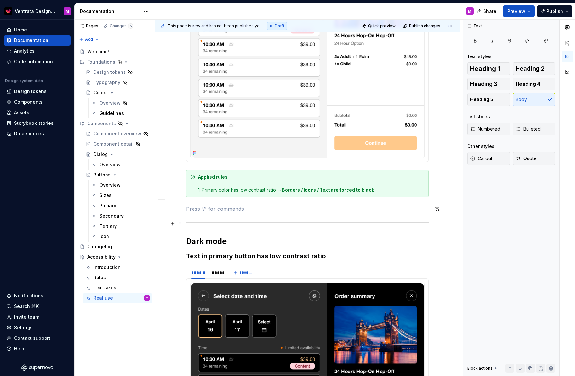
click at [446, 225] on div "Light mode Primary color has low contrast ratio ****** ***** ******* Applied ru…" at bounding box center [307, 276] width 305 height 1455
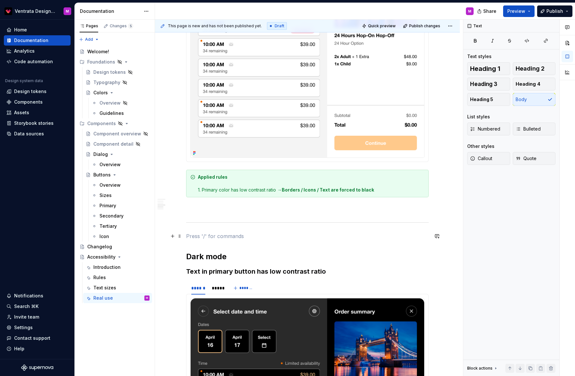
click at [195, 236] on p at bounding box center [307, 236] width 243 height 8
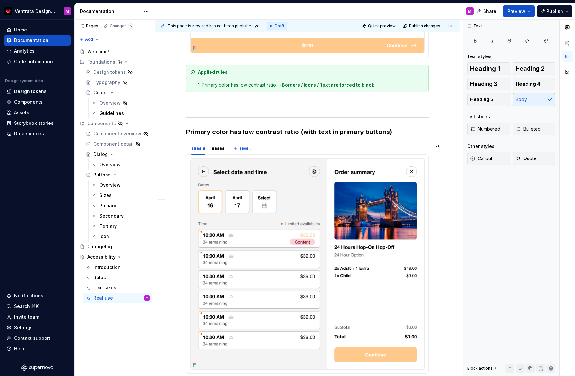
scroll to position [364, 0]
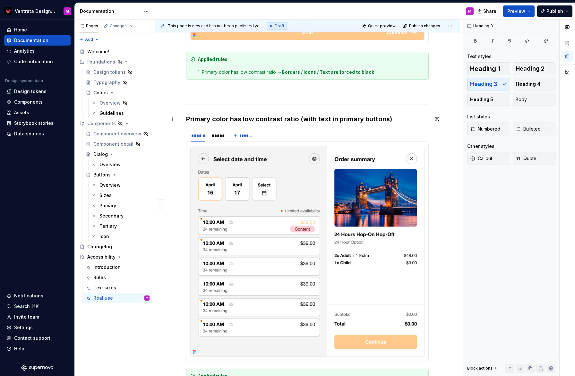
drag, startPoint x: 245, startPoint y: 118, endPoint x: 251, endPoint y: 119, distance: 5.9
click at [245, 118] on h3 "Primary color has low contrast ratio (with text in primary buttons)" at bounding box center [307, 119] width 243 height 9
drag, startPoint x: 188, startPoint y: 118, endPoint x: 290, endPoint y: 122, distance: 101.8
click at [294, 119] on h3 "Primary color has low contrast ratio (with text in primary buttons)" at bounding box center [307, 119] width 243 height 9
click at [301, 117] on h3 "Primary color has low contrast ratio (with text in primary buttons)" at bounding box center [307, 119] width 243 height 9
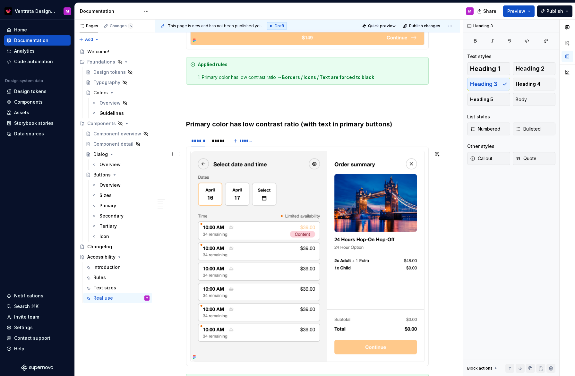
scroll to position [350, 0]
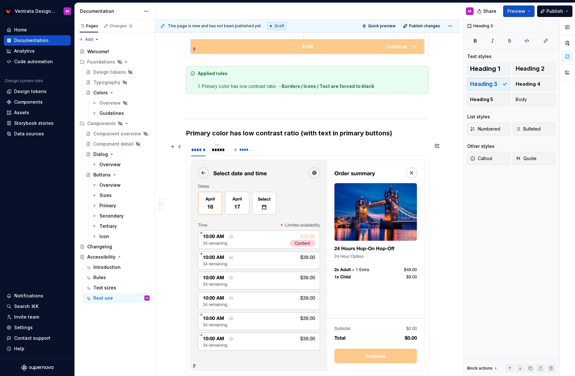
click at [220, 147] on div "*****" at bounding box center [217, 150] width 11 height 6
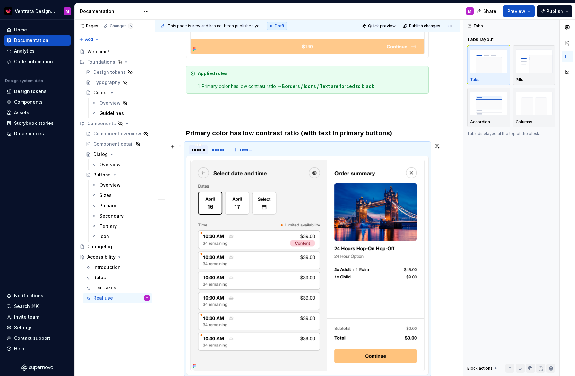
click at [202, 147] on div "******" at bounding box center [198, 150] width 14 height 6
click at [218, 148] on div "*****" at bounding box center [217, 150] width 11 height 6
click at [196, 151] on div "******" at bounding box center [198, 150] width 14 height 6
click at [217, 151] on div "*****" at bounding box center [217, 150] width 11 height 6
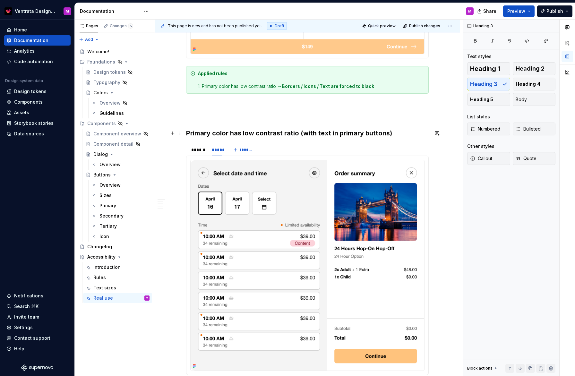
click at [190, 133] on h3 "Primary color has low contrast ratio (with text in primary buttons)" at bounding box center [307, 133] width 243 height 9
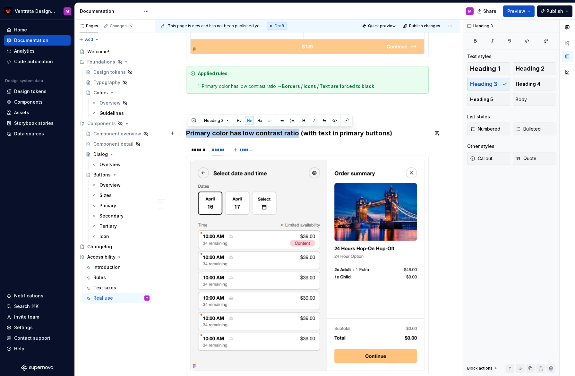
drag, startPoint x: 189, startPoint y: 132, endPoint x: 297, endPoint y: 133, distance: 108.2
click at [297, 133] on h3 "Primary color has low contrast ratio (with text in primary buttons)" at bounding box center [307, 133] width 243 height 9
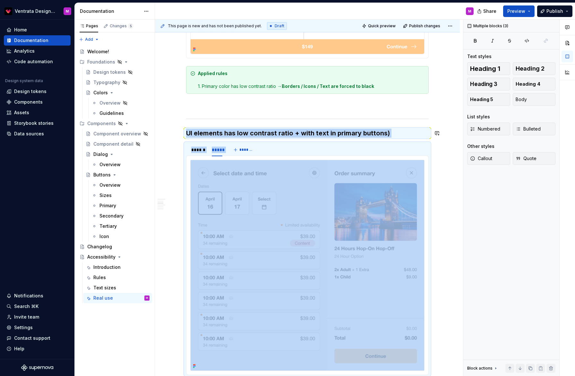
scroll to position [0, 0]
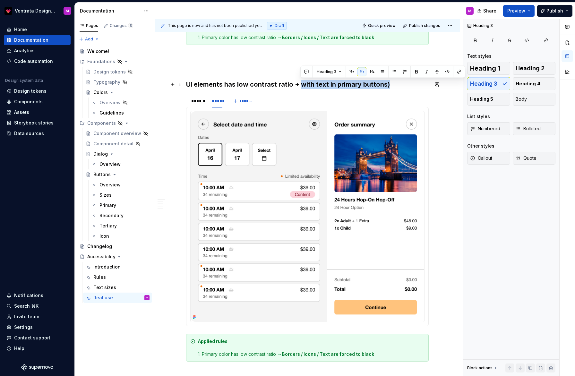
drag, startPoint x: 301, startPoint y: 83, endPoint x: 388, endPoint y: 83, distance: 87.0
click at [388, 83] on h3 "UI elements has low contrast ratio + with text in primary buttons)" at bounding box center [307, 84] width 243 height 9
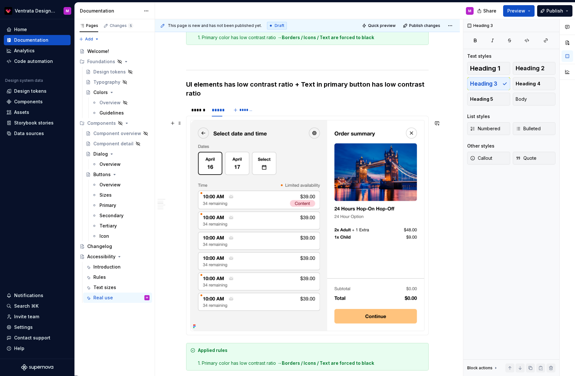
scroll to position [461, 0]
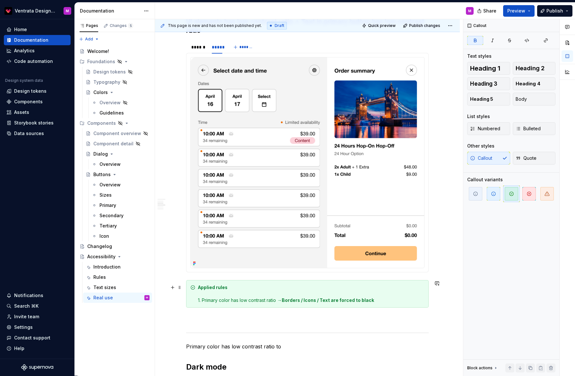
click at [376, 302] on div "Applied rules 1. Primary color has low contrast ratio → Borders / Icons / Text …" at bounding box center [311, 293] width 227 height 19
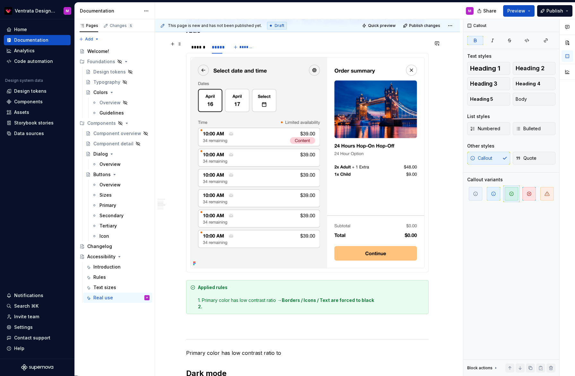
click at [200, 44] on div "Light mode Primary color has low contrast ratio ****** ***** ******* Applied ru…" at bounding box center [307, 341] width 243 height 1350
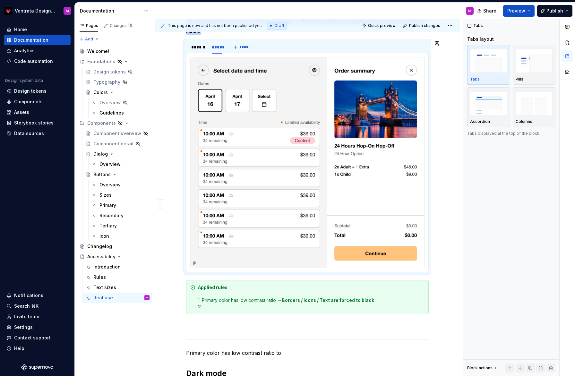
scroll to position [453, 0]
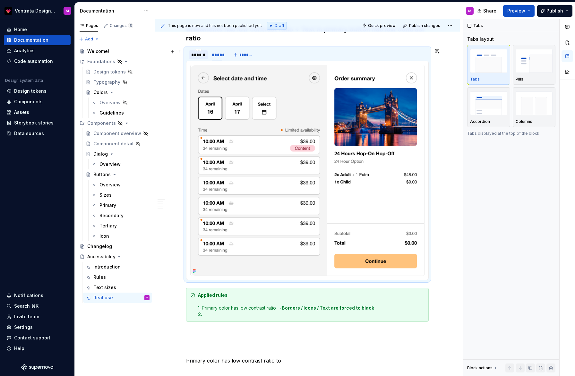
drag, startPoint x: 202, startPoint y: 54, endPoint x: 206, endPoint y: 57, distance: 5.5
click at [203, 54] on div "******" at bounding box center [198, 55] width 14 height 6
click at [220, 56] on div "*****" at bounding box center [217, 55] width 11 height 6
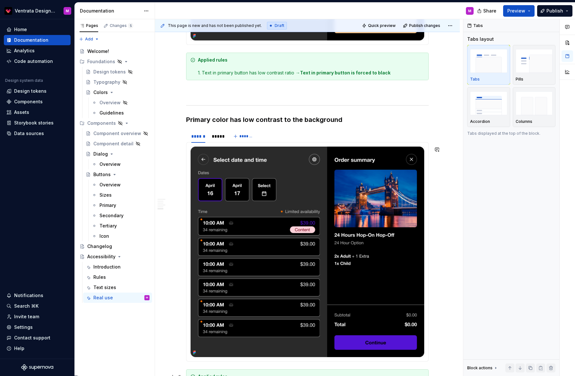
scroll to position [1211, 0]
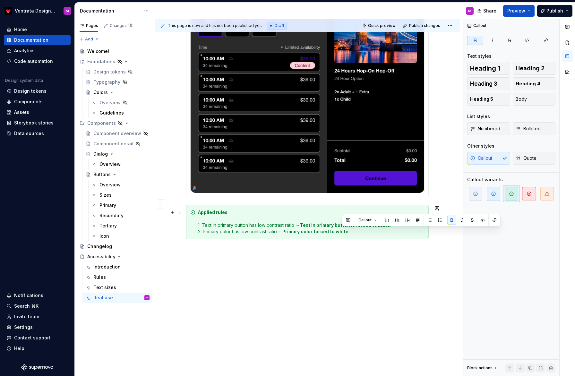
drag, startPoint x: 351, startPoint y: 233, endPoint x: 283, endPoint y: 234, distance: 67.7
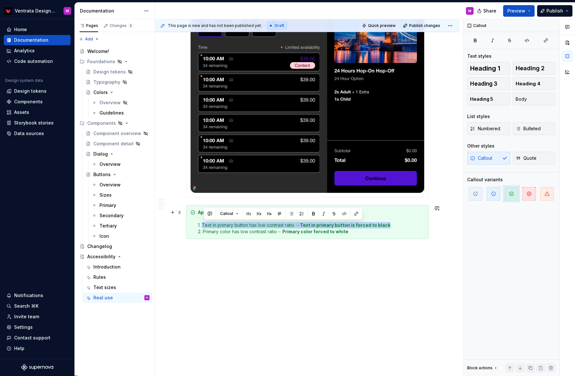
drag, startPoint x: 204, startPoint y: 225, endPoint x: 388, endPoint y: 224, distance: 184.2
copy div "Text in primary button has low contrast ratio → Text in primary button is force…"
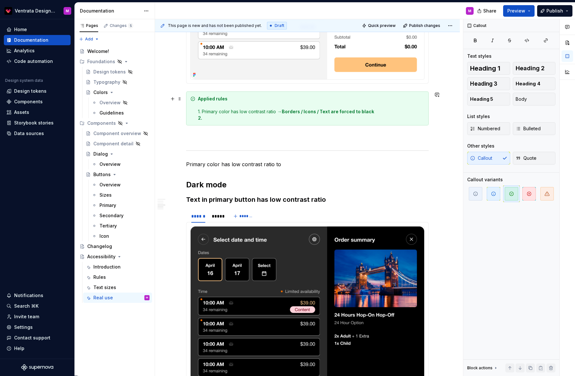
scroll to position [624, 0]
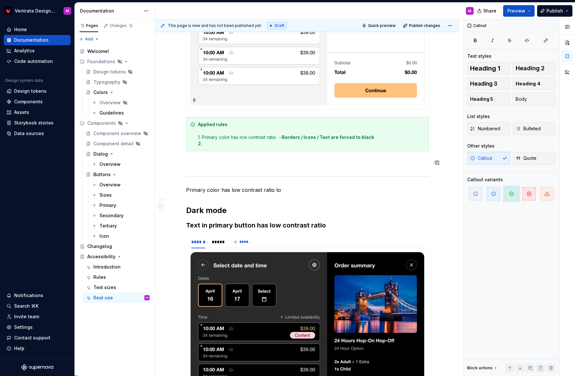
click at [248, 145] on div "Applied rules 1. Primary color has low contrast ratio → Borders / Icons / Text …" at bounding box center [311, 134] width 227 height 26
click at [202, 142] on strong "2." at bounding box center [200, 143] width 4 height 5
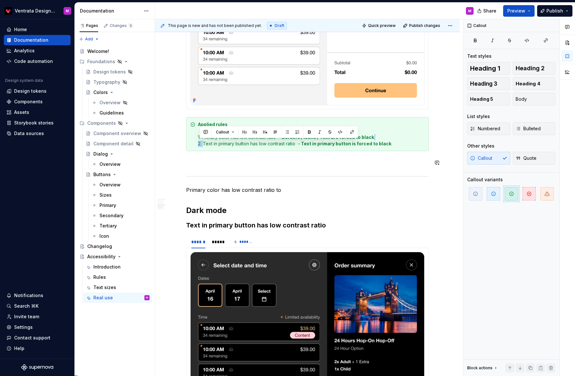
click at [368, 142] on strong "Text in primary button is forced to black" at bounding box center [346, 143] width 91 height 5
click at [203, 144] on div "Applied rules 1. Primary color has low contrast ratio → Borders / Icons / Text …" at bounding box center [311, 134] width 227 height 26
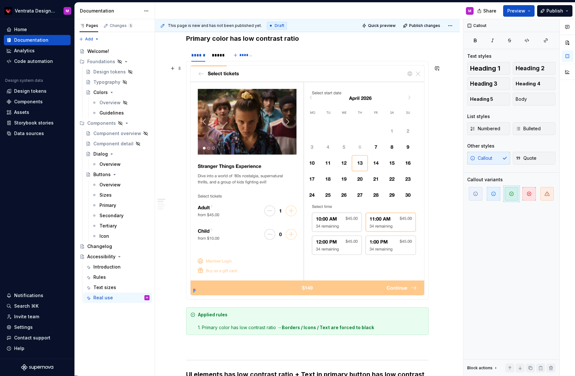
scroll to position [98, 0]
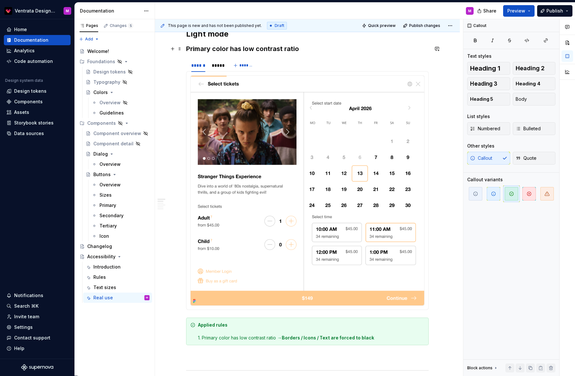
click at [233, 47] on h3 "Primary color has low contrast ratio" at bounding box center [307, 48] width 243 height 9
click at [233, 48] on h3 "Primary color has low contrast ratio" at bounding box center [307, 48] width 243 height 9
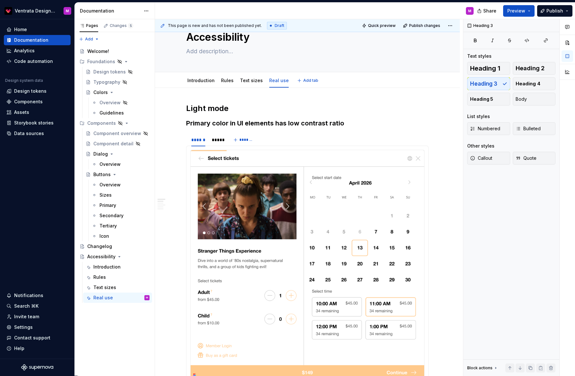
type textarea "*"
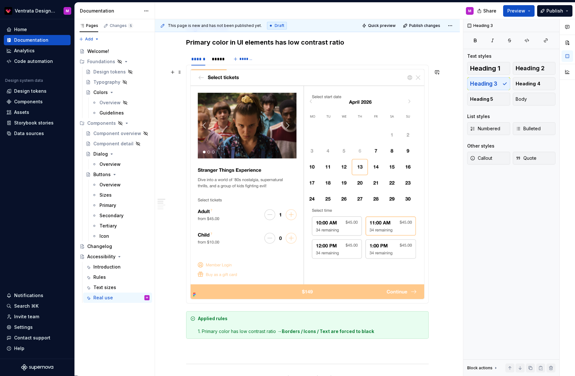
scroll to position [105, 0]
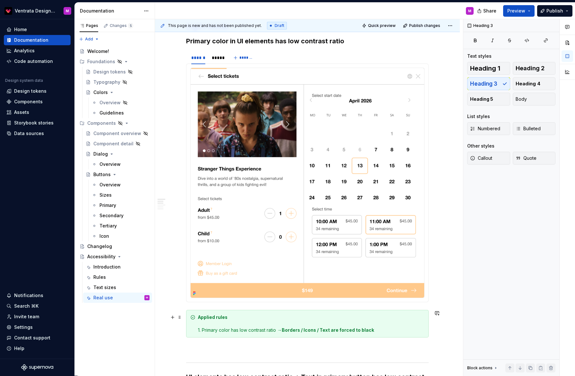
click at [232, 329] on div "Applied rules 1. Primary color has low contrast ratio → Borders / Icons / Text …" at bounding box center [311, 323] width 227 height 19
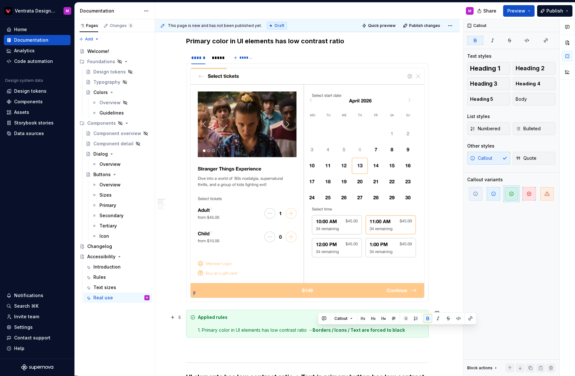
drag, startPoint x: 364, startPoint y: 330, endPoint x: 320, endPoint y: 329, distance: 44.6
click at [217, 58] on div "*****" at bounding box center [217, 58] width 11 height 6
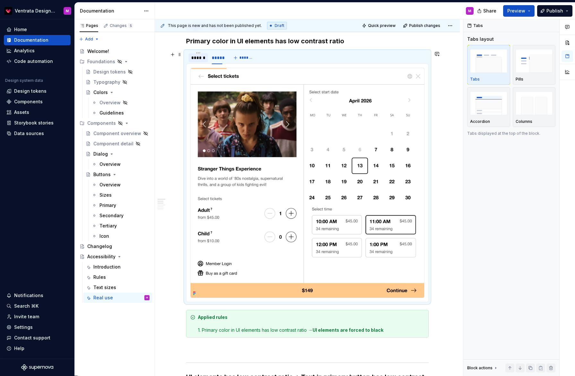
click at [196, 59] on div "******" at bounding box center [198, 58] width 14 height 6
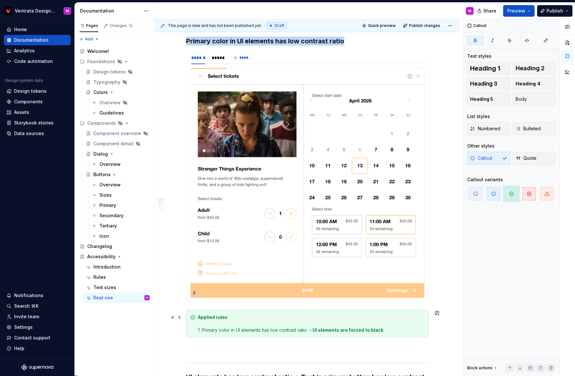
click at [392, 328] on div "Applied rules 1. Primary color in UI elements has low contrast ratio → UI eleme…" at bounding box center [311, 323] width 227 height 19
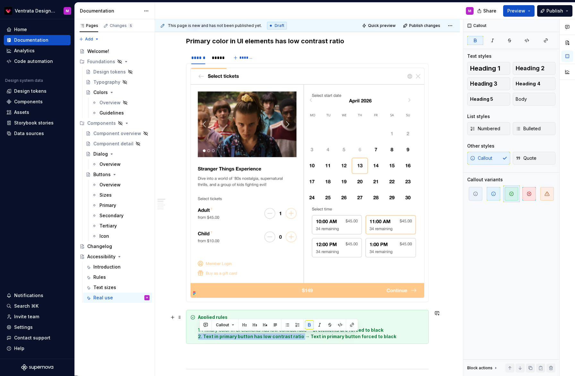
drag, startPoint x: 302, startPoint y: 335, endPoint x: 200, endPoint y: 335, distance: 102.4
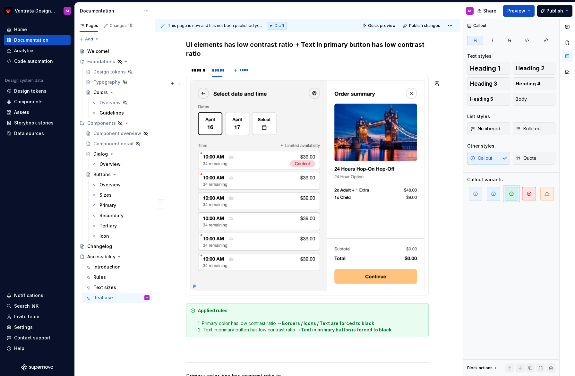
scroll to position [471, 0]
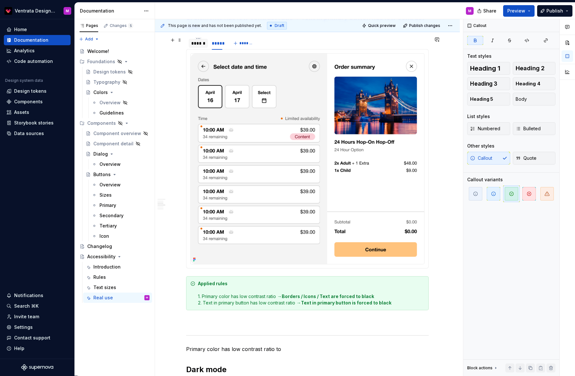
click at [200, 46] on div "******" at bounding box center [198, 43] width 14 height 6
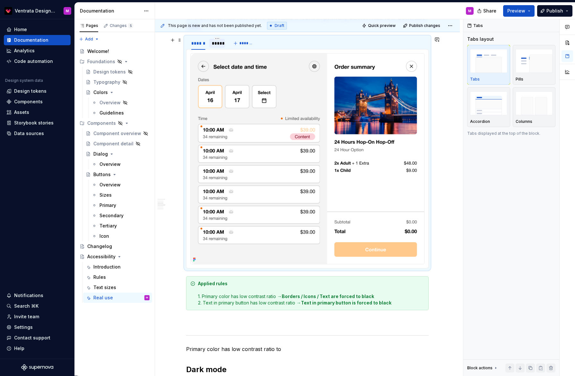
click at [219, 45] on div "*****" at bounding box center [217, 43] width 11 height 6
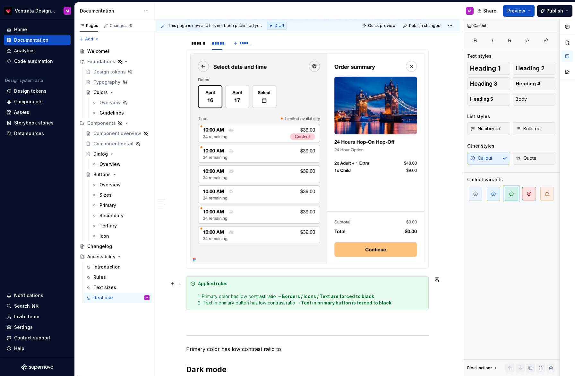
drag, startPoint x: 235, startPoint y: 296, endPoint x: 235, endPoint y: 300, distance: 4.2
click at [235, 296] on div "Applied rules 1. Primary color has low contrast ratio → Borders / Icons / Text …" at bounding box center [311, 294] width 227 height 26
click at [239, 296] on div "Applied rules 1. Primary color in UI elements has low contrast ratio → Borders …" at bounding box center [311, 294] width 227 height 26
click at [263, 296] on div "Applied rules 1. Primary color in UI elements has low contrast ratio → Borders …" at bounding box center [311, 294] width 227 height 26
drag, startPoint x: 205, startPoint y: 302, endPoint x: 248, endPoint y: 316, distance: 45.3
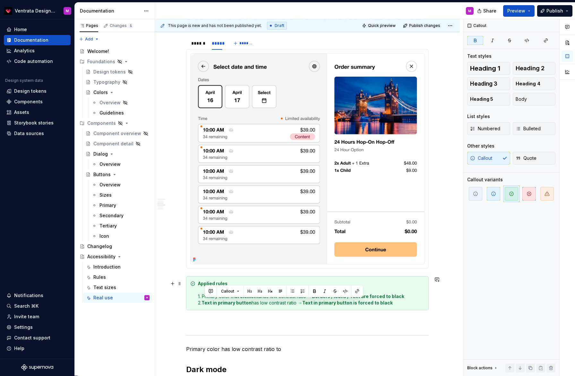
click at [324, 303] on strong "Text in primary button is forced to black" at bounding box center [347, 302] width 91 height 5
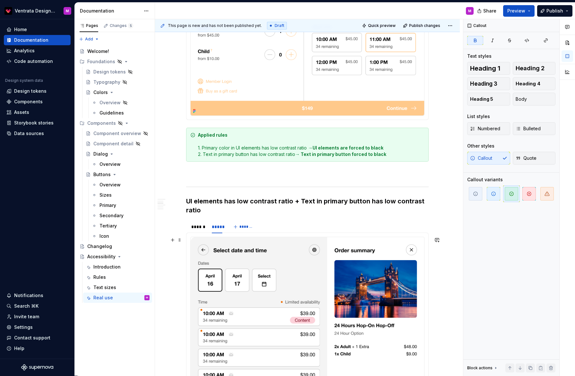
scroll to position [273, 0]
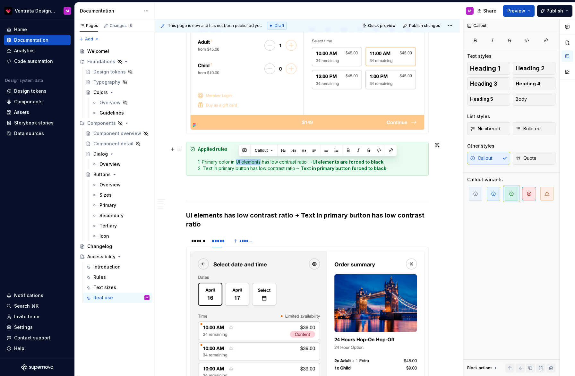
drag, startPoint x: 239, startPoint y: 161, endPoint x: 264, endPoint y: 171, distance: 26.2
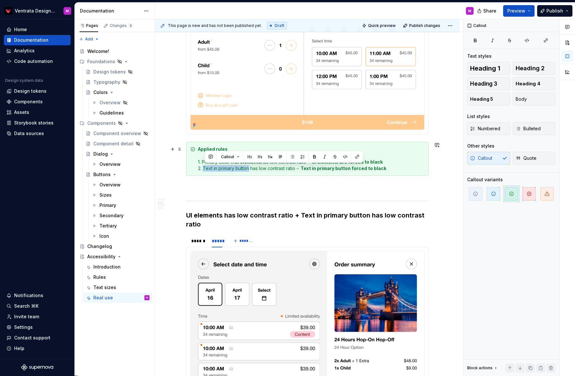
drag, startPoint x: 205, startPoint y: 166, endPoint x: 249, endPoint y: 172, distance: 43.7
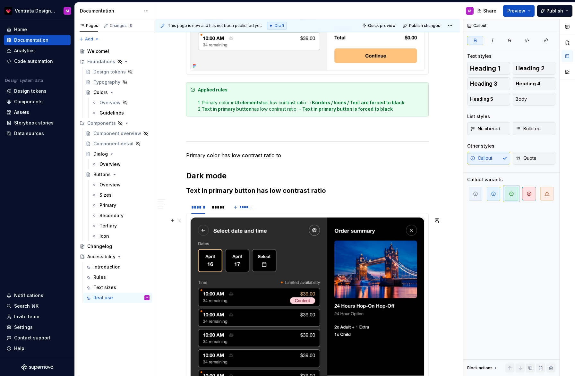
scroll to position [662, 0]
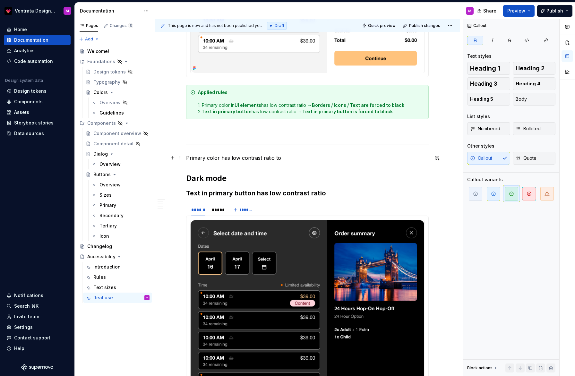
click at [284, 158] on p "Primary color has low contrast ratio to" at bounding box center [307, 158] width 243 height 8
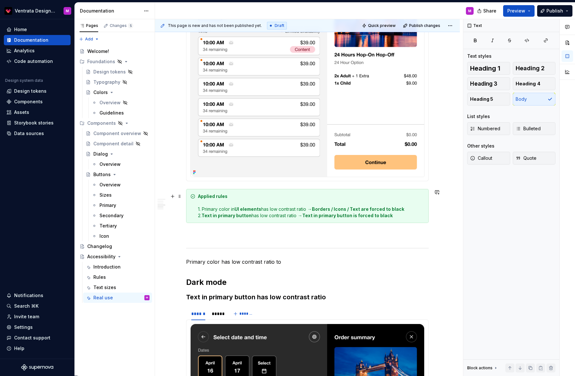
scroll to position [534, 0]
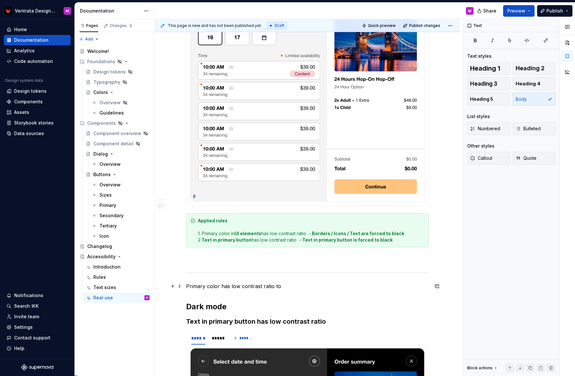
click at [231, 287] on p "Primary color has low contrast ratio to" at bounding box center [307, 286] width 243 height 8
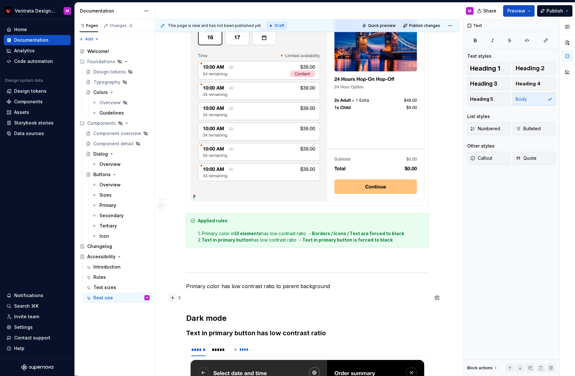
click at [173, 298] on button "button" at bounding box center [172, 297] width 9 height 9
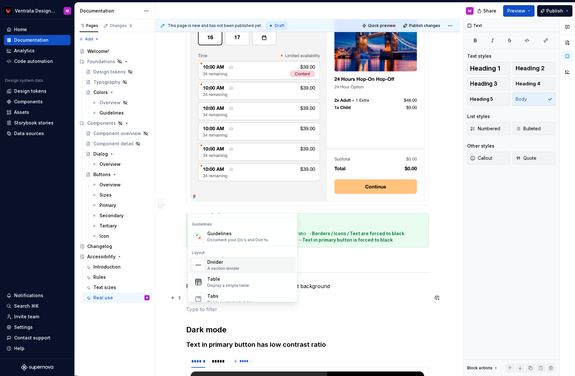
scroll to position [220, 0]
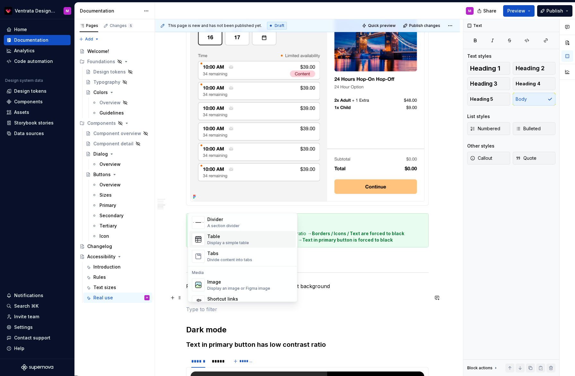
click at [224, 254] on div "Tabs" at bounding box center [229, 254] width 45 height 6
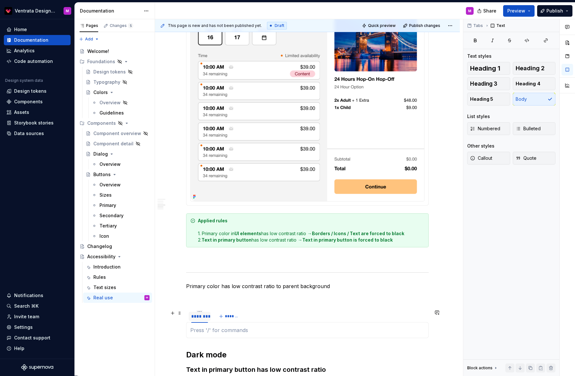
click at [206, 316] on div "********" at bounding box center [199, 316] width 17 height 6
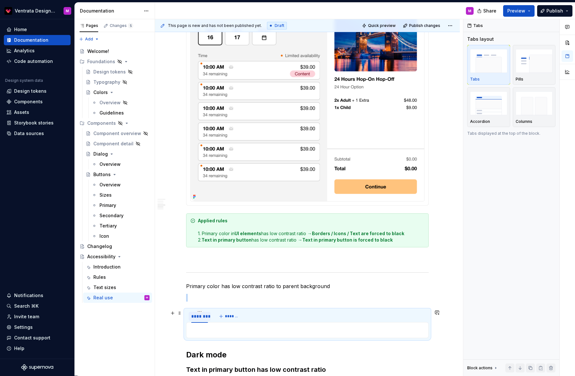
click at [205, 319] on div "********" at bounding box center [199, 316] width 17 height 6
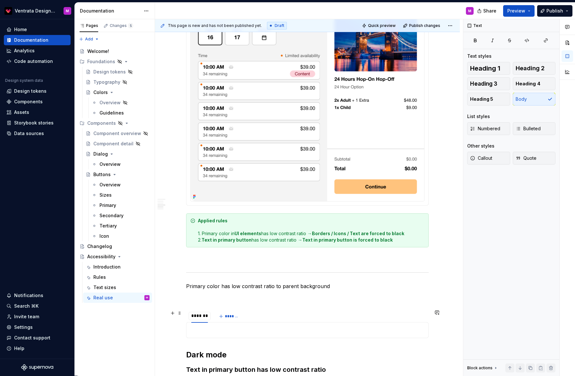
scroll to position [0, 0]
type input "******"
click at [243, 315] on div "****** *******" at bounding box center [307, 316] width 243 height 13
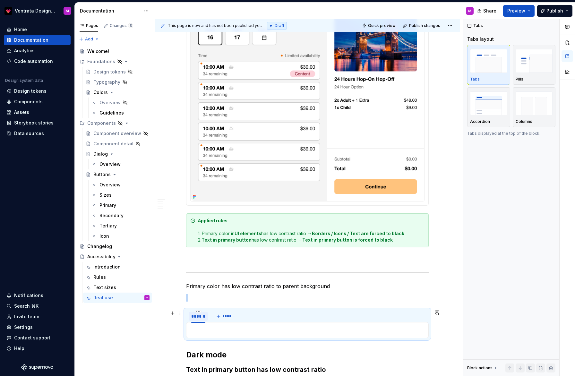
click at [233, 316] on span "*******" at bounding box center [229, 316] width 14 height 5
type input "*****"
click at [211, 298] on p at bounding box center [307, 298] width 243 height 8
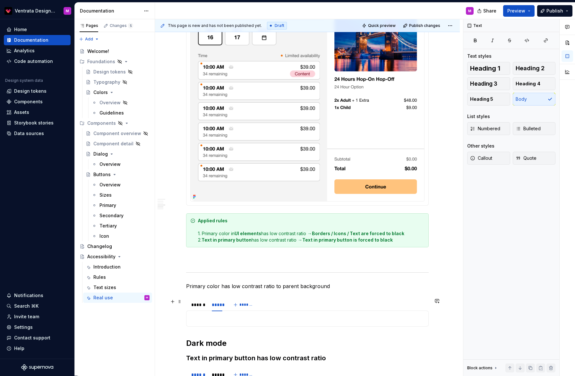
drag, startPoint x: 199, startPoint y: 307, endPoint x: 203, endPoint y: 315, distance: 8.5
click at [199, 307] on div "******" at bounding box center [198, 305] width 14 height 6
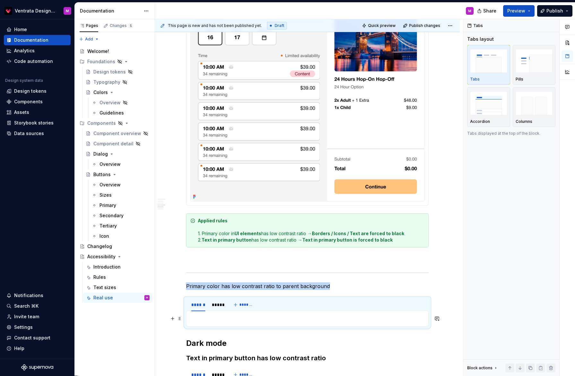
click at [208, 320] on p at bounding box center [307, 319] width 234 height 8
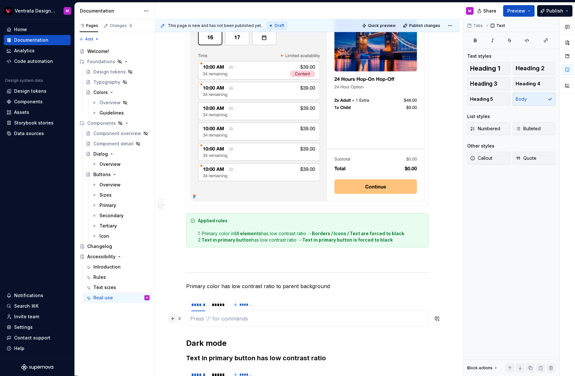
click at [175, 319] on button "button" at bounding box center [172, 318] width 9 height 9
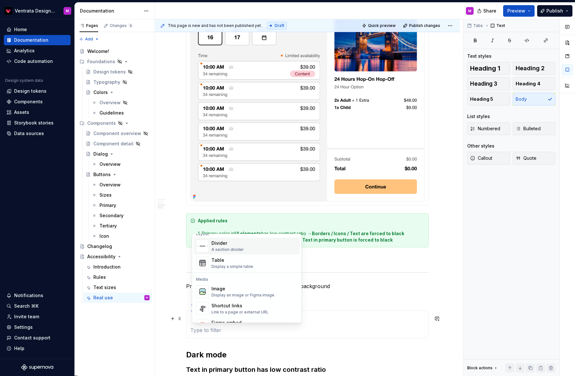
scroll to position [238, 0]
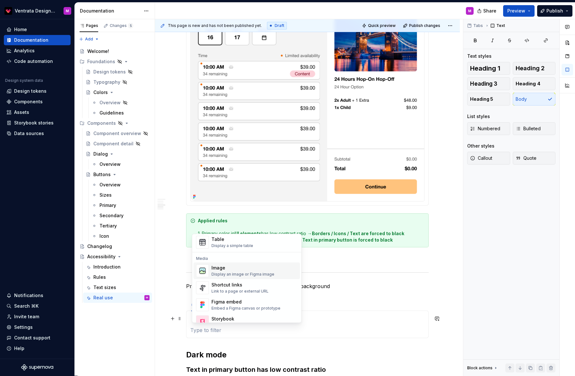
click at [231, 273] on div "Display an image or Figma image" at bounding box center [243, 274] width 63 height 5
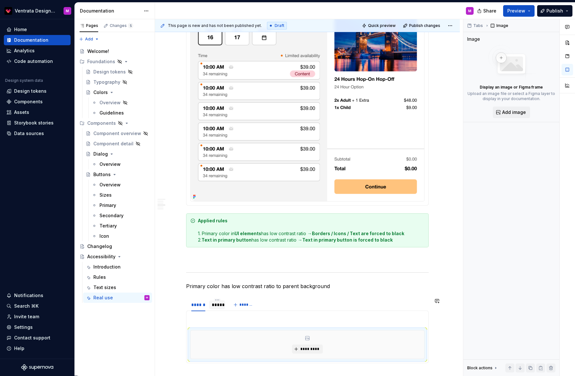
click at [222, 307] on div "*****" at bounding box center [217, 305] width 11 height 6
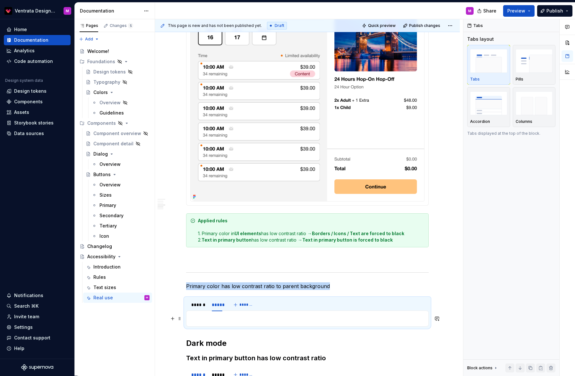
click at [203, 319] on p at bounding box center [307, 319] width 234 height 8
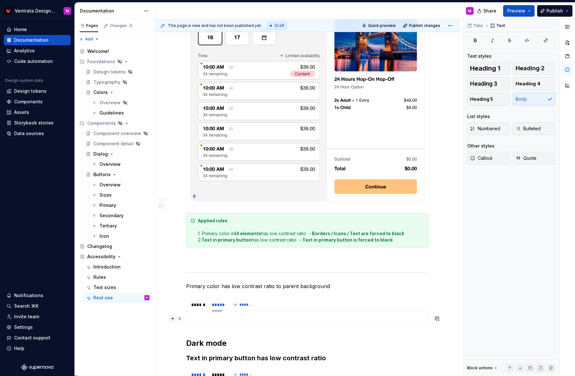
click at [173, 319] on button "button" at bounding box center [172, 318] width 9 height 9
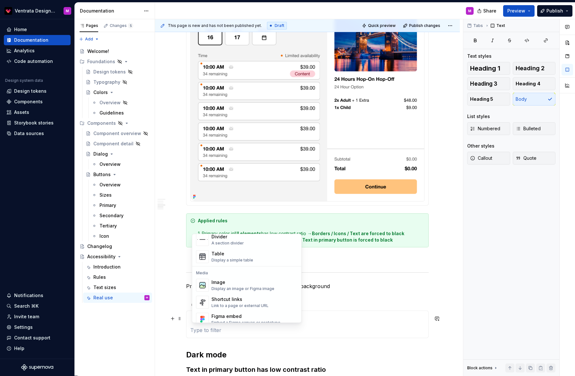
scroll to position [226, 0]
click at [230, 281] on div "Image" at bounding box center [243, 280] width 63 height 6
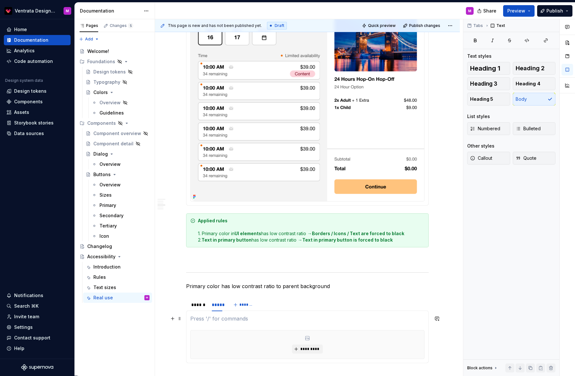
click at [259, 317] on p at bounding box center [307, 319] width 234 height 8
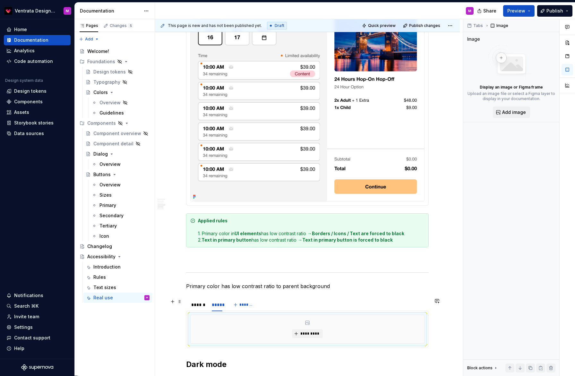
drag, startPoint x: 197, startPoint y: 303, endPoint x: 210, endPoint y: 313, distance: 16.1
click at [197, 303] on div "******" at bounding box center [198, 305] width 14 height 6
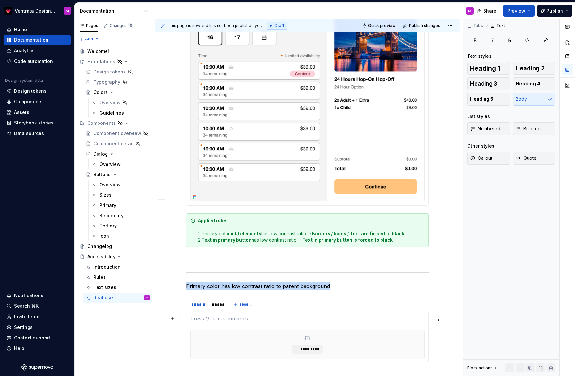
drag, startPoint x: 216, startPoint y: 317, endPoint x: 191, endPoint y: 318, distance: 25.7
click at [216, 317] on p at bounding box center [307, 319] width 234 height 8
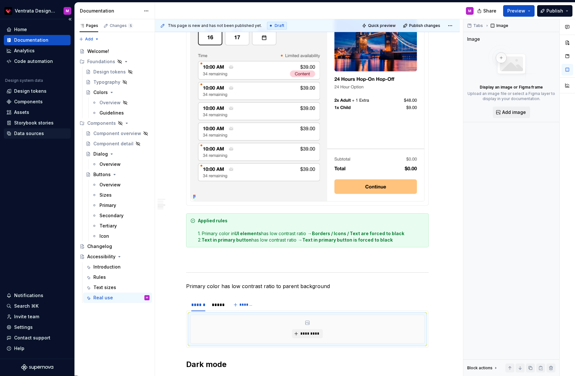
click at [38, 131] on div "Data sources" at bounding box center [29, 133] width 30 height 6
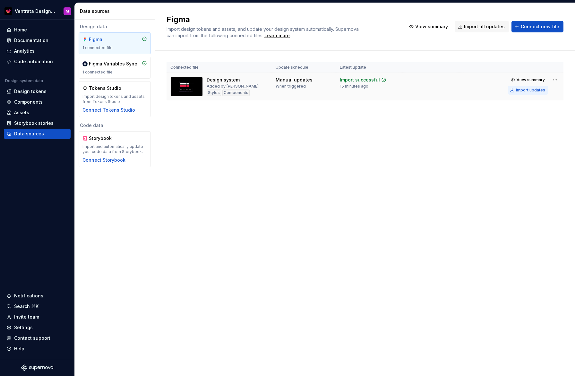
drag, startPoint x: 530, startPoint y: 91, endPoint x: 526, endPoint y: 91, distance: 4.2
click at [530, 91] on div "Import updates" at bounding box center [530, 90] width 29 height 5
click at [529, 91] on div "Import updates" at bounding box center [530, 90] width 29 height 5
click at [31, 316] on div "Invite team" at bounding box center [26, 317] width 25 height 6
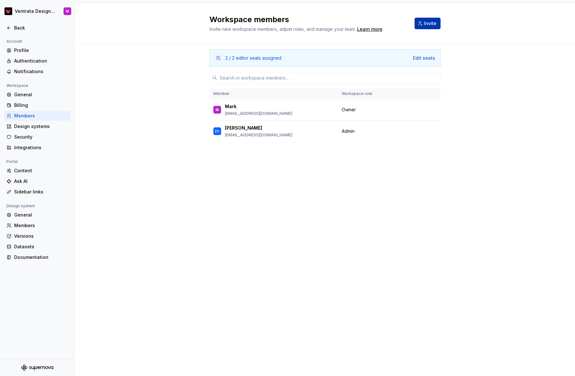
click at [428, 23] on span "Invite" at bounding box center [430, 23] width 13 height 6
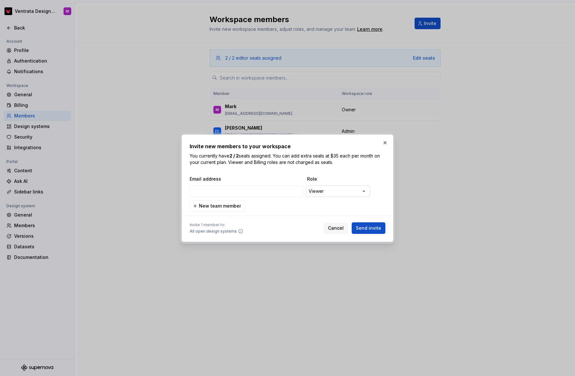
click at [318, 194] on div "**********" at bounding box center [287, 188] width 575 height 376
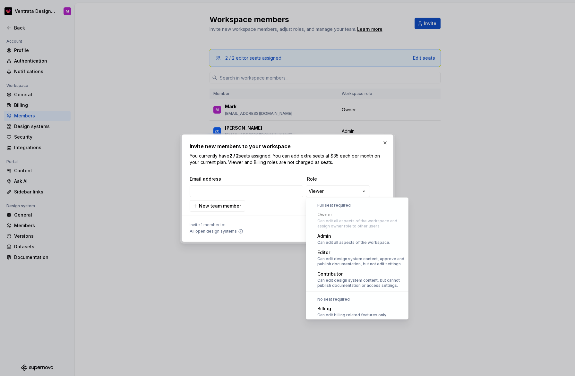
scroll to position [18, 0]
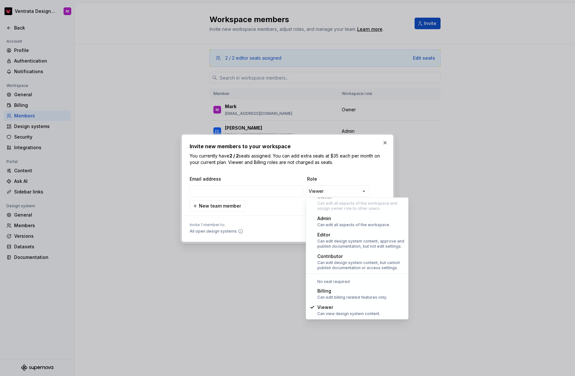
click at [343, 170] on div "**********" at bounding box center [287, 188] width 575 height 376
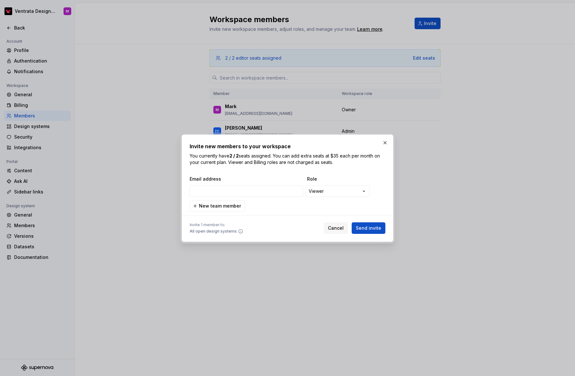
click at [329, 194] on div "**********" at bounding box center [287, 188] width 575 height 376
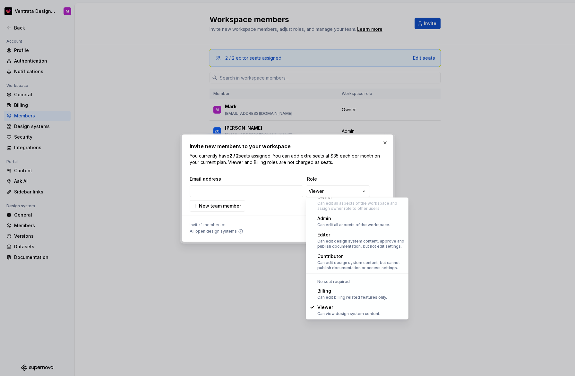
click at [347, 175] on div "**********" at bounding box center [287, 188] width 575 height 376
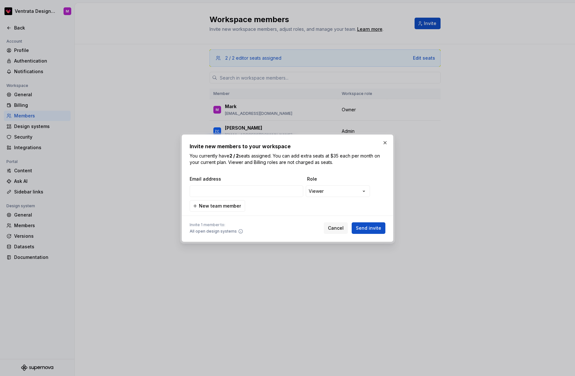
click at [335, 190] on div "**********" at bounding box center [287, 188] width 575 height 376
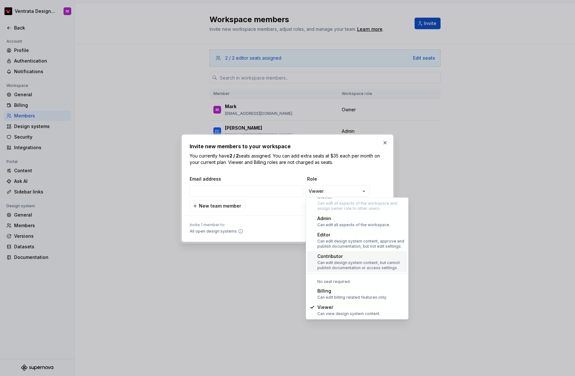
scroll to position [0, 0]
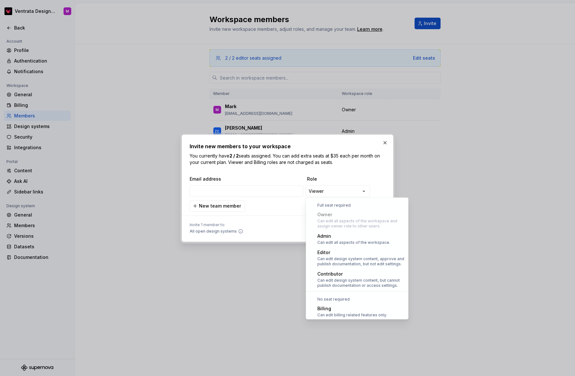
click at [352, 175] on div "**********" at bounding box center [287, 188] width 575 height 376
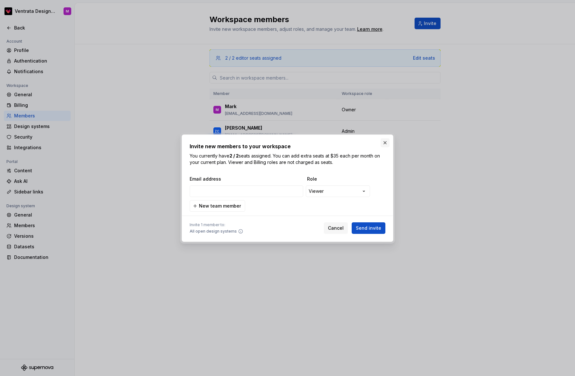
click at [388, 145] on button "button" at bounding box center [385, 142] width 9 height 9
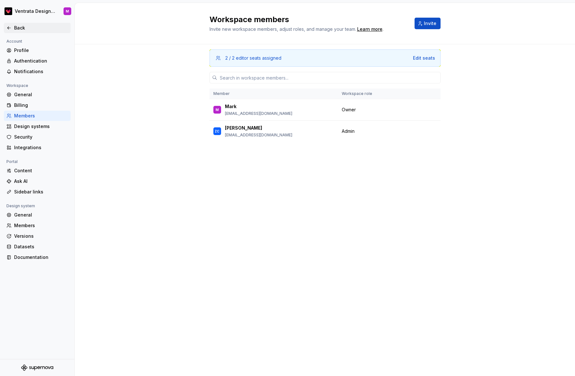
click at [12, 25] on div "Back" at bounding box center [37, 28] width 62 height 6
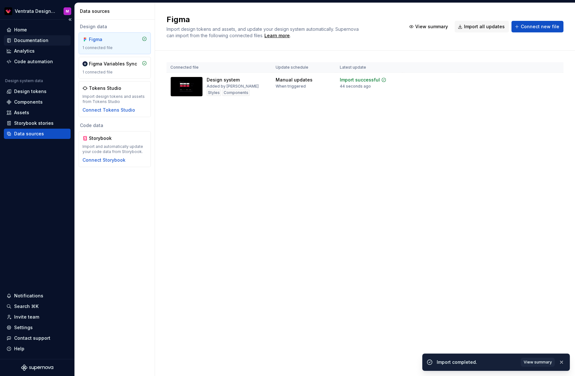
click at [33, 37] on div "Documentation" at bounding box center [37, 40] width 67 height 10
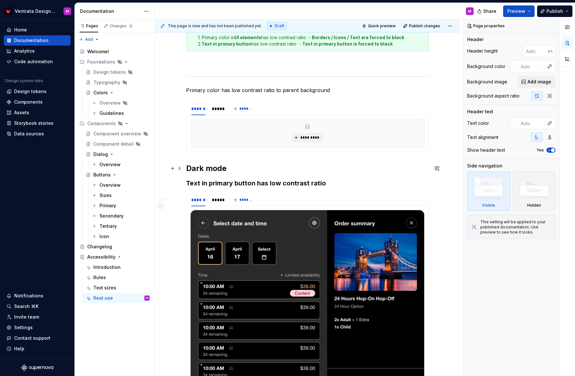
scroll to position [664, 0]
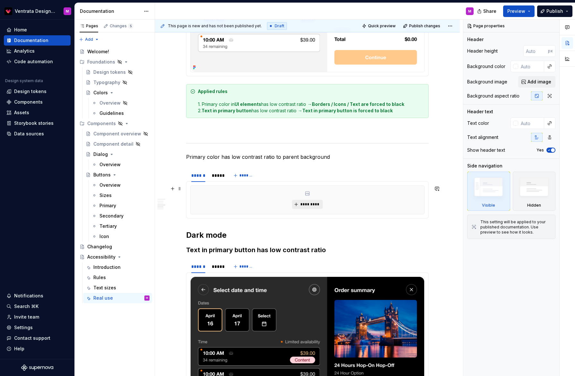
click at [305, 205] on span "*********" at bounding box center [310, 204] width 20 height 5
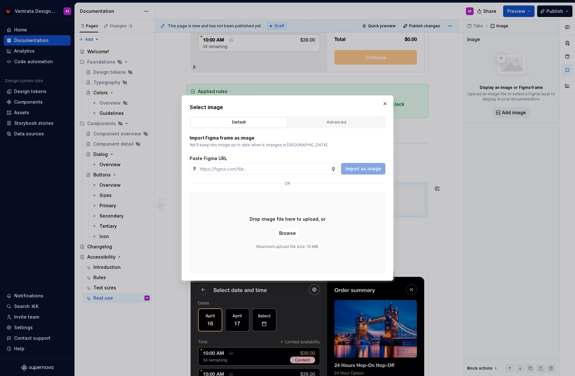
click at [320, 124] on div "Advanced" at bounding box center [336, 122] width 92 height 6
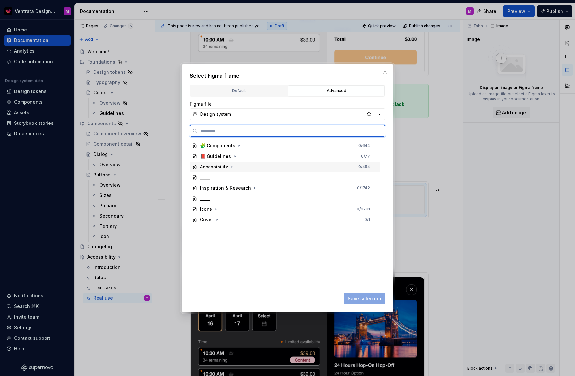
click at [222, 165] on div "Accessibility" at bounding box center [214, 167] width 28 height 6
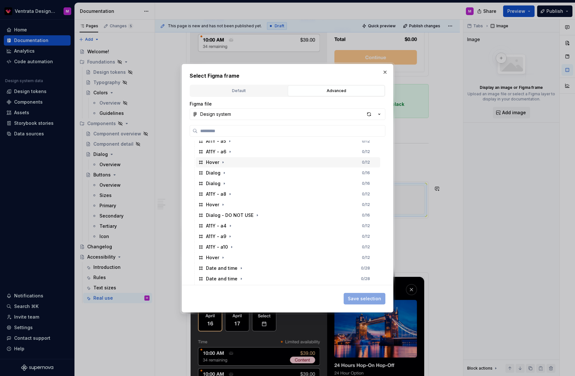
scroll to position [78, 0]
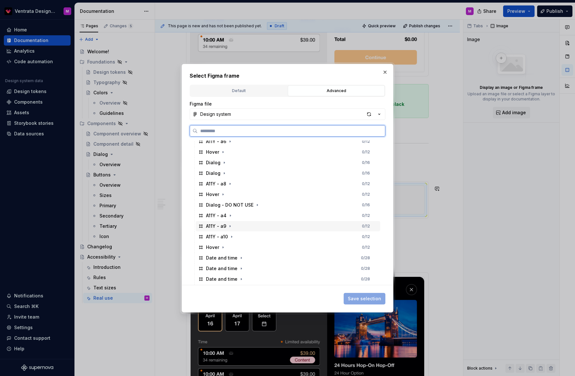
click at [256, 225] on div "A11Y - a9 0 / 12" at bounding box center [288, 226] width 185 height 10
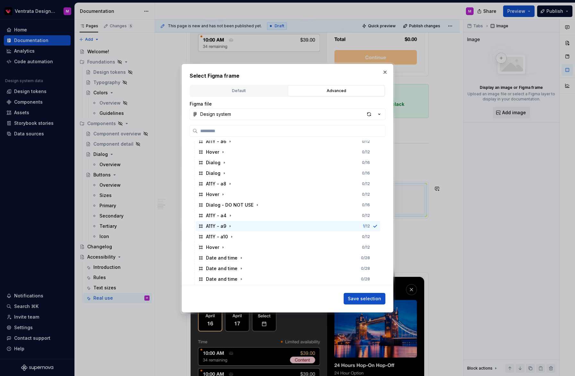
click at [377, 299] on span "Save selection" at bounding box center [364, 299] width 33 height 6
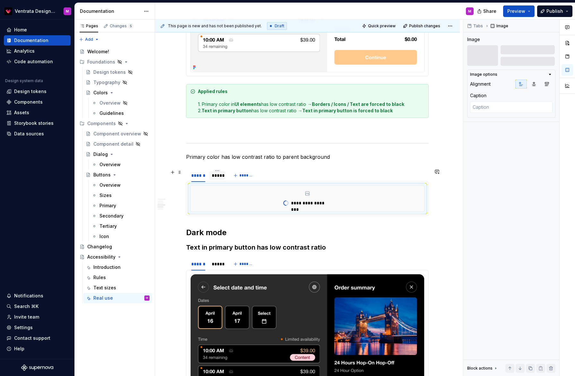
click at [221, 175] on div "*****" at bounding box center [217, 175] width 11 height 6
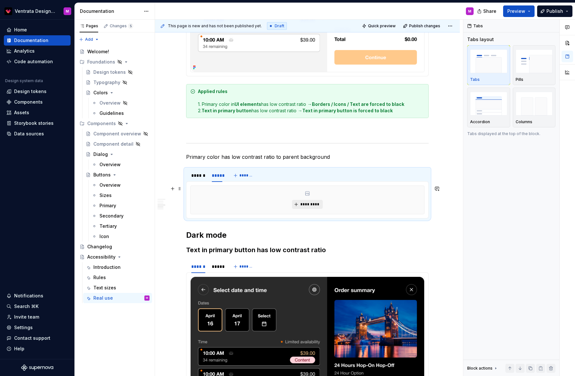
click at [308, 207] on span "*********" at bounding box center [310, 204] width 20 height 5
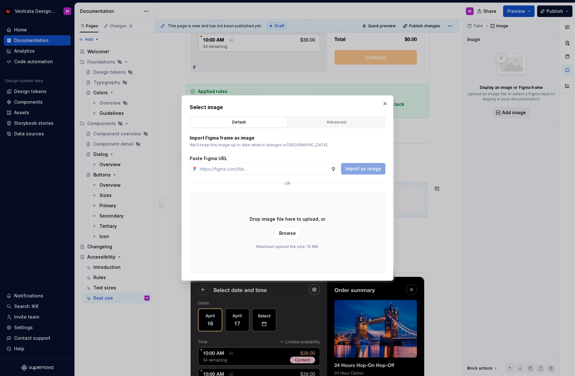
click at [328, 123] on div "Advanced" at bounding box center [336, 122] width 92 height 6
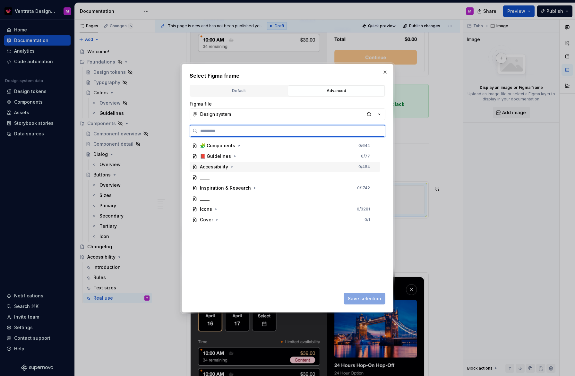
click at [247, 164] on div "Accessibility 0 / 454" at bounding box center [285, 167] width 191 height 10
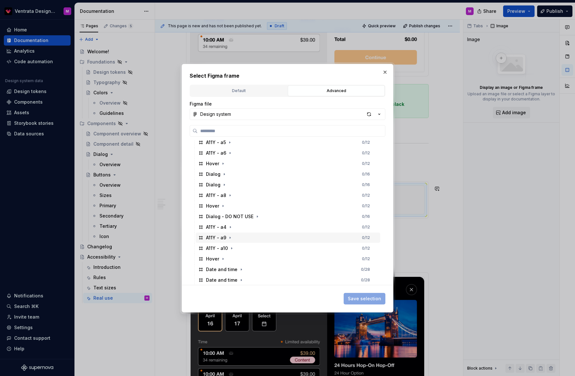
scroll to position [87, 0]
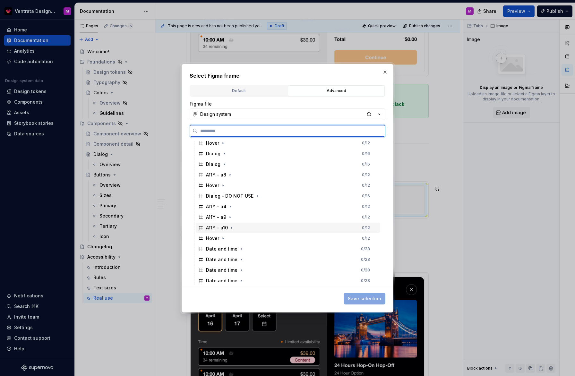
click at [256, 226] on div "A11Y - a10 0 / 12" at bounding box center [288, 228] width 185 height 10
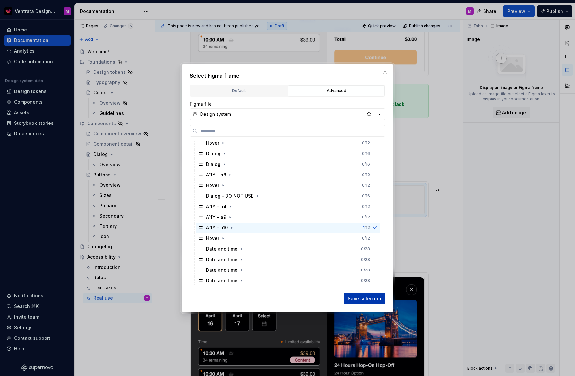
click at [360, 299] on span "Save selection" at bounding box center [364, 299] width 33 height 6
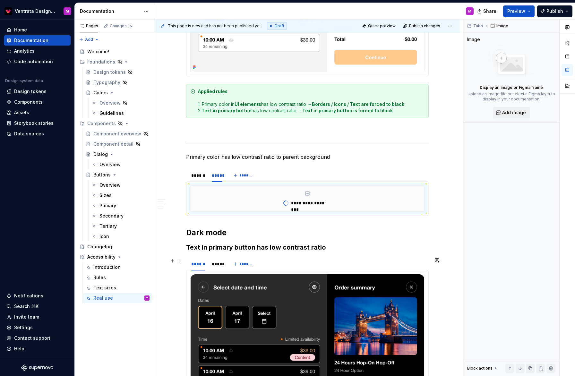
type textarea "*"
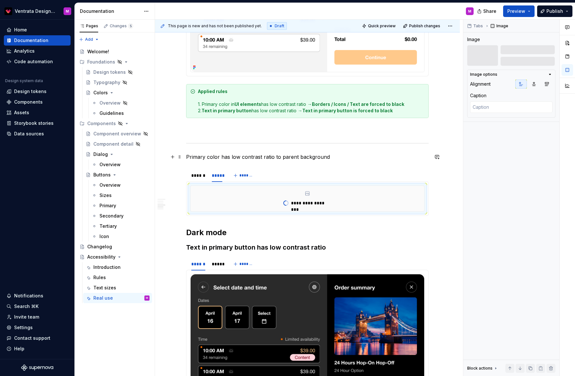
click at [200, 157] on p "Primary color has low contrast ratio to parent background" at bounding box center [307, 157] width 243 height 8
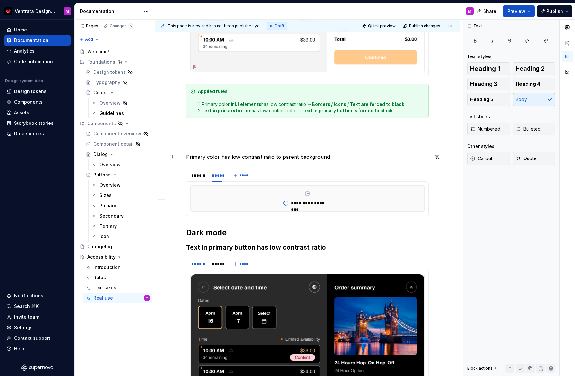
click at [189, 155] on p "Primary color has low contrast ratio to parent background" at bounding box center [307, 157] width 243 height 8
click at [330, 156] on p "Primary color has low contrast ratio to parent background" at bounding box center [307, 157] width 243 height 8
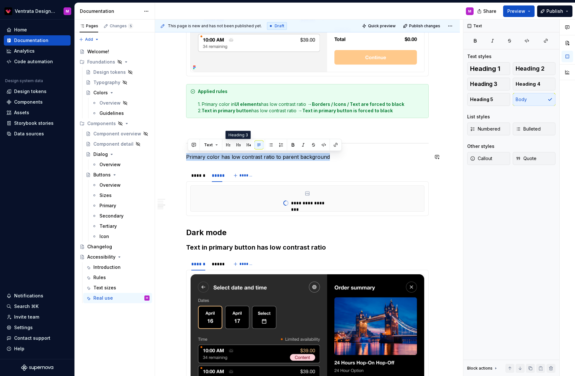
click at [238, 144] on button "button" at bounding box center [238, 145] width 9 height 9
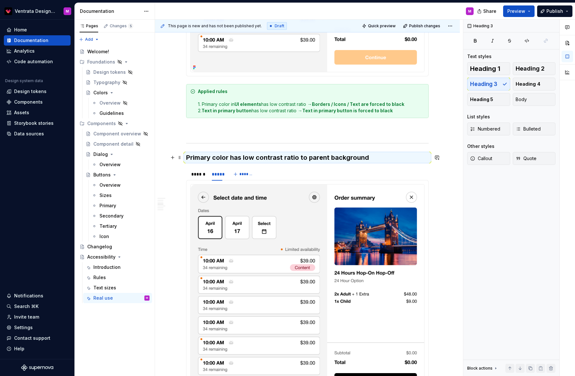
click at [236, 158] on h3 "Primary color has low contrast ratio to parent background" at bounding box center [307, 157] width 243 height 9
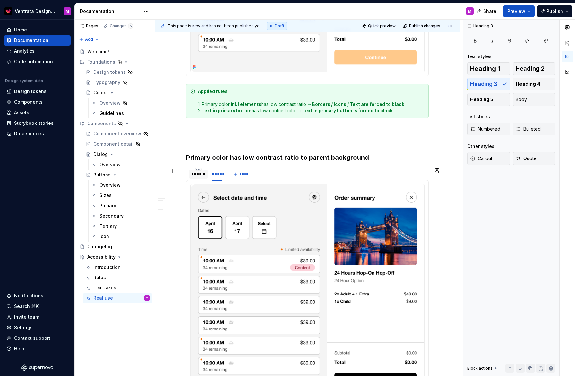
click at [201, 172] on div "******" at bounding box center [198, 174] width 14 height 6
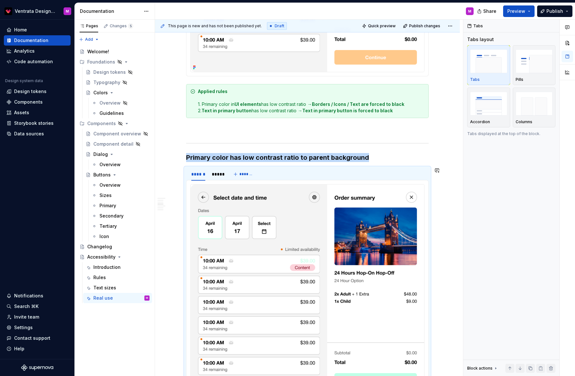
scroll to position [713, 0]
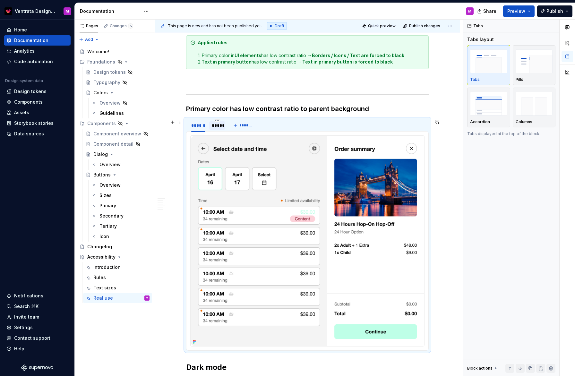
click at [220, 126] on div "*****" at bounding box center [217, 125] width 11 height 6
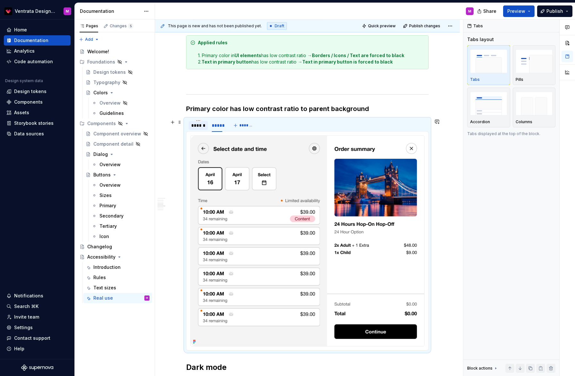
click at [205, 127] on div "******" at bounding box center [198, 125] width 14 height 6
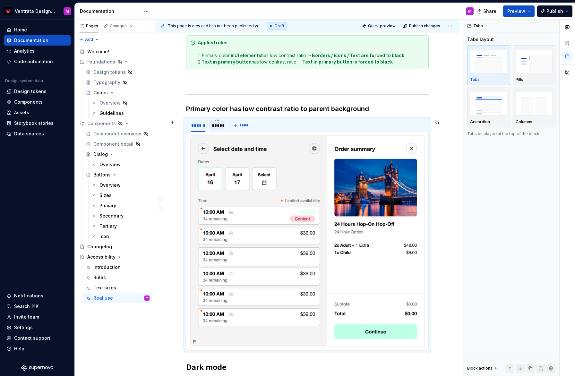
click at [220, 126] on div "*****" at bounding box center [217, 125] width 11 height 6
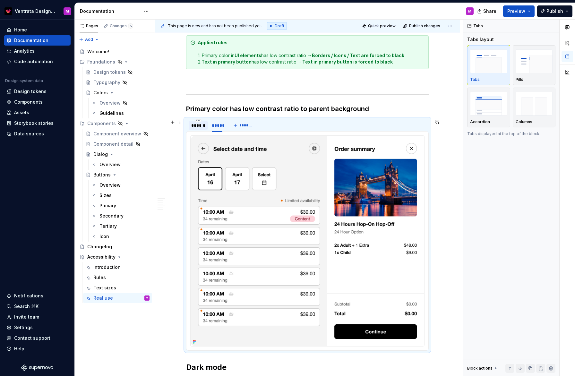
click at [202, 130] on div "******" at bounding box center [198, 125] width 19 height 9
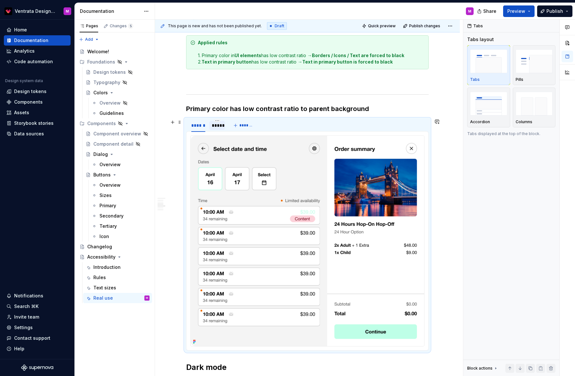
click at [220, 127] on div "*****" at bounding box center [217, 125] width 11 height 6
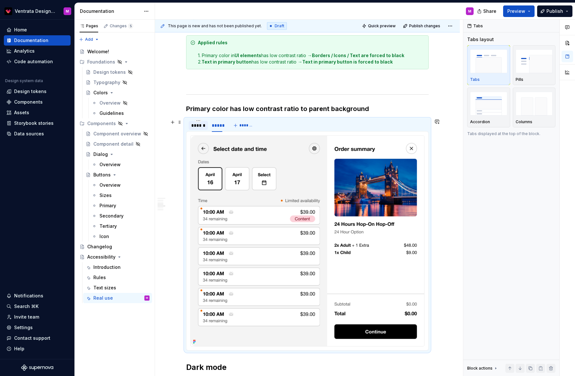
click at [202, 125] on div "******" at bounding box center [198, 125] width 14 height 6
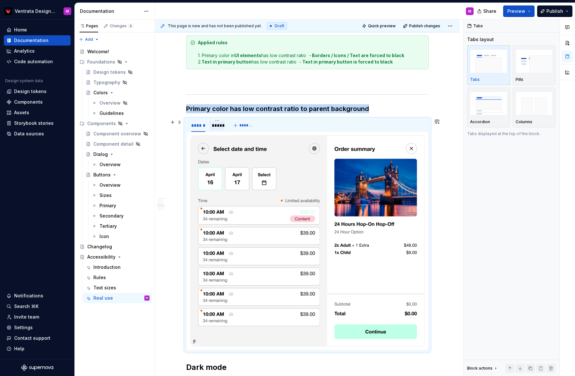
click at [221, 125] on div "*****" at bounding box center [217, 125] width 11 height 6
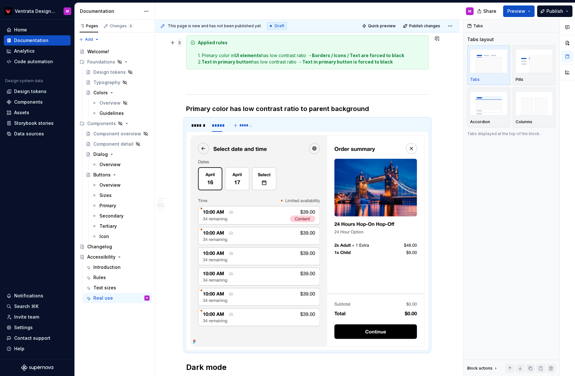
click at [182, 44] on span at bounding box center [179, 42] width 5 height 9
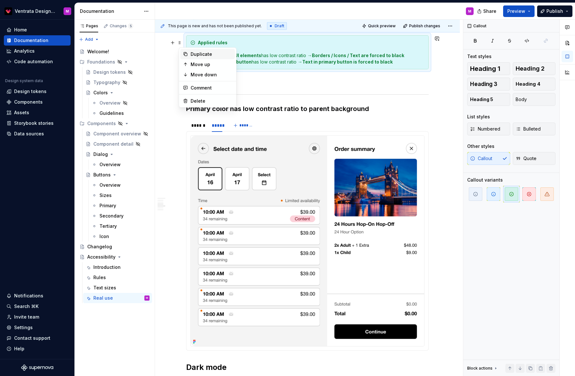
click at [200, 55] on div "Duplicate" at bounding box center [212, 54] width 42 height 6
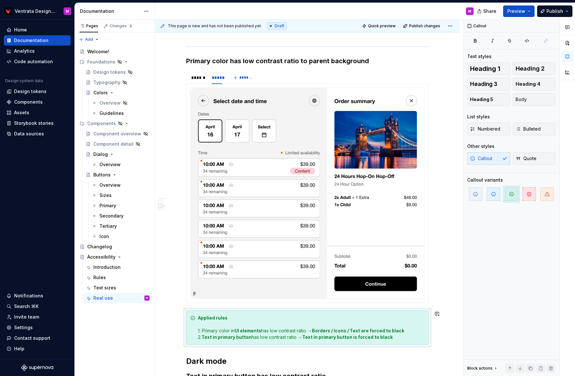
scroll to position [823, 0]
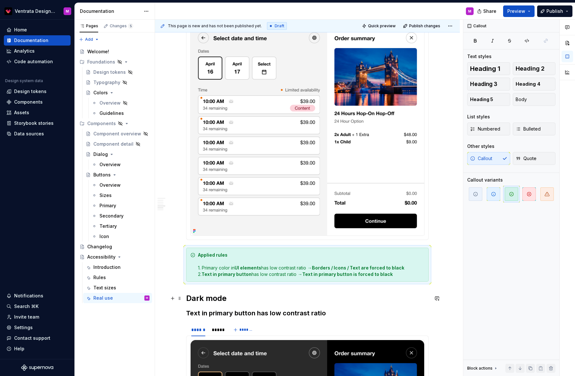
click at [191, 297] on h2 "Dark mode" at bounding box center [307, 298] width 243 height 10
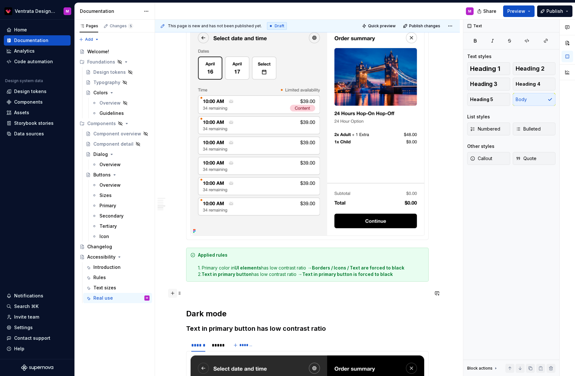
click at [174, 293] on button "button" at bounding box center [172, 293] width 9 height 9
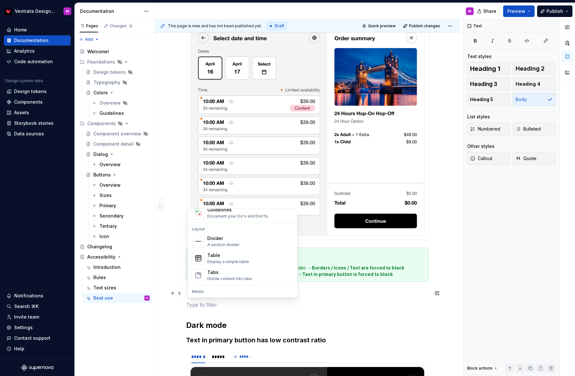
scroll to position [208, 0]
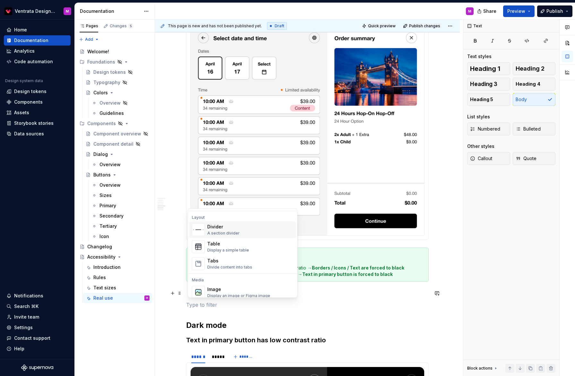
click at [226, 227] on div "Divider" at bounding box center [223, 227] width 32 height 6
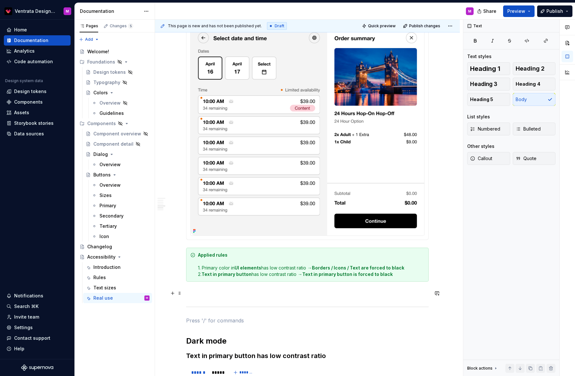
click at [250, 291] on p at bounding box center [307, 293] width 243 height 8
click at [246, 320] on p at bounding box center [307, 321] width 243 height 8
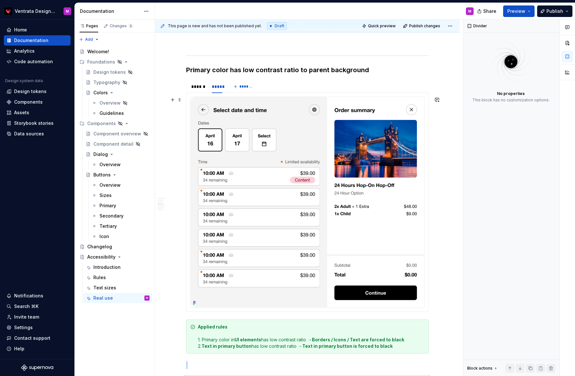
scroll to position [764, 0]
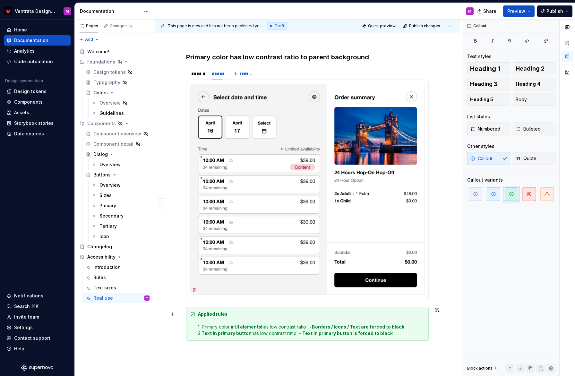
click at [239, 327] on strong "UI elements" at bounding box center [248, 326] width 27 height 5
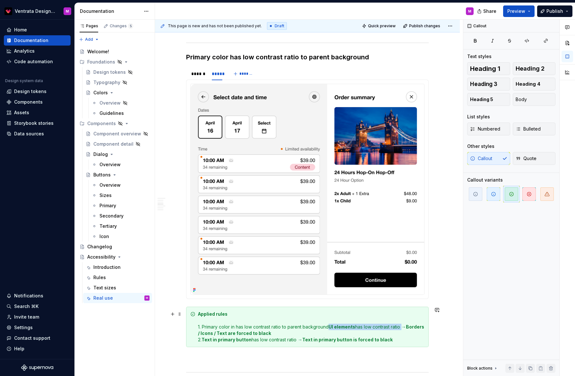
click at [403, 327] on div "Applied rules 1. Primary color in has low contrast ratio to parent background U…" at bounding box center [311, 327] width 227 height 32
drag, startPoint x: 339, startPoint y: 327, endPoint x: 349, endPoint y: 326, distance: 10.0
click at [339, 327] on strong "Borders / Icons / Text are forced to black" at bounding box center [306, 330] width 216 height 12
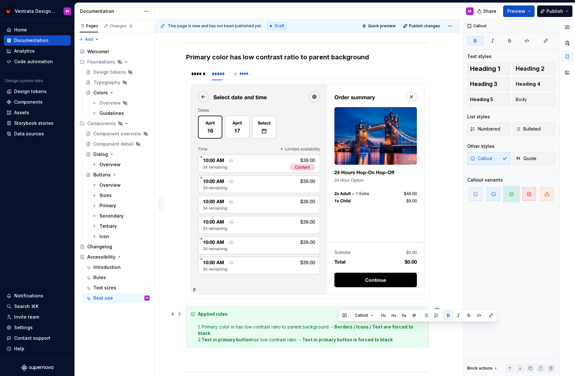
click at [383, 327] on strong "Borders / Icons / Text are forced to black" at bounding box center [306, 330] width 216 height 12
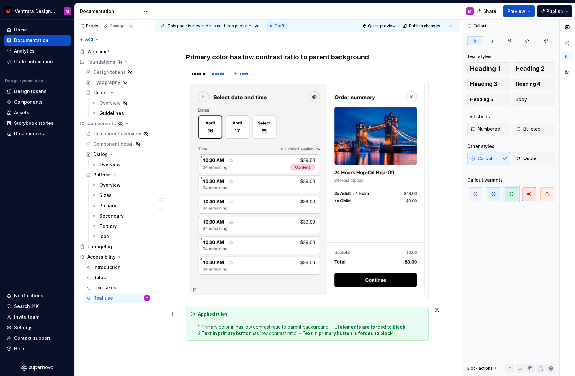
click at [205, 333] on strong "Text in primary button" at bounding box center [227, 333] width 50 height 5
click at [364, 327] on strong "UI elements are forced to black" at bounding box center [369, 326] width 71 height 5
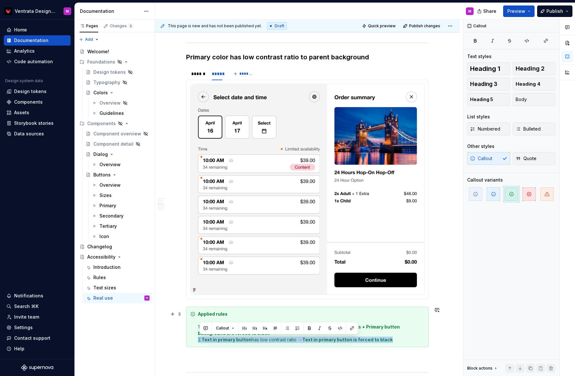
drag, startPoint x: 408, startPoint y: 340, endPoint x: 196, endPoint y: 337, distance: 211.8
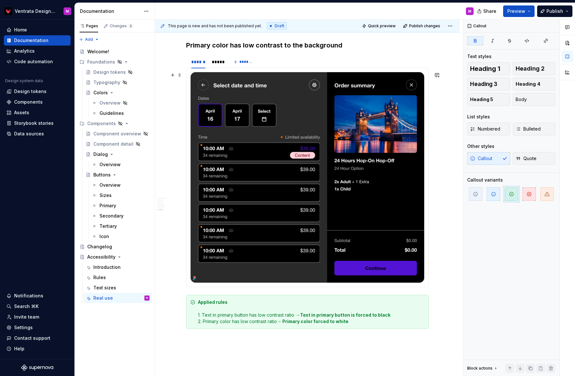
scroll to position [1420, 0]
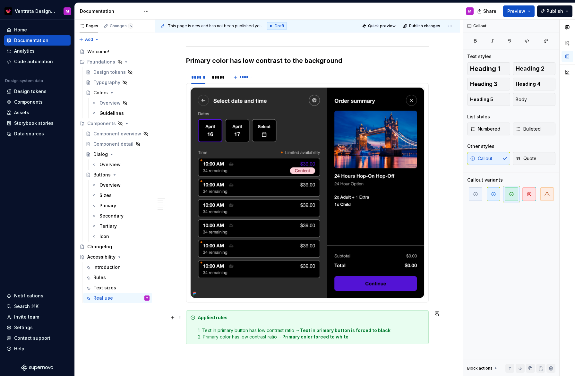
click at [279, 337] on div "Applied rules 1. Text in primary button has low contrast ratio → Text in primar…" at bounding box center [311, 328] width 227 height 26
click at [224, 336] on div "Applied rules 1. Text in primary button has low contrast ratio → Text in primar…" at bounding box center [311, 328] width 227 height 26
click at [281, 338] on strong "→ Primary color forced to white" at bounding box center [313, 336] width 72 height 5
click at [222, 336] on div "Applied rules 1. Text in primary button has low contrast ratio → Text in primar…" at bounding box center [311, 328] width 227 height 26
click at [282, 338] on strong "→ Primary color forced to white" at bounding box center [313, 336] width 72 height 5
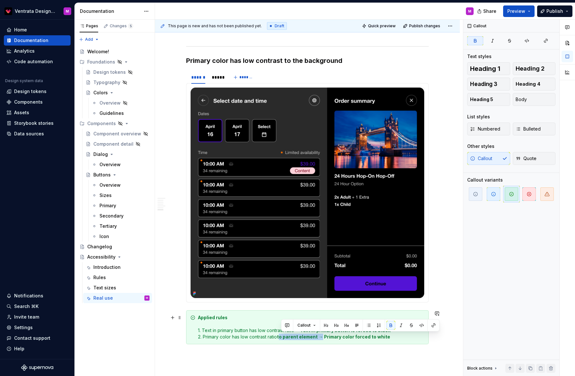
drag, startPoint x: 282, startPoint y: 336, endPoint x: 319, endPoint y: 340, distance: 37.4
click at [252, 334] on div "Applied rules 1. Text in primary button has low contrast ratio → Text in primar…" at bounding box center [311, 328] width 227 height 26
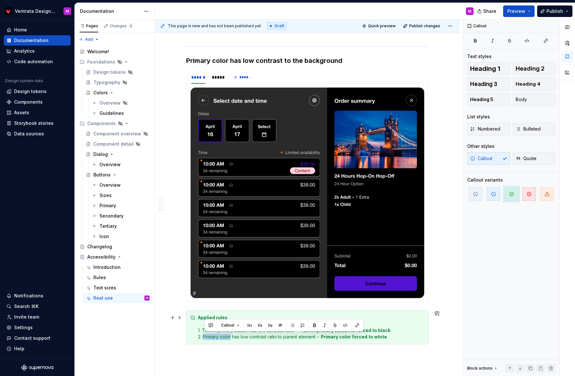
drag, startPoint x: 234, startPoint y: 337, endPoint x: 204, endPoint y: 340, distance: 29.7
click at [224, 341] on div "Applied rules 1. Text in primary button has low contrast ratio → Text in primar…" at bounding box center [307, 327] width 243 height 34
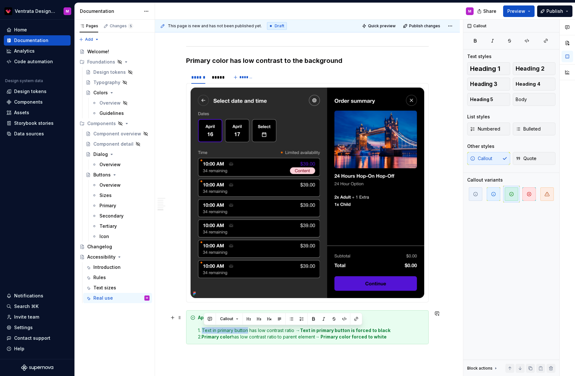
drag, startPoint x: 204, startPoint y: 330, endPoint x: 248, endPoint y: 333, distance: 44.1
click at [282, 334] on div "Applied rules 1. Text in primary button has low contrast ratio → Text in primar…" at bounding box center [311, 328] width 227 height 26
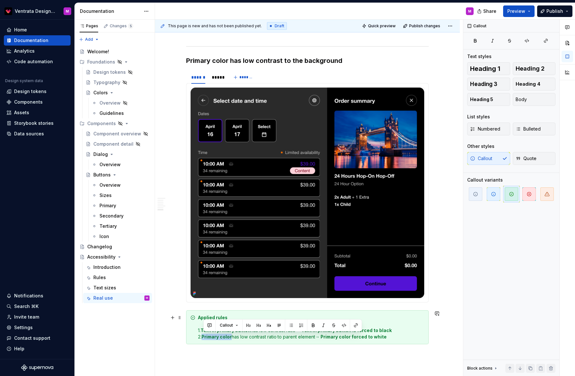
drag, startPoint x: 235, startPoint y: 335, endPoint x: 197, endPoint y: 334, distance: 37.6
click at [219, 75] on div "*****" at bounding box center [217, 77] width 11 height 6
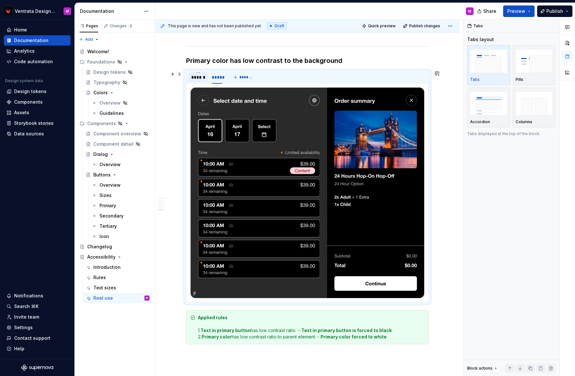
click at [198, 77] on div "******" at bounding box center [198, 77] width 14 height 6
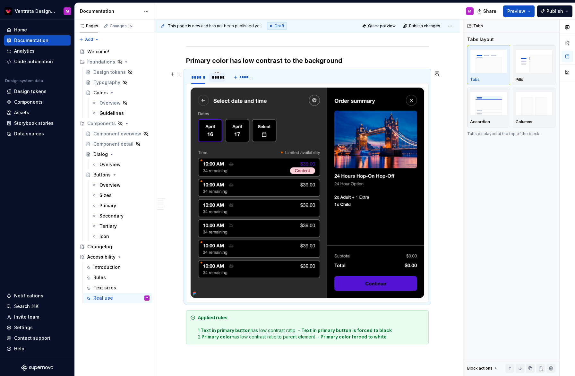
click at [218, 76] on div "*****" at bounding box center [217, 77] width 11 height 6
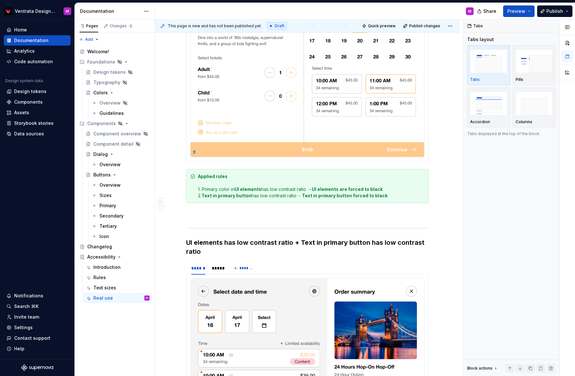
scroll to position [0, 0]
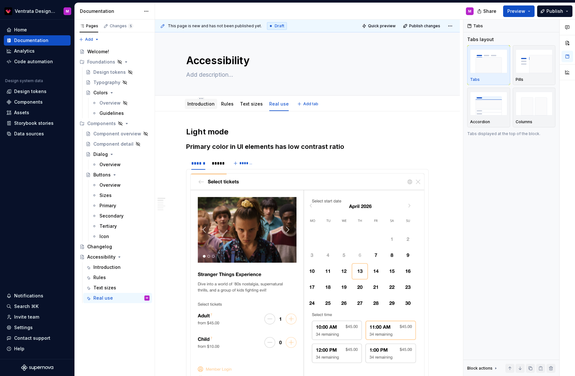
click at [200, 103] on link "Introduction" at bounding box center [200, 103] width 27 height 5
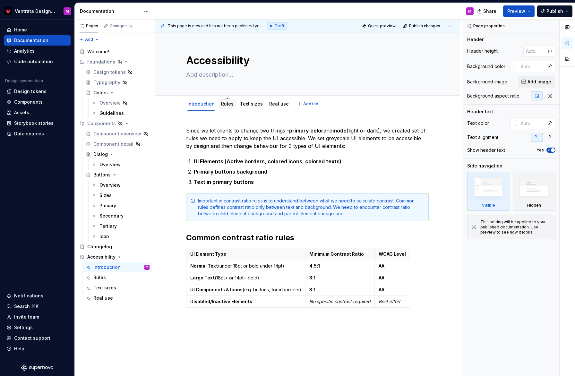
click at [229, 104] on link "Rules" at bounding box center [227, 103] width 13 height 5
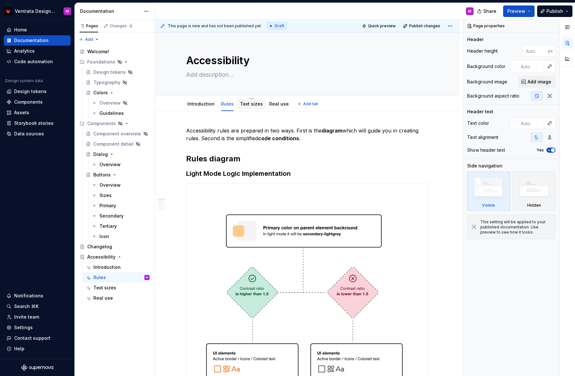
click at [250, 105] on link "Text sizes" at bounding box center [251, 103] width 23 height 5
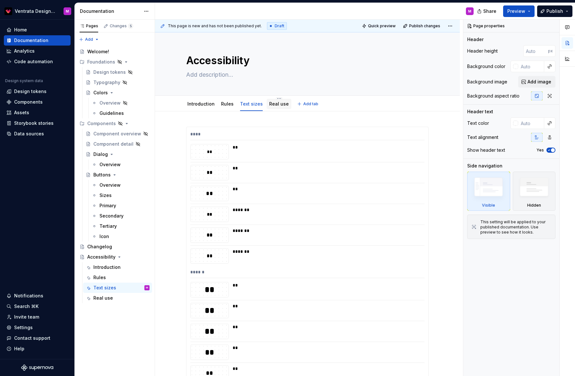
click at [278, 103] on link "Real use" at bounding box center [279, 103] width 20 height 5
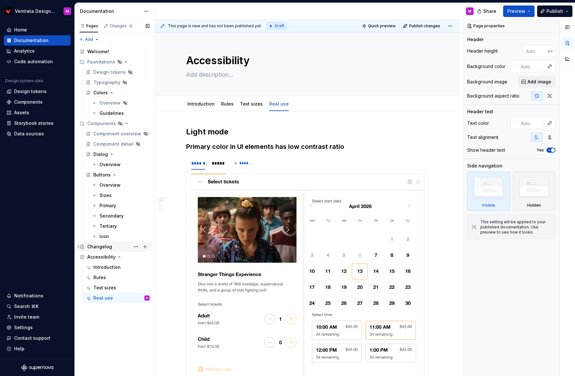
click at [113, 247] on div "Changelog" at bounding box center [118, 246] width 62 height 9
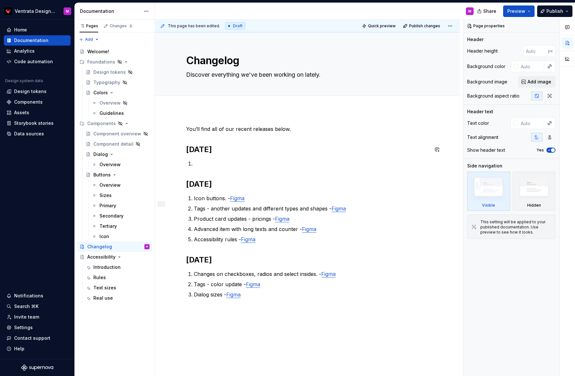
type textarea "*"
click at [218, 160] on p at bounding box center [311, 164] width 235 height 8
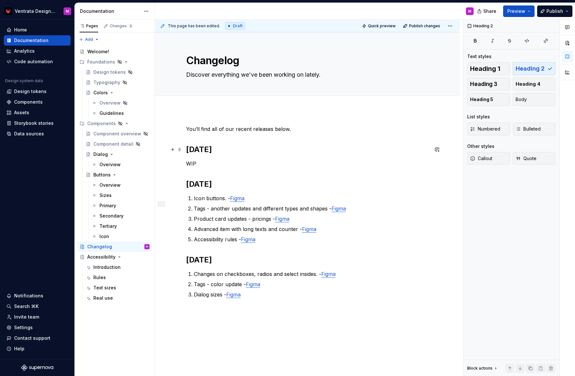
click at [189, 149] on h2 "[DATE]" at bounding box center [307, 149] width 243 height 10
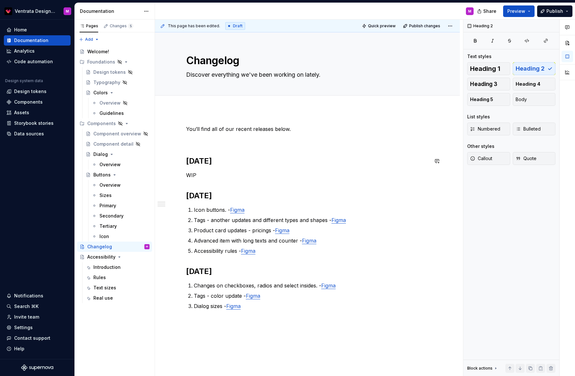
scroll to position [19, 0]
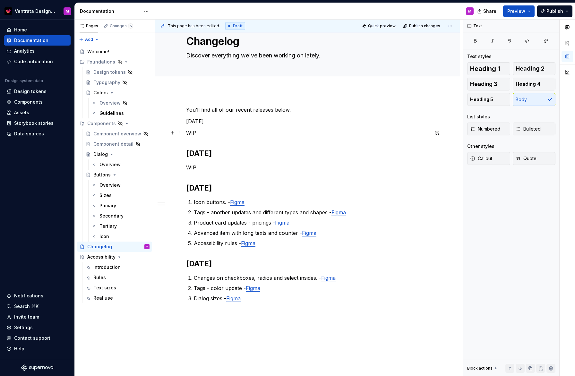
click at [191, 132] on p "WIP" at bounding box center [307, 133] width 243 height 8
click at [195, 131] on p "…WIP" at bounding box center [307, 133] width 243 height 8
click at [193, 134] on p "…WIP" at bounding box center [307, 133] width 243 height 8
click at [181, 120] on span at bounding box center [179, 121] width 5 height 9
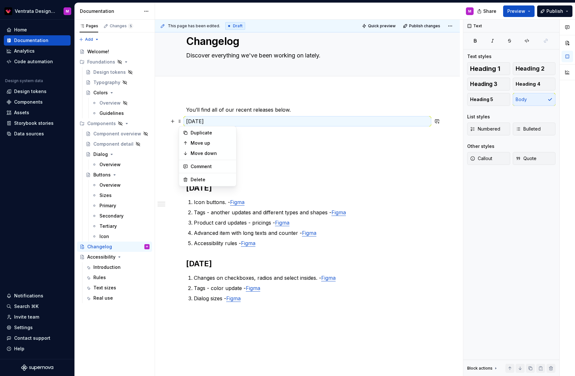
click at [230, 117] on div "You’ll find all of our recent releases below. [DATE] … WIP [DATE] … WIP [DATE] …" at bounding box center [307, 217] width 243 height 223
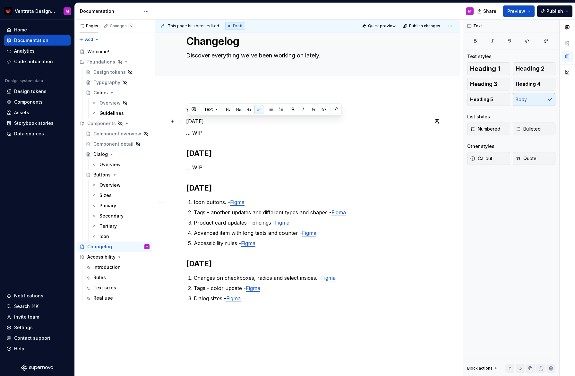
drag, startPoint x: 222, startPoint y: 121, endPoint x: 189, endPoint y: 121, distance: 33.4
click at [188, 121] on p "[DATE]" at bounding box center [307, 121] width 243 height 8
click at [227, 107] on button "button" at bounding box center [228, 109] width 9 height 9
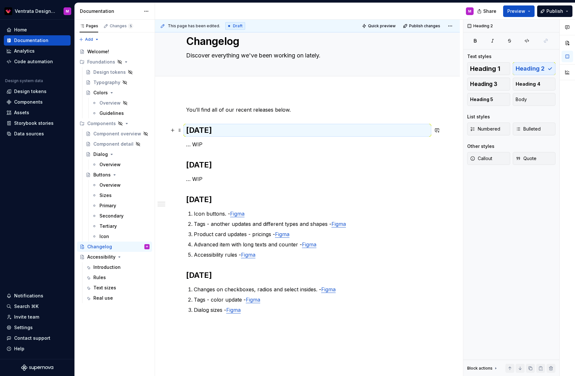
drag, startPoint x: 234, startPoint y: 133, endPoint x: 236, endPoint y: 136, distance: 4.3
click at [234, 133] on h2 "[DATE]" at bounding box center [307, 130] width 243 height 10
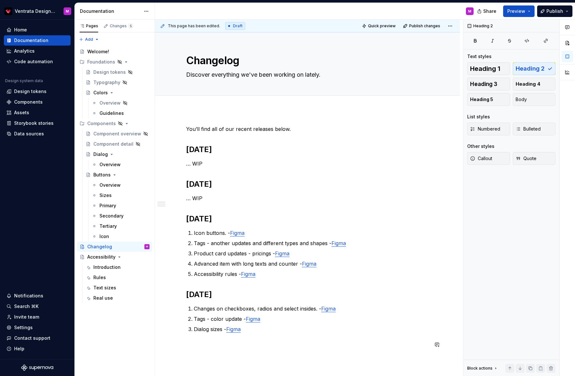
scroll to position [73, 0]
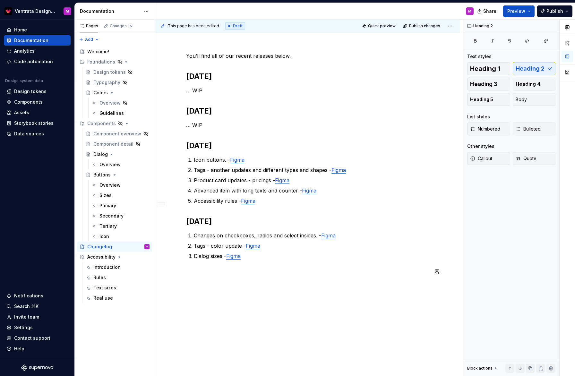
click at [269, 257] on p "Dialog sizes - Figma" at bounding box center [311, 256] width 235 height 8
click at [174, 272] on button "button" at bounding box center [172, 271] width 9 height 9
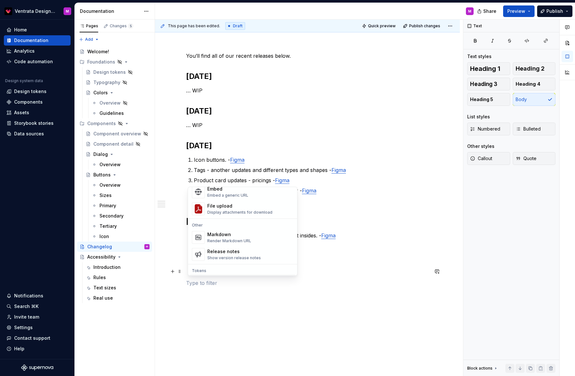
scroll to position [387, 0]
click at [237, 259] on div "Show version release notes" at bounding box center [234, 259] width 54 height 5
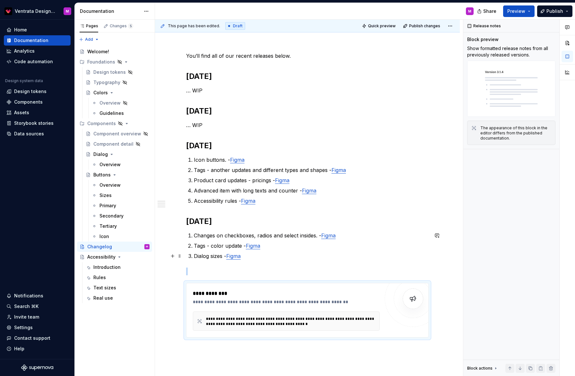
scroll to position [167, 0]
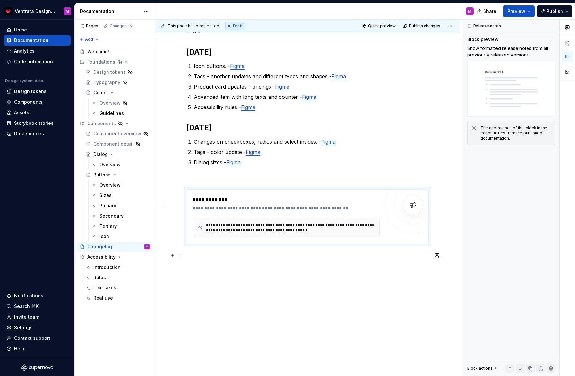
click at [218, 254] on p at bounding box center [307, 256] width 243 height 8
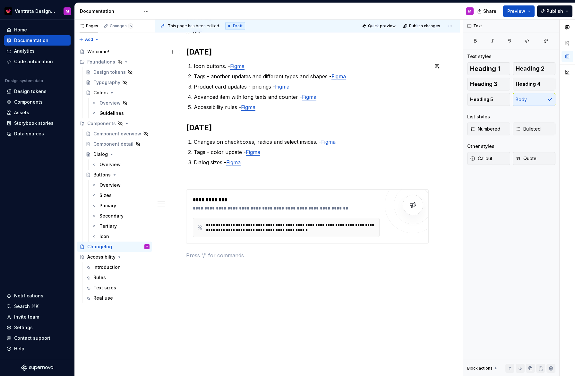
scroll to position [0, 0]
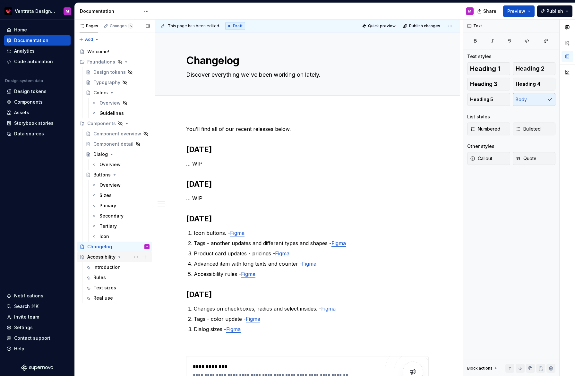
click at [105, 255] on div "Accessibility" at bounding box center [101, 257] width 28 height 6
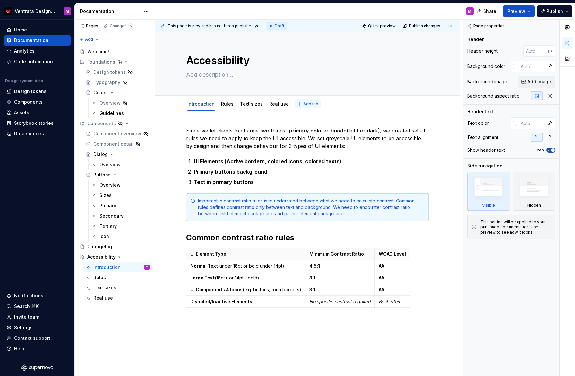
type textarea "*"
click at [312, 102] on span "Add tab" at bounding box center [310, 103] width 15 height 5
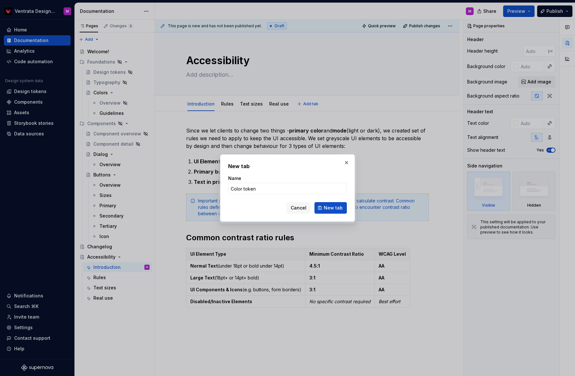
type input "Color tokens"
click at [331, 208] on button "New tab" at bounding box center [331, 208] width 32 height 12
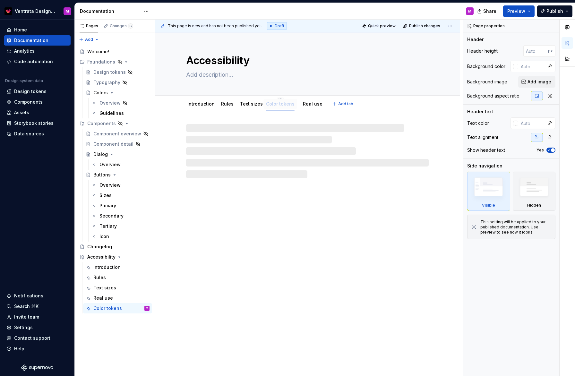
drag, startPoint x: 309, startPoint y: 104, endPoint x: 280, endPoint y: 107, distance: 29.3
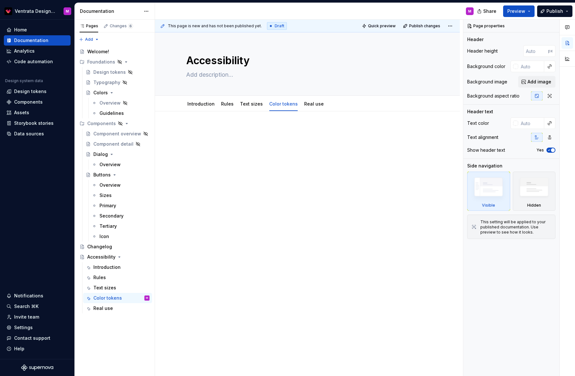
click at [211, 131] on p at bounding box center [307, 131] width 243 height 8
click at [212, 160] on div at bounding box center [307, 191] width 305 height 160
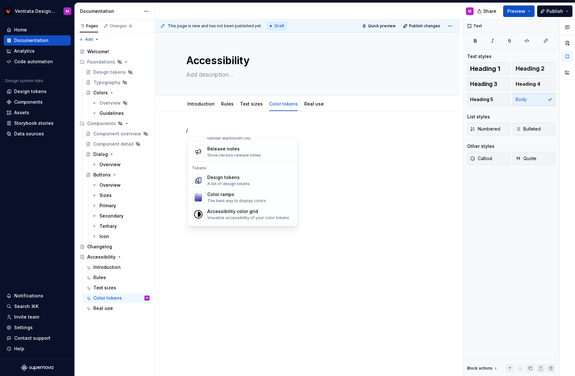
scroll to position [451, 0]
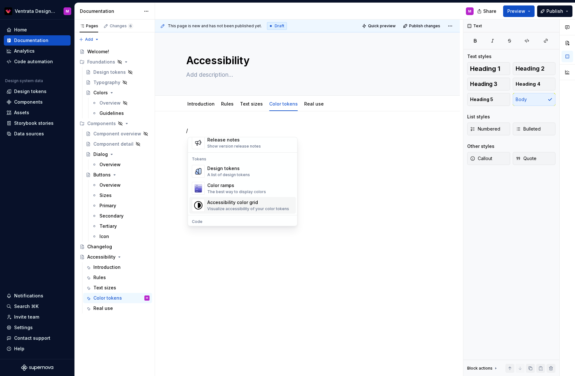
click at [224, 203] on div "Accessibility color grid" at bounding box center [248, 202] width 82 height 6
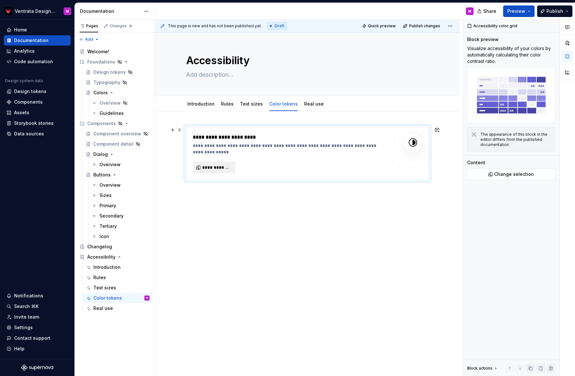
click at [224, 168] on span "**********" at bounding box center [216, 167] width 29 height 6
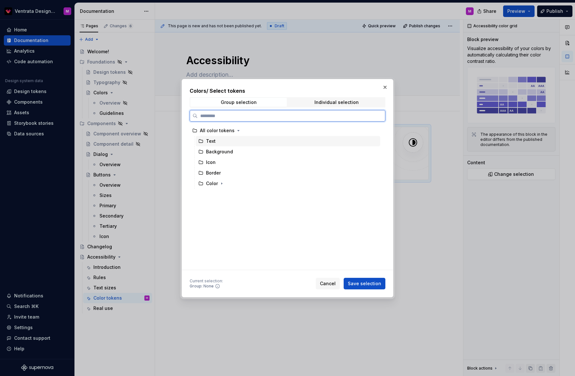
click at [201, 140] on icon at bounding box center [200, 141] width 5 height 5
click at [202, 140] on icon at bounding box center [201, 140] width 4 height 3
click at [378, 141] on icon at bounding box center [375, 141] width 5 height 5
click at [236, 129] on icon "button" at bounding box center [238, 130] width 5 height 5
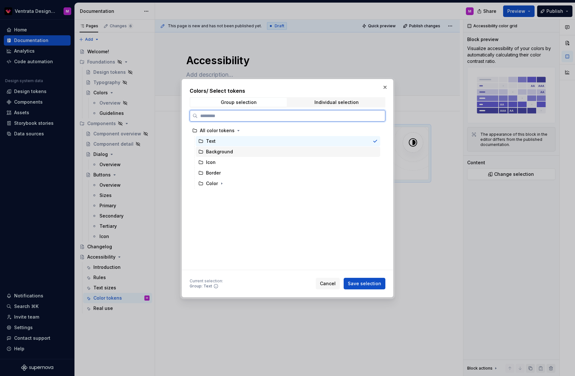
click at [378, 151] on div at bounding box center [375, 151] width 5 height 5
click at [378, 142] on div at bounding box center [375, 141] width 5 height 5
click at [222, 133] on div "All color tokens" at bounding box center [217, 130] width 35 height 6
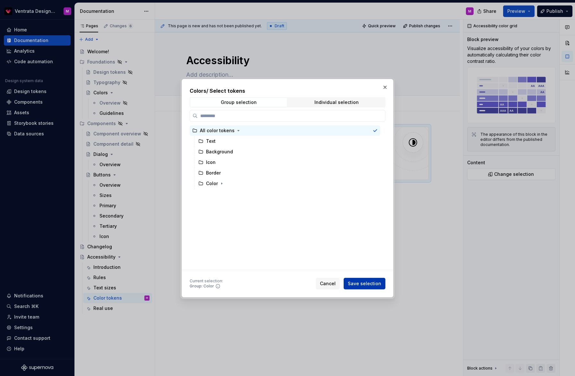
click at [368, 284] on span "Save selection" at bounding box center [364, 284] width 33 height 6
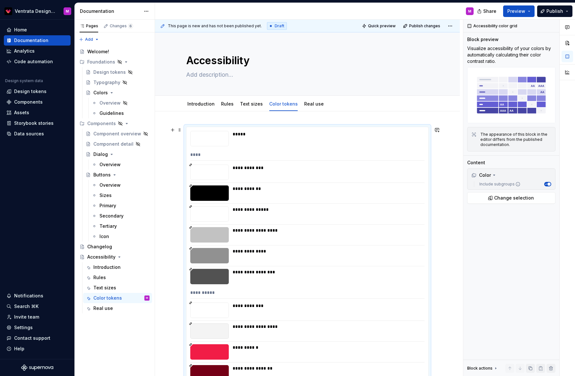
scroll to position [107, 0]
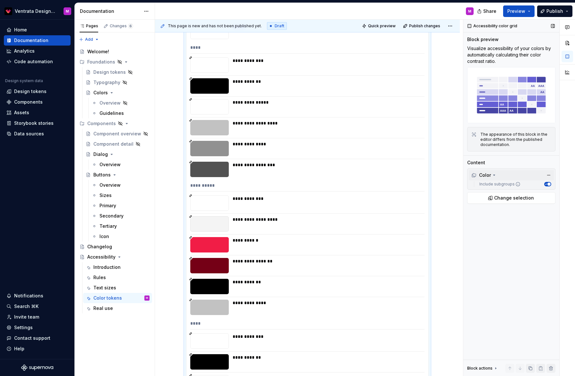
click at [492, 174] on icon at bounding box center [494, 175] width 5 height 5
click at [489, 176] on div "Color" at bounding box center [481, 175] width 20 height 6
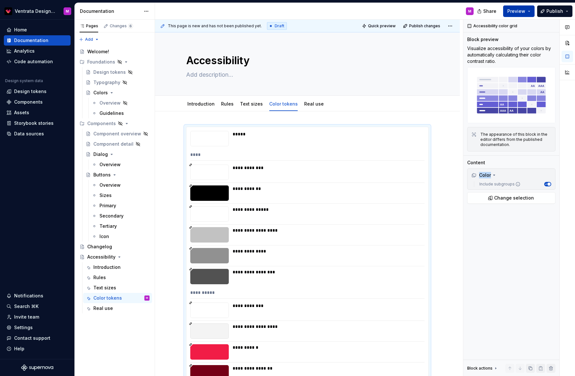
click at [527, 11] on button "Preview" at bounding box center [518, 11] width 31 height 12
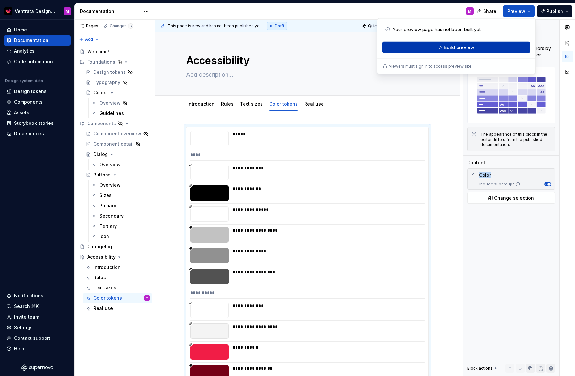
click at [474, 49] on button "Build preview" at bounding box center [457, 48] width 148 height 12
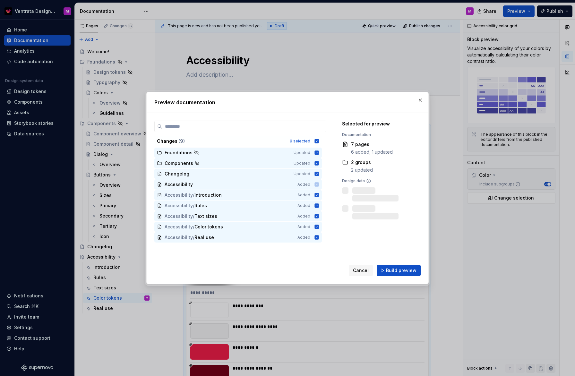
click at [392, 270] on span "Build preview" at bounding box center [401, 270] width 30 height 6
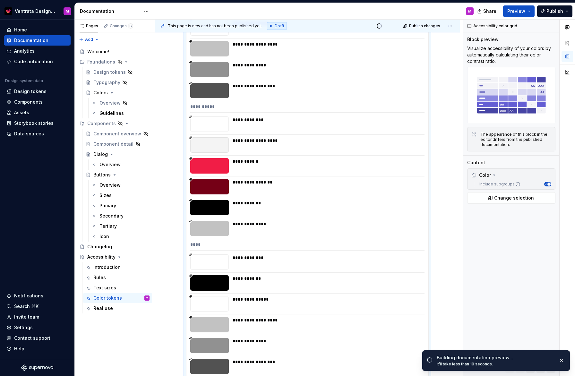
scroll to position [121, 0]
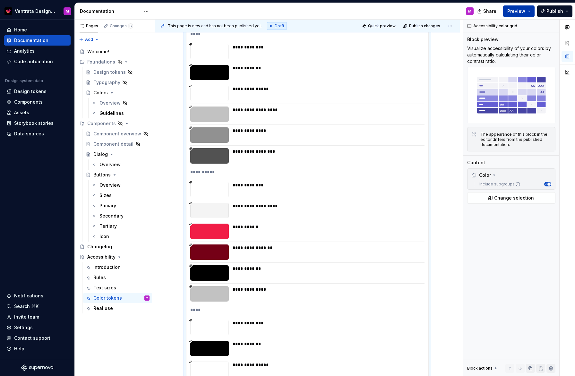
click at [532, 9] on button "Preview" at bounding box center [518, 11] width 31 height 12
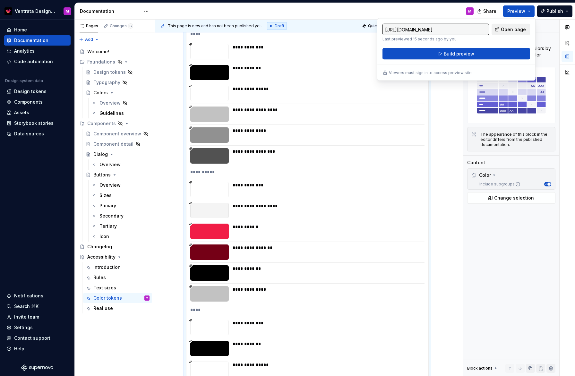
click at [516, 29] on span "Open page" at bounding box center [513, 29] width 25 height 6
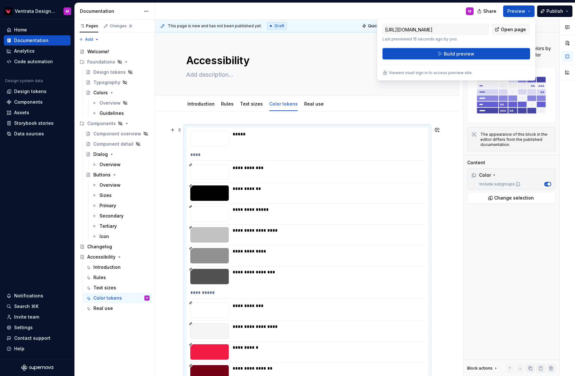
drag, startPoint x: 307, startPoint y: 167, endPoint x: 312, endPoint y: 167, distance: 4.5
click at [307, 167] on div "**********" at bounding box center [327, 168] width 188 height 6
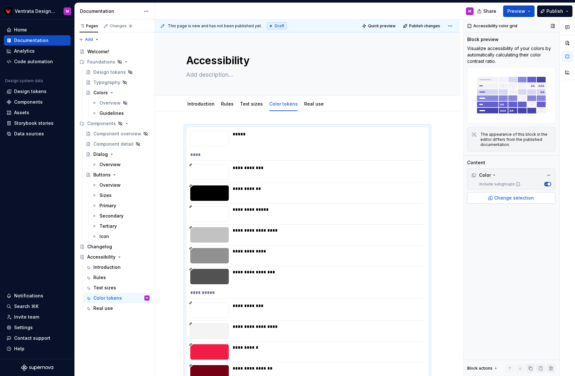
click at [517, 199] on span "Change selection" at bounding box center [514, 198] width 40 height 6
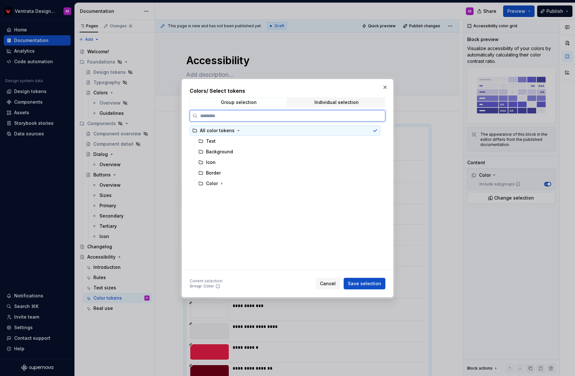
click at [359, 132] on div "All color tokens" at bounding box center [285, 130] width 191 height 10
drag, startPoint x: 379, startPoint y: 131, endPoint x: 374, endPoint y: 137, distance: 8.2
click at [378, 131] on div at bounding box center [374, 130] width 8 height 5
click at [317, 144] on div "Text" at bounding box center [288, 141] width 185 height 10
click at [378, 130] on div at bounding box center [374, 130] width 8 height 5
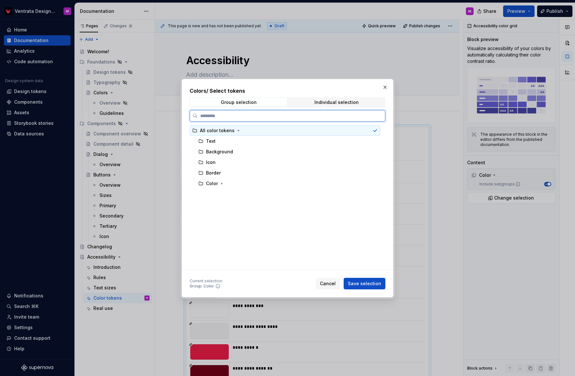
drag, startPoint x: 379, startPoint y: 131, endPoint x: 375, endPoint y: 133, distance: 4.5
click at [378, 131] on icon at bounding box center [375, 130] width 5 height 5
drag, startPoint x: 380, startPoint y: 129, endPoint x: 376, endPoint y: 129, distance: 3.5
click at [378, 129] on icon at bounding box center [375, 130] width 5 height 5
click at [208, 140] on div "Text" at bounding box center [211, 141] width 10 height 6
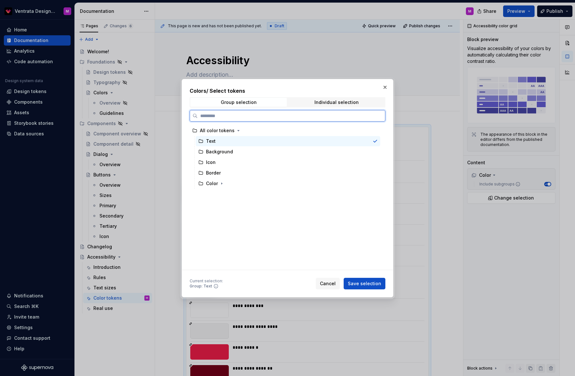
click at [196, 141] on div "Text" at bounding box center [288, 141] width 185 height 10
click at [197, 141] on div "Text" at bounding box center [288, 141] width 185 height 10
click at [203, 141] on icon at bounding box center [201, 140] width 4 height 3
click at [334, 100] on div "Individual selection" at bounding box center [337, 102] width 44 height 5
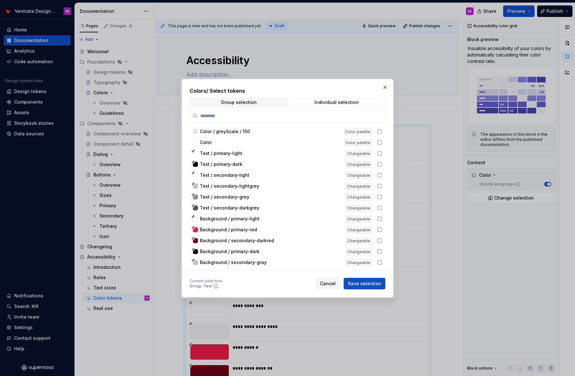
scroll to position [202, 0]
click at [288, 163] on div "Text / primary-dark" at bounding box center [271, 164] width 142 height 6
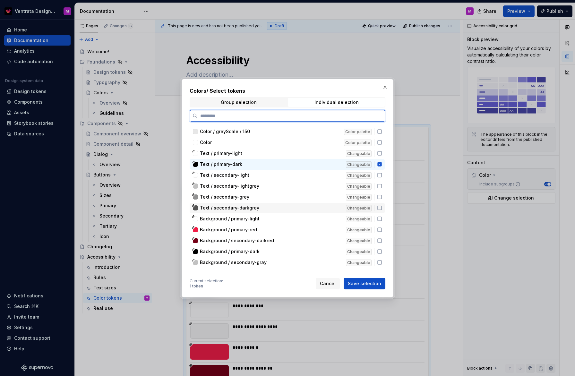
click at [283, 208] on div "Text / secondary-darkgrey" at bounding box center [271, 208] width 142 height 6
drag, startPoint x: 283, startPoint y: 154, endPoint x: 279, endPoint y: 155, distance: 4.4
click at [283, 154] on div "Text / primary-light" at bounding box center [271, 153] width 142 height 6
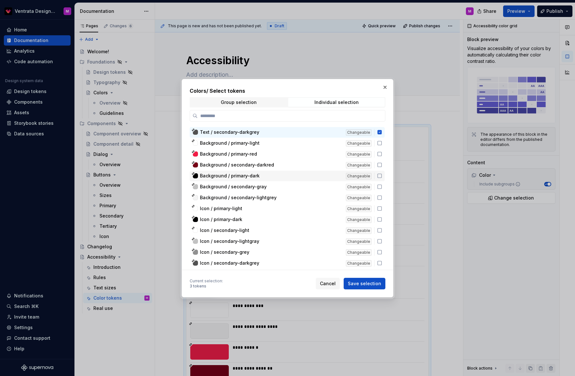
scroll to position [304, 0]
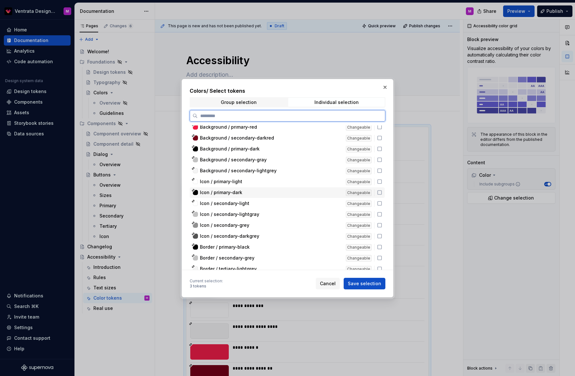
click at [264, 193] on div "Icon / primary-dark" at bounding box center [271, 192] width 142 height 6
click at [267, 226] on div "Icon / secondary-grey" at bounding box center [271, 225] width 142 height 6
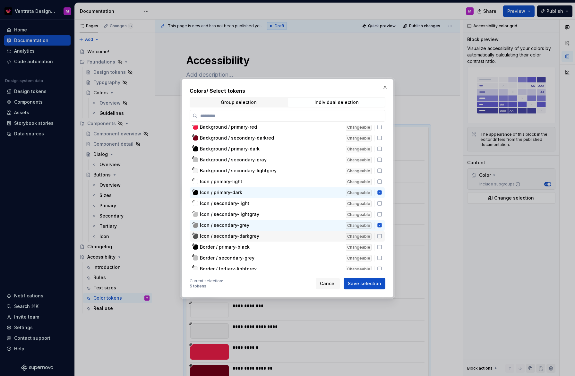
scroll to position [338, 0]
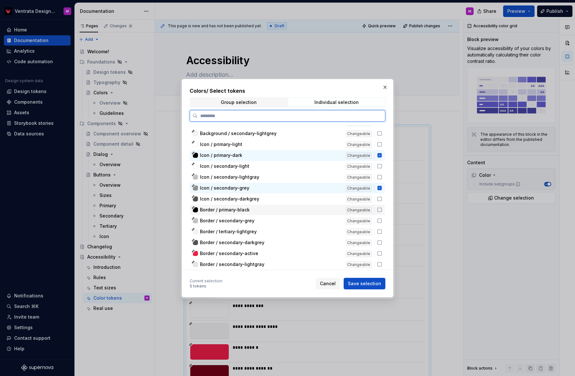
click at [266, 208] on div "Border / primary-black" at bounding box center [271, 210] width 142 height 6
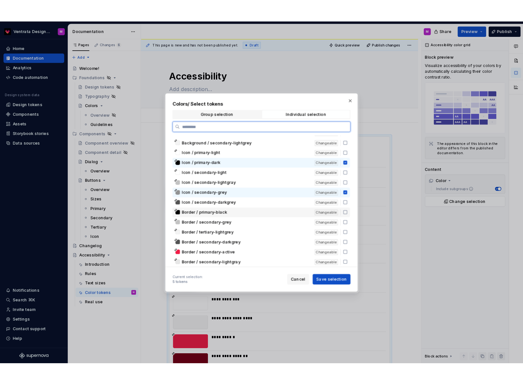
scroll to position [336, 0]
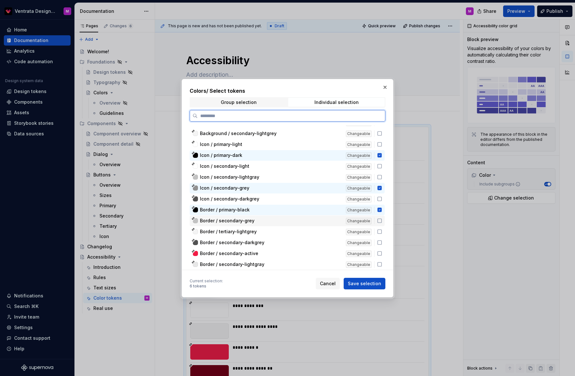
click at [271, 220] on div "Border / secondary-grey" at bounding box center [271, 221] width 142 height 6
click at [269, 254] on div "Border / secondary-active" at bounding box center [271, 253] width 142 height 6
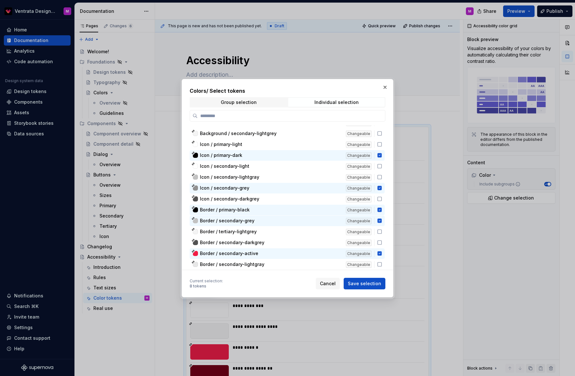
click at [364, 284] on span "Save selection" at bounding box center [364, 284] width 33 height 6
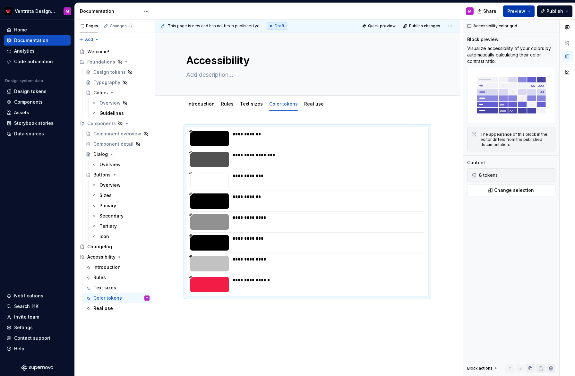
click at [532, 10] on button "Preview" at bounding box center [518, 11] width 31 height 12
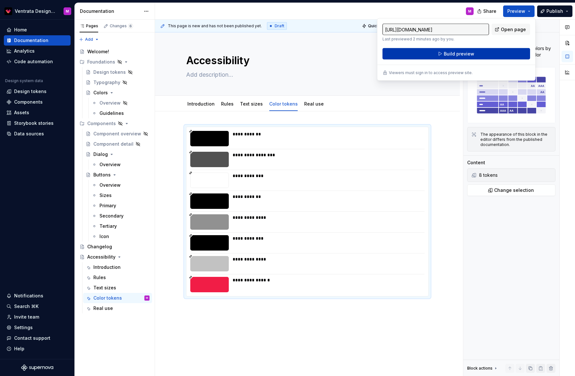
click at [475, 52] on button "Build preview" at bounding box center [457, 54] width 148 height 12
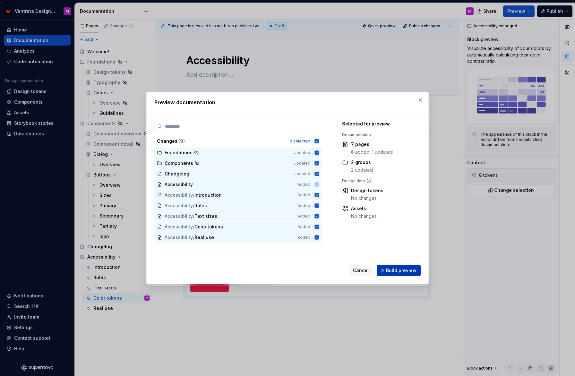
click at [397, 266] on button "Build preview" at bounding box center [399, 271] width 44 height 12
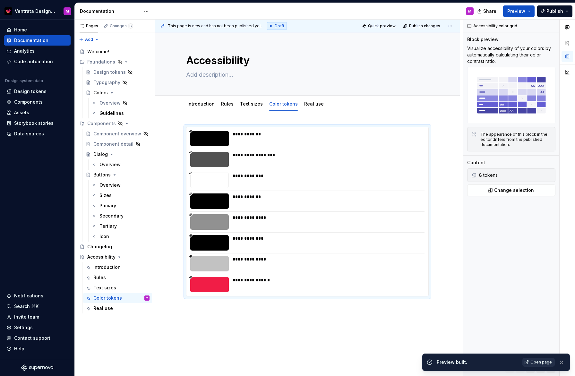
click at [544, 363] on span "Open page" at bounding box center [542, 362] width 22 height 5
click at [282, 98] on button "button" at bounding box center [284, 98] width 6 height 3
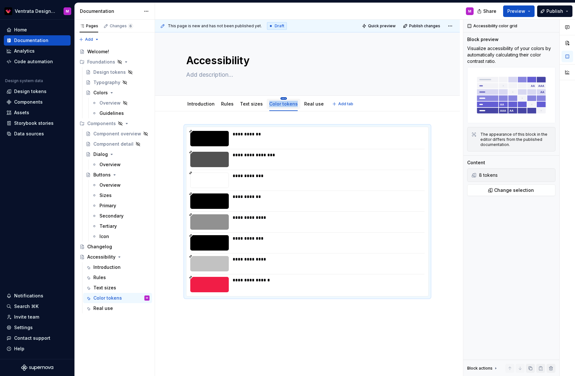
click at [282, 98] on html "Ventrata Design System M Home Documentation Analytics Code automation Design sy…" at bounding box center [287, 188] width 575 height 376
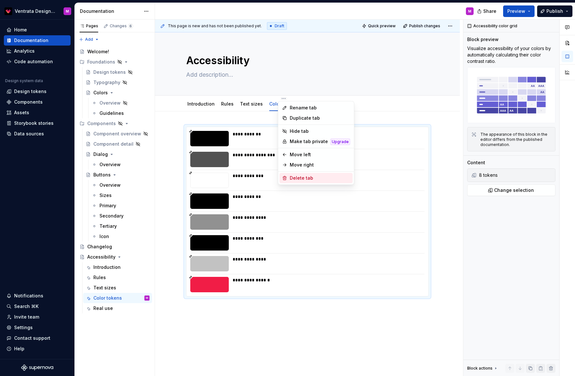
click at [302, 177] on div "Delete tab" at bounding box center [320, 178] width 60 height 6
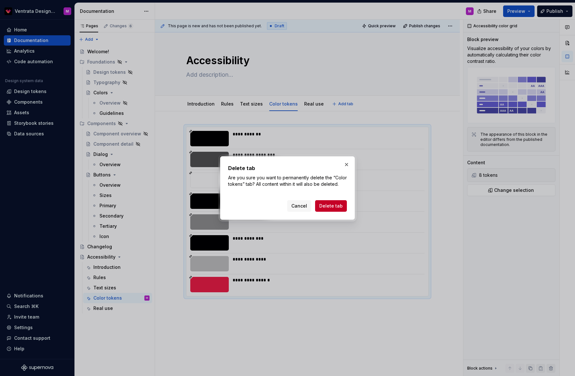
click at [324, 202] on button "Delete tab" at bounding box center [331, 206] width 32 height 12
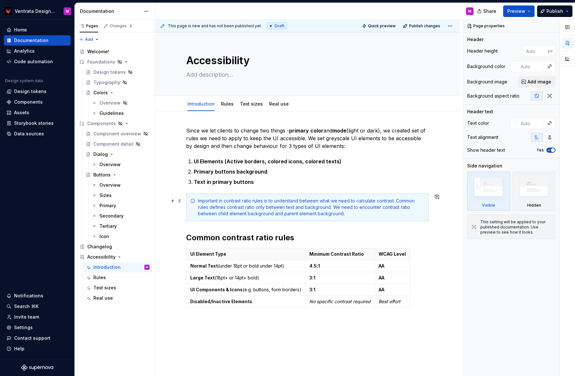
click at [230, 206] on div "Important in contrast ratio rules is to understand between what we need to calc…" at bounding box center [311, 207] width 227 height 19
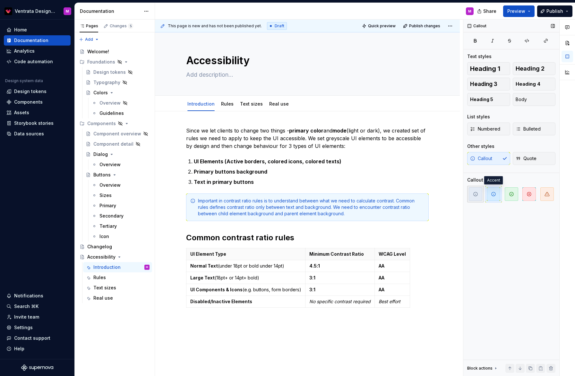
click at [477, 194] on icon "button" at bounding box center [475, 194] width 5 height 5
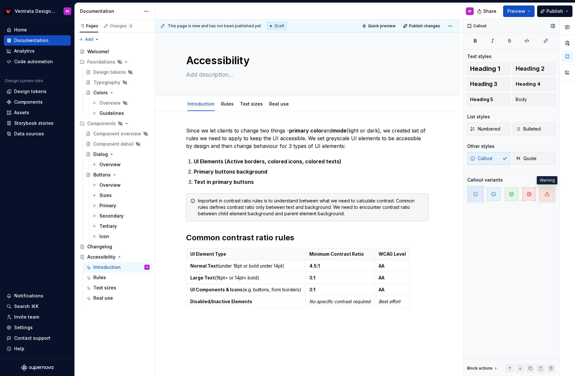
click at [549, 194] on icon "button" at bounding box center [547, 194] width 5 height 5
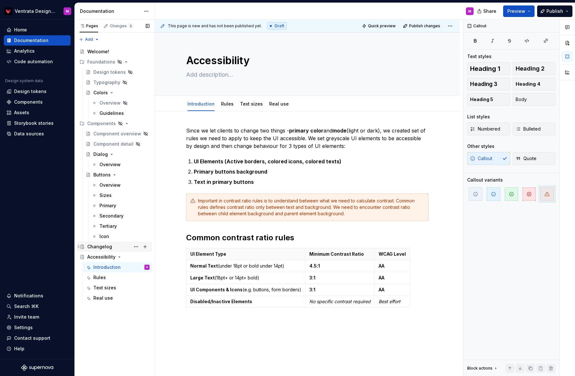
drag, startPoint x: 101, startPoint y: 245, endPoint x: 106, endPoint y: 242, distance: 5.5
click at [101, 245] on div "Changelog" at bounding box center [99, 247] width 25 height 6
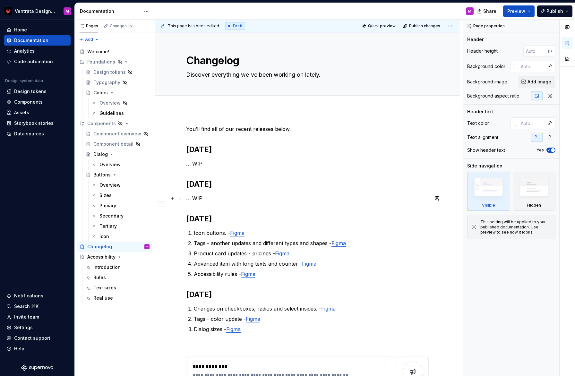
click at [192, 197] on p "… WIP" at bounding box center [307, 198] width 243 height 8
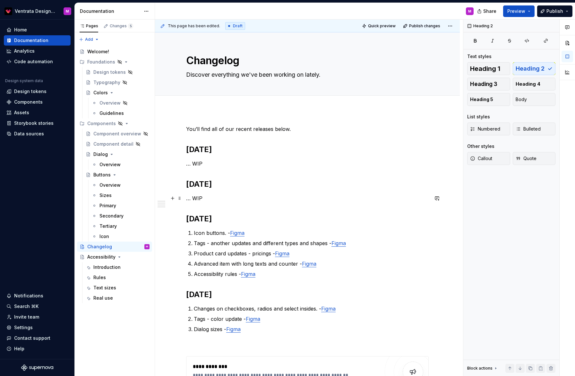
drag, startPoint x: 189, startPoint y: 197, endPoint x: 194, endPoint y: 198, distance: 5.2
click at [189, 197] on p "… WIP" at bounding box center [307, 198] width 243 height 8
click at [222, 198] on p "… WIP" at bounding box center [307, 198] width 243 height 8
click at [219, 206] on div "**********" at bounding box center [307, 281] width 243 height 313
click at [210, 196] on p "… WIP" at bounding box center [307, 198] width 243 height 8
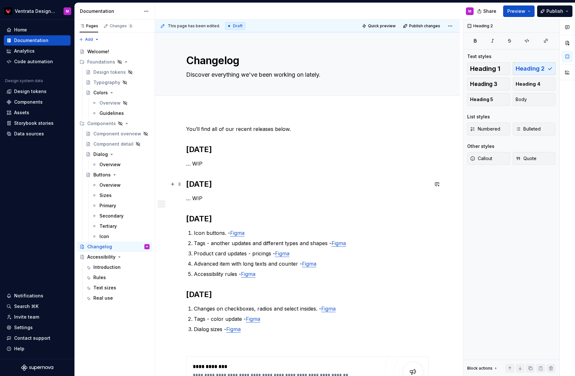
click at [244, 186] on h2 "[DATE]" at bounding box center [307, 184] width 243 height 10
click at [255, 152] on h2 "[DATE]" at bounding box center [307, 149] width 243 height 10
click at [560, 11] on span "Publish" at bounding box center [555, 11] width 17 height 6
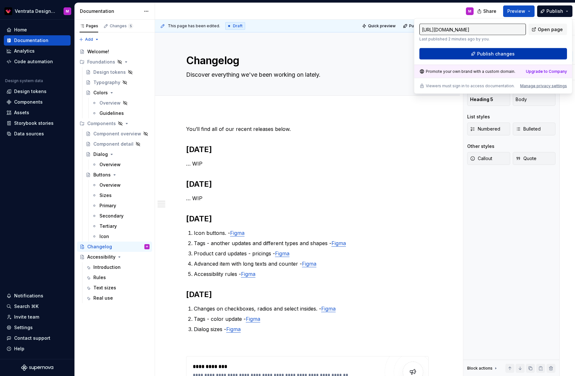
click at [508, 50] on button "Publish changes" at bounding box center [493, 54] width 148 height 12
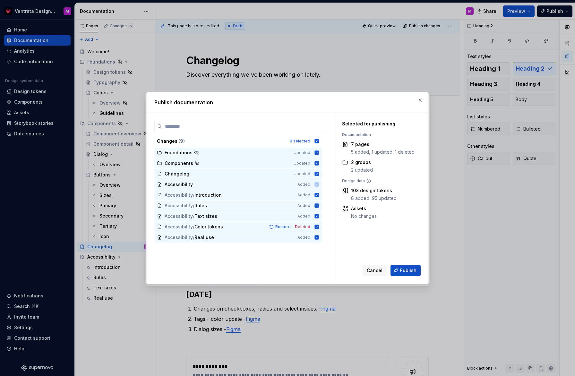
click at [410, 267] on button "Publish" at bounding box center [406, 271] width 30 height 12
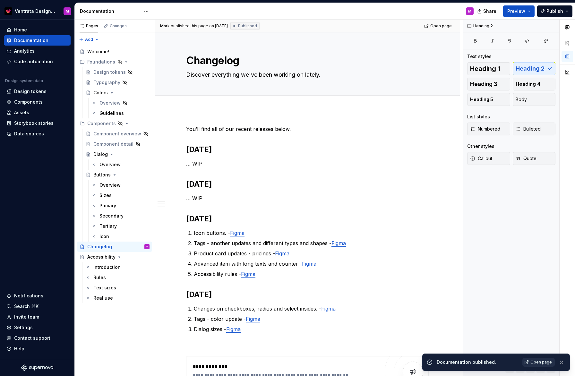
click at [545, 366] on link "Open page" at bounding box center [539, 362] width 32 height 9
type textarea "*"
click at [24, 316] on div "Invite team" at bounding box center [26, 317] width 25 height 6
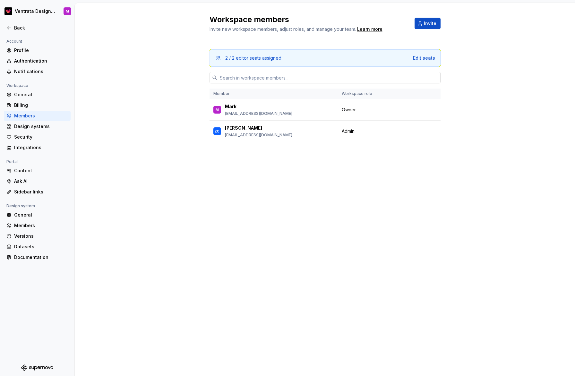
click at [281, 79] on input "text" at bounding box center [328, 78] width 223 height 12
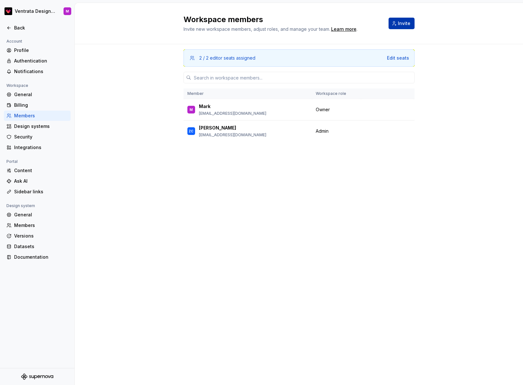
click at [404, 24] on span "Invite" at bounding box center [404, 23] width 13 height 6
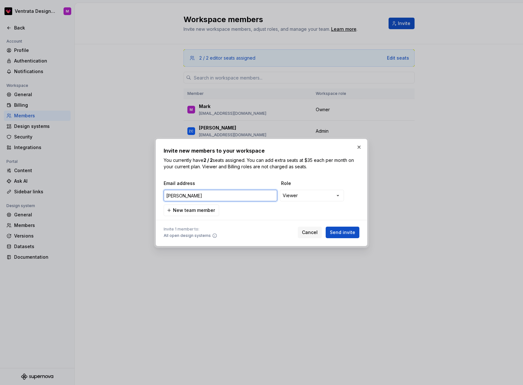
paste input ".[EMAIL_ADDRESS][DOMAIN_NAME]"
type input "[PERSON_NAME][EMAIL_ADDRESS][DOMAIN_NAME]"
click at [242, 173] on div "**********" at bounding box center [262, 192] width 196 height 91
click at [198, 210] on span "New team member" at bounding box center [194, 210] width 42 height 6
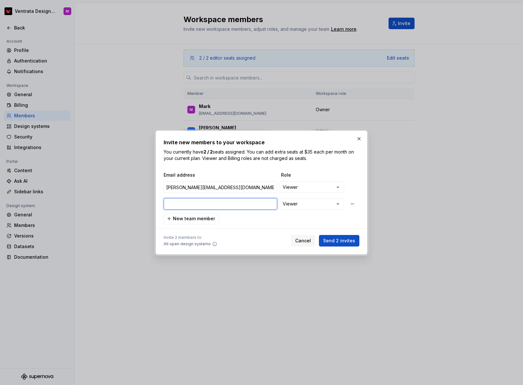
click at [193, 203] on input "email" at bounding box center [221, 204] width 114 height 12
paste input "[PERSON_NAME][EMAIL_ADDRESS][DOMAIN_NAME]"
type input "[PERSON_NAME][EMAIL_ADDRESS][DOMAIN_NAME]"
click at [208, 218] on span "New team member" at bounding box center [194, 219] width 42 height 6
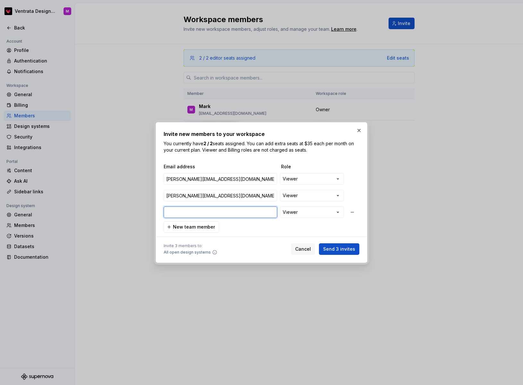
click at [219, 212] on input "email" at bounding box center [221, 213] width 114 height 12
paste input "[EMAIL_ADDRESS][PERSON_NAME][DOMAIN_NAME]"
type input "[EMAIL_ADDRESS][PERSON_NAME][DOMAIN_NAME]"
click at [200, 227] on span "New team member" at bounding box center [194, 227] width 42 height 6
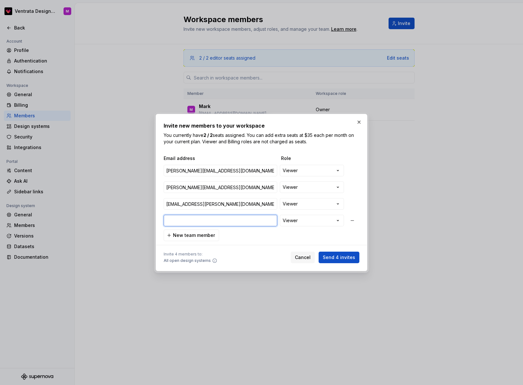
click at [203, 220] on input "email" at bounding box center [221, 221] width 114 height 12
paste input "[EMAIL_ADDRESS][DOMAIN_NAME]"
type input "[EMAIL_ADDRESS][DOMAIN_NAME]"
click at [207, 235] on span "New team member" at bounding box center [194, 235] width 42 height 6
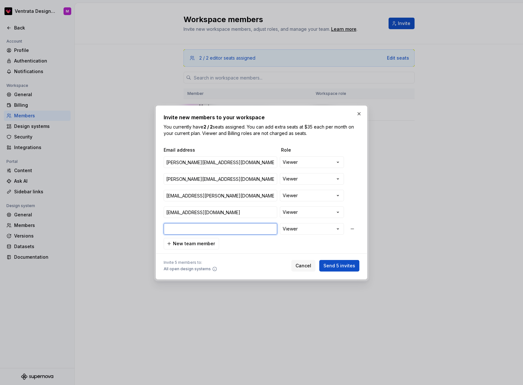
click at [190, 229] on input "email" at bounding box center [221, 229] width 114 height 12
paste input "[PERSON_NAME][EMAIL_ADDRESS][DOMAIN_NAME]"
type input "[PERSON_NAME][EMAIL_ADDRESS][DOMAIN_NAME]"
click at [199, 245] on span "New team member" at bounding box center [194, 244] width 42 height 6
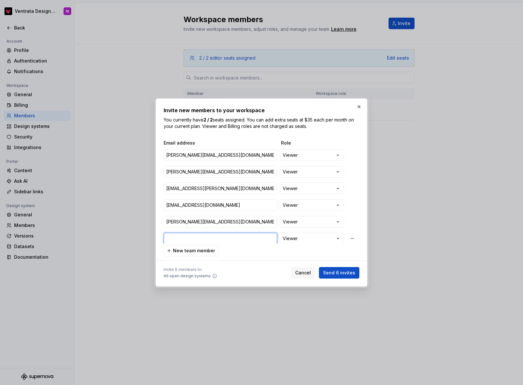
click at [192, 240] on input "email" at bounding box center [221, 239] width 114 height 12
paste input "[EMAIL_ADDRESS][DOMAIN_NAME]"
type input "[EMAIL_ADDRESS][DOMAIN_NAME]"
click at [201, 252] on span "New team member" at bounding box center [194, 251] width 42 height 6
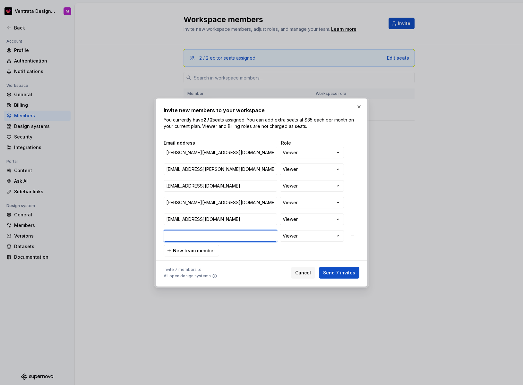
click at [229, 238] on input "email" at bounding box center [221, 236] width 114 height 12
paste input "[PERSON_NAME][EMAIL_ADDRESS][PERSON_NAME][DOMAIN_NAME]"
type input "[PERSON_NAME][EMAIL_ADDRESS][PERSON_NAME][DOMAIN_NAME]"
click at [209, 251] on span "New team member" at bounding box center [194, 251] width 42 height 6
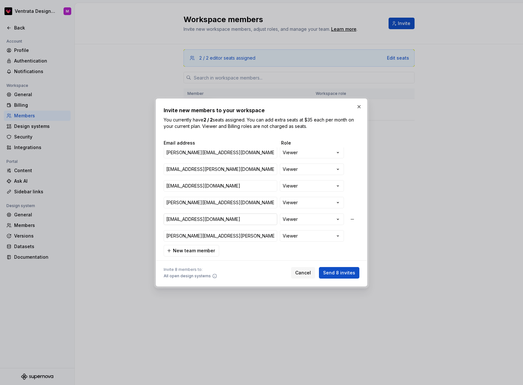
scroll to position [36, 0]
click at [230, 236] on input "email" at bounding box center [221, 236] width 114 height 12
paste input "[PERSON_NAME][EMAIL_ADDRESS][DOMAIN_NAME]"
type input "[PERSON_NAME][EMAIL_ADDRESS][DOMAIN_NAME]"
click at [202, 251] on span "New team member" at bounding box center [194, 251] width 42 height 6
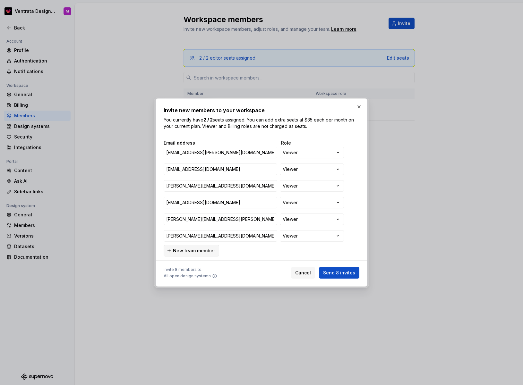
scroll to position [53, 0]
click at [229, 237] on input "email" at bounding box center [221, 236] width 114 height 12
paste input "[PERSON_NAME][EMAIL_ADDRESS][PERSON_NAME][DOMAIN_NAME]"
type input "[PERSON_NAME][EMAIL_ADDRESS][PERSON_NAME][DOMAIN_NAME]"
click at [208, 253] on span "New team member" at bounding box center [194, 251] width 42 height 6
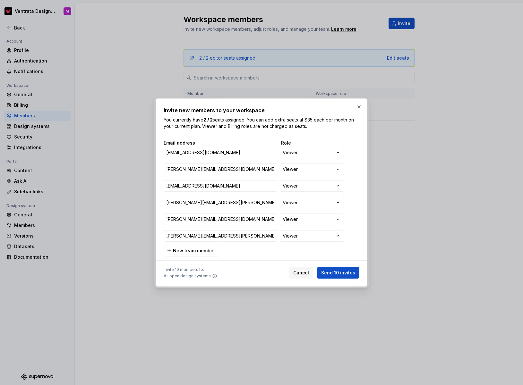
scroll to position [69, 0]
paste input "[PERSON_NAME][EMAIL_ADDRESS][DOMAIN_NAME]"
type input "[PERSON_NAME][EMAIL_ADDRESS][DOMAIN_NAME]"
click at [265, 254] on div "**********" at bounding box center [262, 198] width 196 height 117
click at [252, 254] on div "**********" at bounding box center [262, 198] width 196 height 117
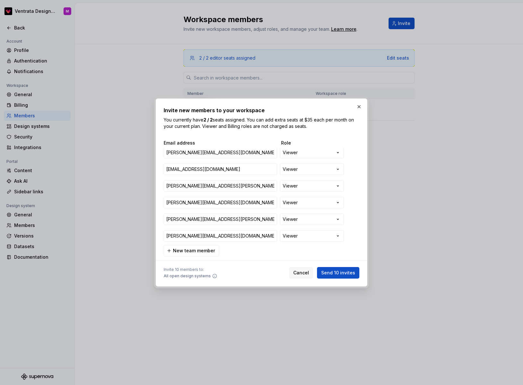
click at [346, 274] on span "Send 10 invites" at bounding box center [338, 273] width 34 height 6
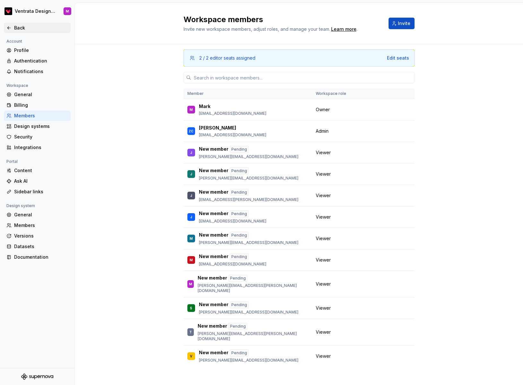
click at [6, 30] on div "Back" at bounding box center [37, 28] width 67 height 10
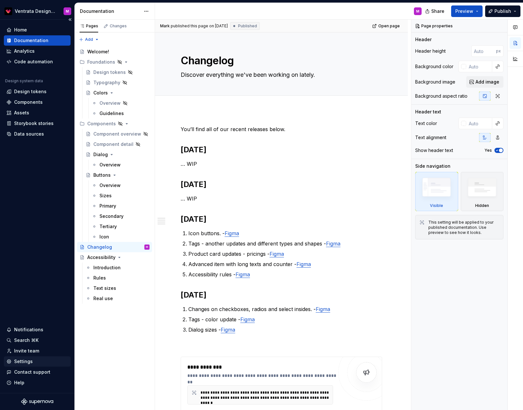
click at [31, 360] on div "Settings" at bounding box center [23, 361] width 19 height 6
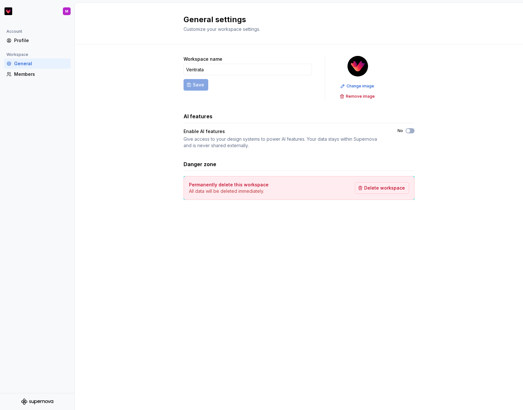
drag, startPoint x: 245, startPoint y: 29, endPoint x: 238, endPoint y: 27, distance: 7.0
click at [245, 29] on span "Customize your workspace settings." at bounding box center [222, 28] width 77 height 5
click at [9, 10] on html "M Account Profile Workspace General Members General settings Customize your wor…" at bounding box center [261, 205] width 523 height 410
click at [117, 107] on html "M Account Profile Workspace General Members General settings Customize your wor…" at bounding box center [261, 205] width 523 height 410
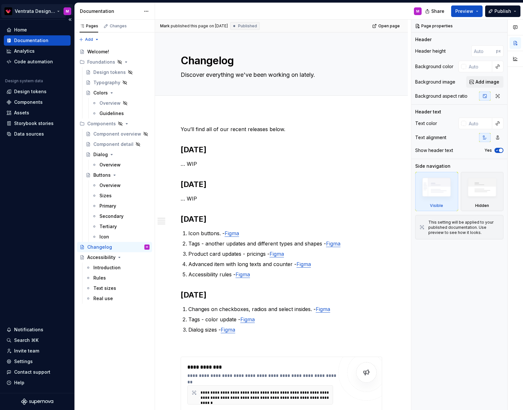
click at [37, 10] on html "Ventrata Design System M Home Documentation Analytics Code automation Design sy…" at bounding box center [261, 205] width 523 height 410
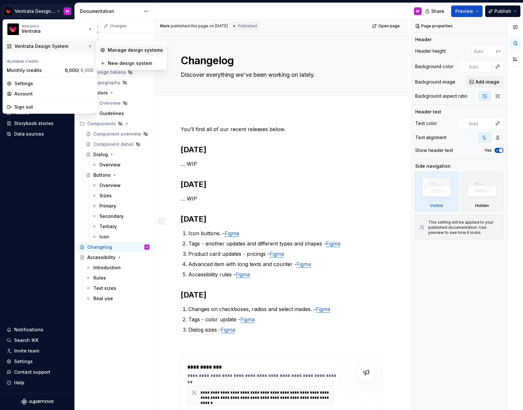
click at [127, 51] on div "Manage design systems" at bounding box center [135, 50] width 55 height 6
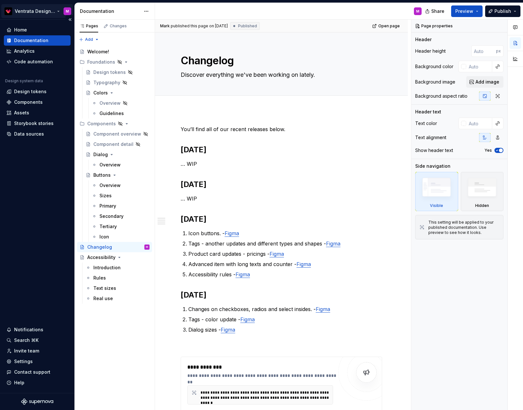
click at [53, 9] on html "Ventrata Design System M Home Documentation Analytics Code automation Design sy…" at bounding box center [261, 205] width 523 height 410
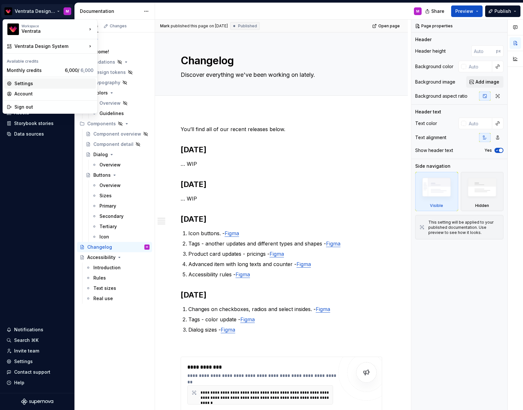
click at [33, 83] on div "Settings" at bounding box center [53, 83] width 79 height 6
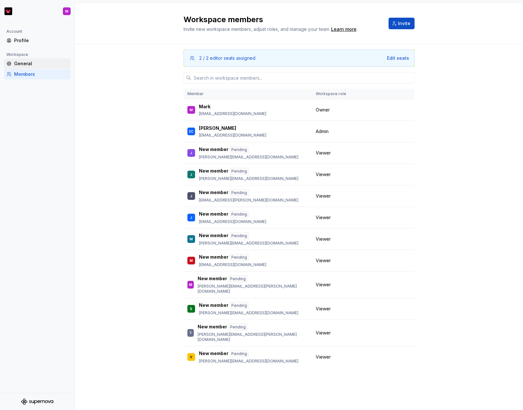
click at [40, 64] on div "General" at bounding box center [41, 63] width 54 height 6
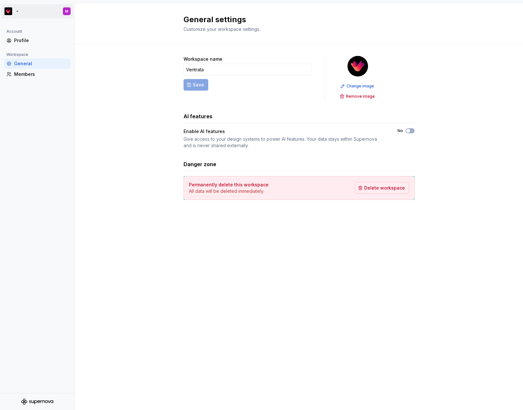
click at [9, 12] on html "M Account Profile Workspace General Members General settings Customize your wor…" at bounding box center [261, 205] width 523 height 410
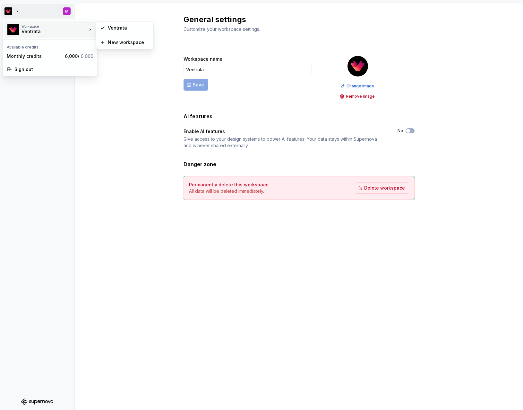
click at [35, 30] on div "Ventrata" at bounding box center [49, 31] width 55 height 6
click at [120, 28] on div "Ventrata" at bounding box center [129, 28] width 42 height 6
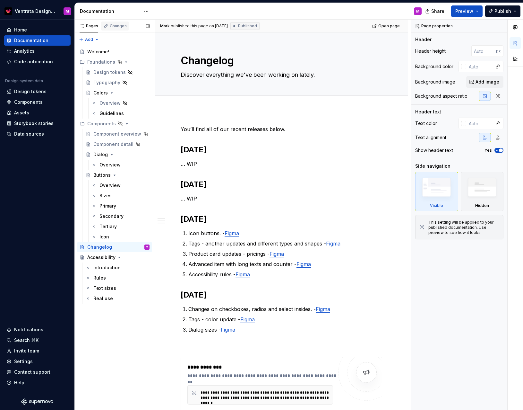
click at [118, 27] on div "Changes" at bounding box center [118, 25] width 17 height 5
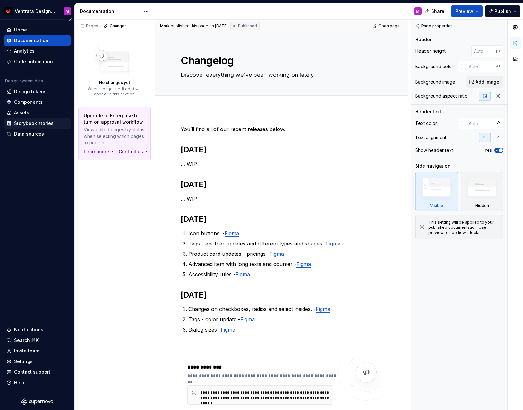
click at [39, 123] on div "Storybook stories" at bounding box center [33, 123] width 39 height 6
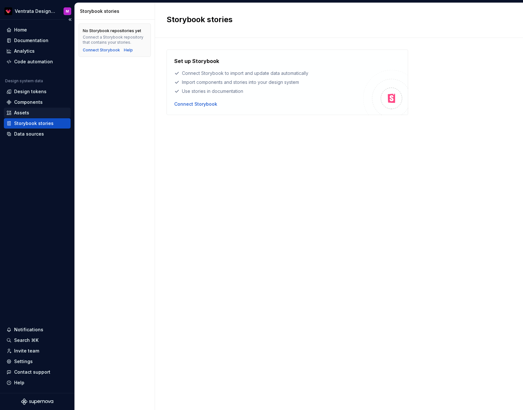
click at [30, 112] on div "Assets" at bounding box center [37, 112] width 62 height 6
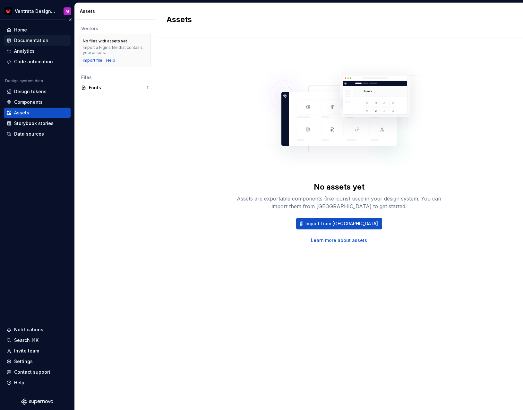
click at [36, 40] on div "Documentation" at bounding box center [31, 40] width 34 height 6
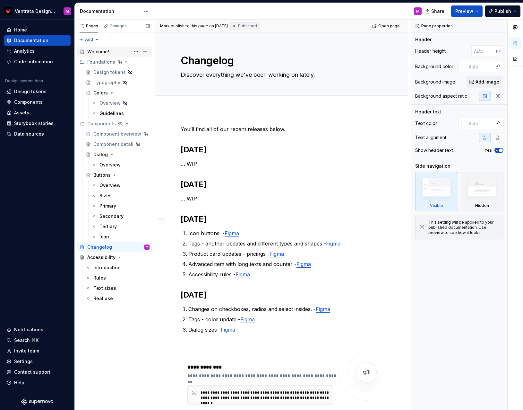
click at [124, 53] on div "Welcome!" at bounding box center [118, 51] width 62 height 9
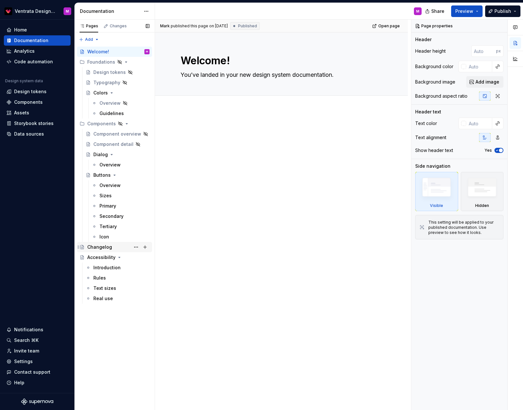
click at [103, 248] on div "Changelog" at bounding box center [99, 247] width 25 height 6
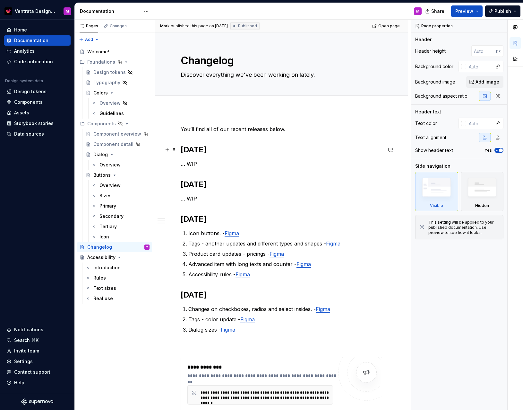
type textarea "*"
click at [204, 146] on h2 "[DATE]" at bounding box center [282, 149] width 202 height 10
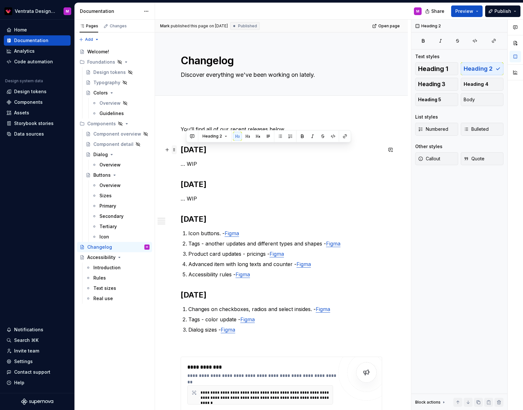
drag, startPoint x: 223, startPoint y: 151, endPoint x: 174, endPoint y: 153, distance: 49.5
click at [181, 153] on div "**********" at bounding box center [282, 285] width 202 height 320
click at [179, 152] on div "**********" at bounding box center [283, 215] width 256 height 390
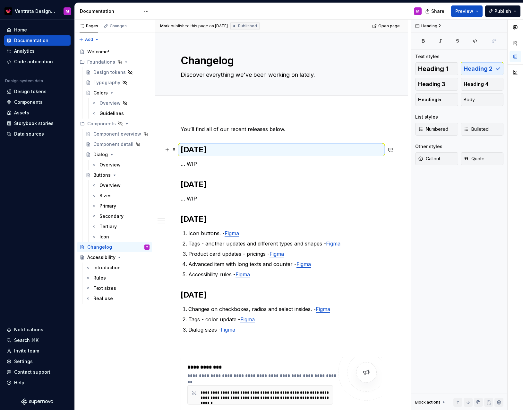
click at [219, 149] on h2 "[DATE]" at bounding box center [282, 149] width 202 height 10
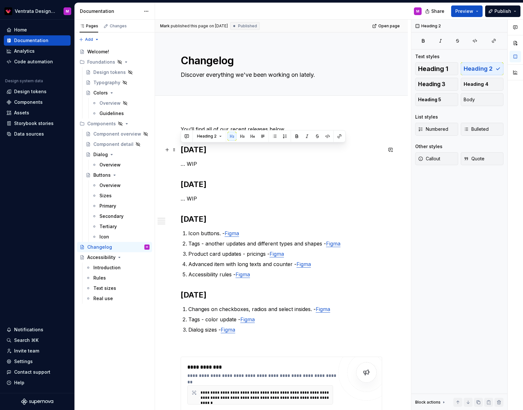
drag, startPoint x: 227, startPoint y: 148, endPoint x: 179, endPoint y: 152, distance: 47.7
click at [177, 150] on div "**********" at bounding box center [281, 339] width 253 height 459
click at [200, 162] on p "… WIP" at bounding box center [282, 164] width 202 height 8
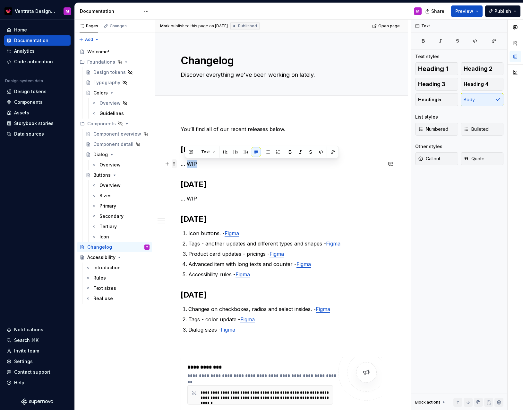
drag, startPoint x: 197, startPoint y: 166, endPoint x: 172, endPoint y: 166, distance: 24.7
click at [181, 165] on div "**********" at bounding box center [282, 285] width 202 height 320
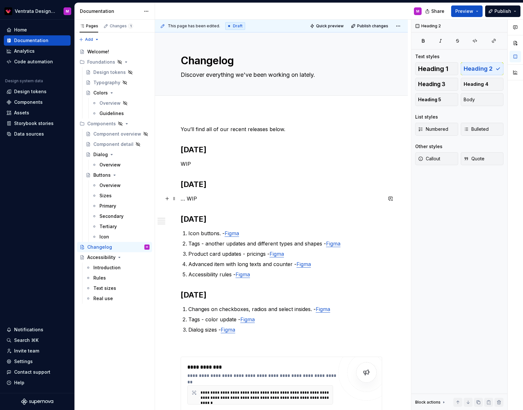
click at [184, 199] on p "… WIP" at bounding box center [282, 198] width 202 height 8
click at [504, 10] on span "Publish" at bounding box center [503, 11] width 17 height 6
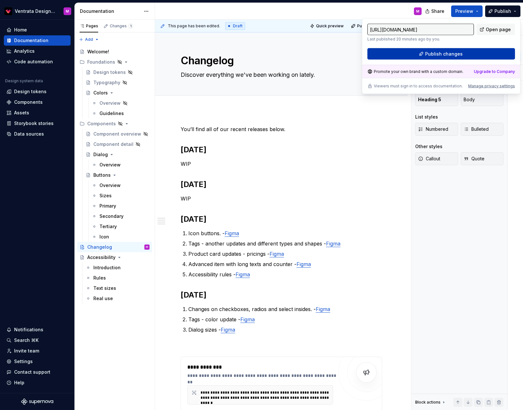
click at [462, 54] on button "Publish changes" at bounding box center [441, 54] width 148 height 12
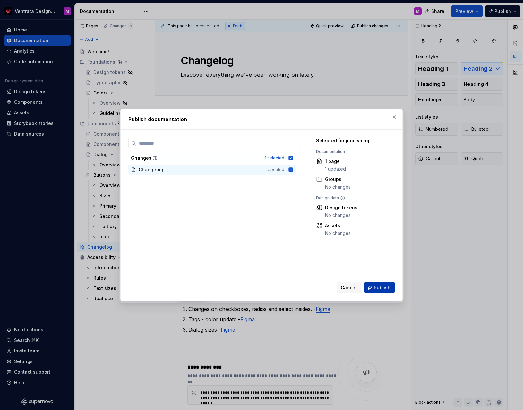
click at [379, 283] on button "Publish" at bounding box center [380, 287] width 30 height 12
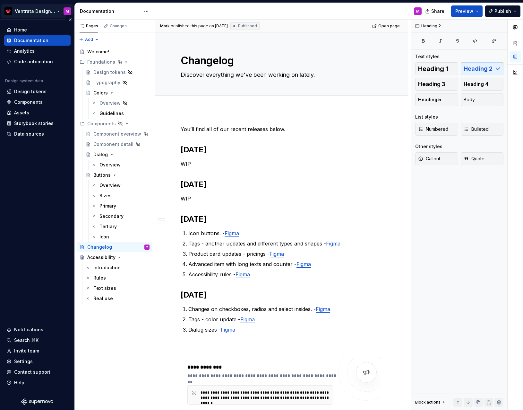
click at [58, 11] on html "Ventrata Design System M Home Documentation Analytics Code automation Design sy…" at bounding box center [261, 205] width 523 height 410
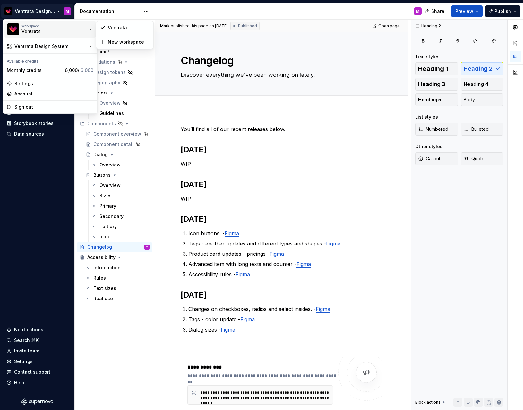
type textarea "*"
click at [117, 63] on div "Manage design systems" at bounding box center [135, 61] width 55 height 6
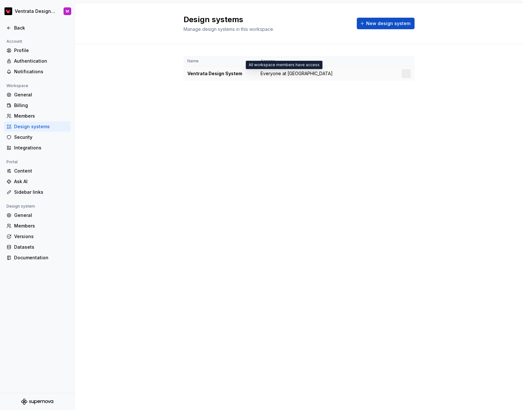
click at [302, 74] on span "Everyone at [GEOGRAPHIC_DATA]" at bounding box center [297, 73] width 72 height 6
click at [406, 74] on div at bounding box center [406, 73] width 9 height 9
click at [407, 73] on html "Ventrata Design System M Back Account Profile Authentication Notifications Work…" at bounding box center [261, 205] width 523 height 410
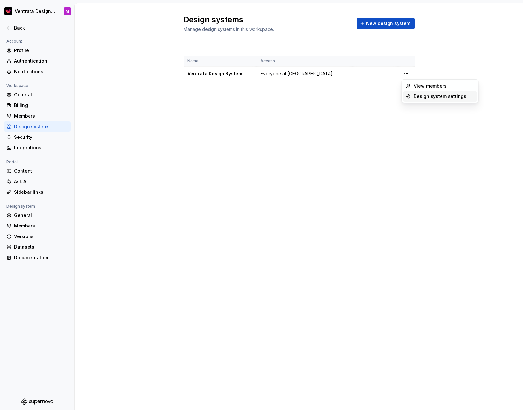
click at [432, 99] on div "Design system settings" at bounding box center [444, 96] width 61 height 6
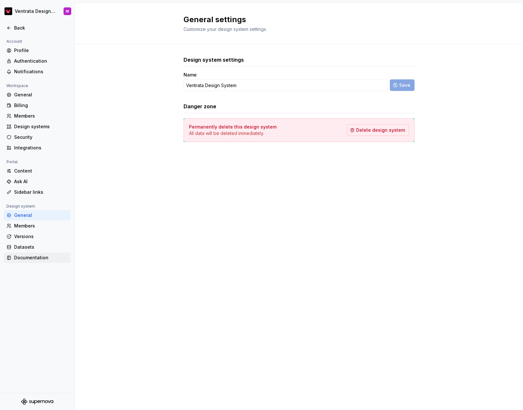
click at [29, 256] on div "Documentation" at bounding box center [41, 257] width 54 height 6
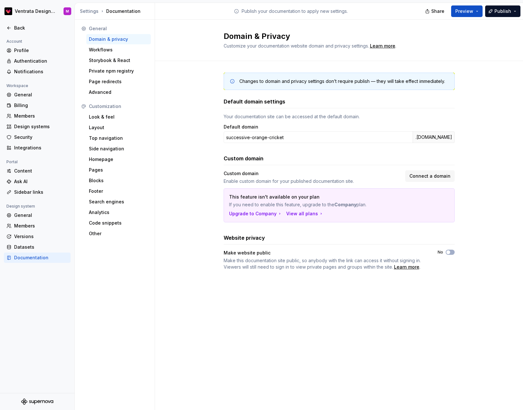
click at [354, 81] on div "Changes to domain and privacy settings don’t require publish — they will take e…" at bounding box center [342, 81] width 206 height 6
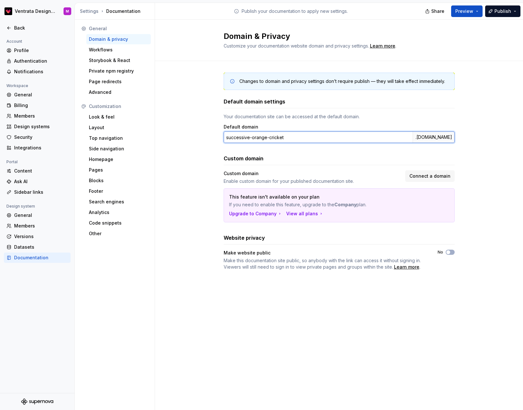
click at [296, 139] on input "successive-orange-cricket" at bounding box center [318, 137] width 189 height 12
drag, startPoint x: 314, startPoint y: 141, endPoint x: 222, endPoint y: 138, distance: 91.8
click at [220, 137] on div "Changes to domain and privacy settings don’t require publish — they will take e…" at bounding box center [339, 177] width 368 height 233
type input "ventrata"
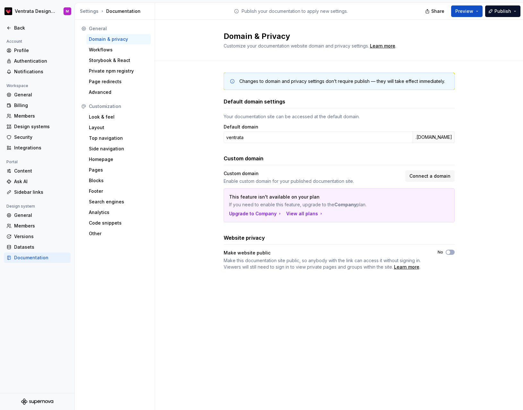
click at [479, 102] on div "Changes to domain and privacy settings don’t require publish — they will take e…" at bounding box center [339, 177] width 368 height 233
click at [108, 117] on div "Look & feel" at bounding box center [118, 117] width 59 height 6
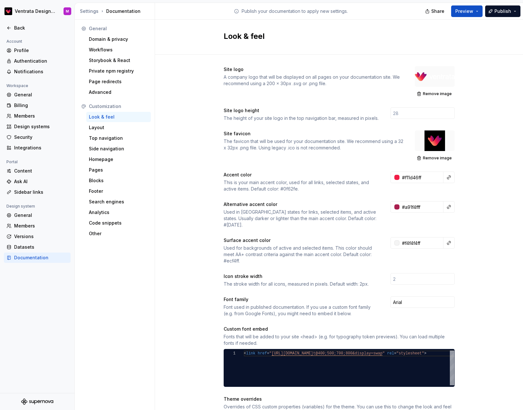
click at [434, 76] on div at bounding box center [435, 76] width 40 height 21
click at [423, 76] on div at bounding box center [435, 76] width 40 height 21
click at [434, 94] on span "Remove image" at bounding box center [437, 93] width 29 height 5
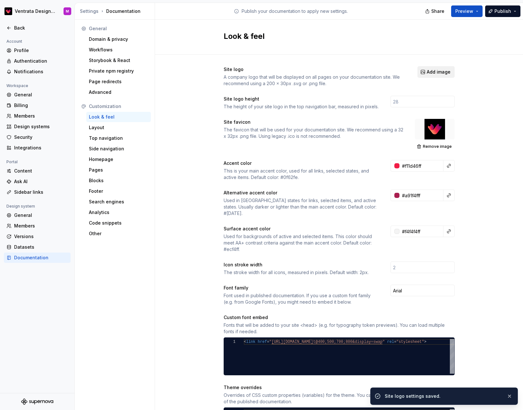
click at [437, 70] on span "Add image" at bounding box center [439, 72] width 24 height 6
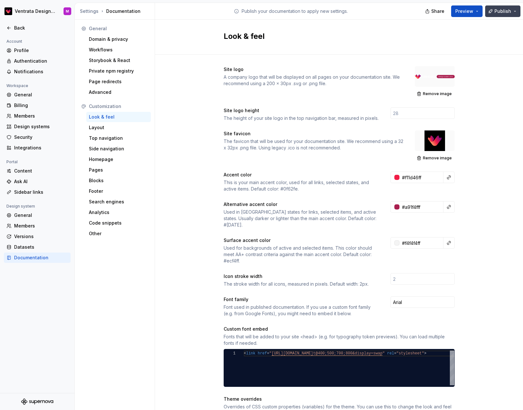
click at [507, 13] on span "Publish" at bounding box center [503, 11] width 17 height 6
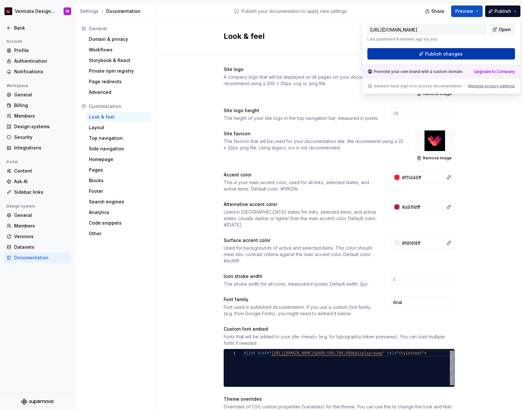
click at [473, 53] on button "Publish changes" at bounding box center [441, 54] width 148 height 12
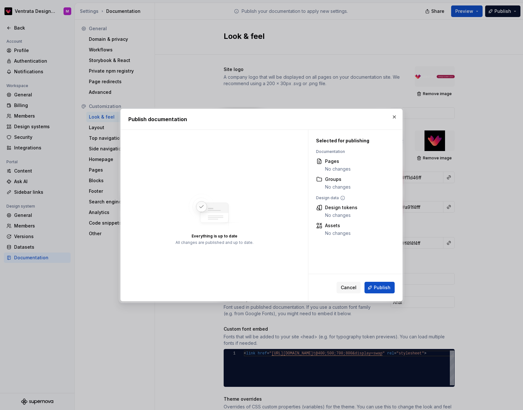
click at [382, 287] on span "Publish" at bounding box center [382, 287] width 17 height 6
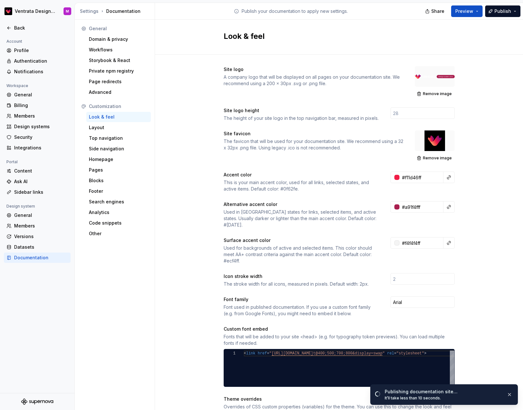
click at [439, 94] on span "Remove image" at bounding box center [437, 93] width 29 height 5
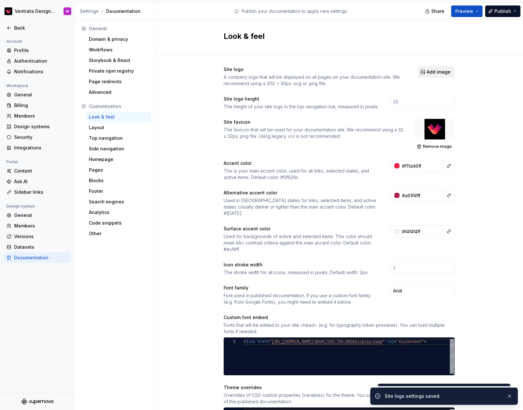
click at [441, 72] on span "Add image" at bounding box center [439, 72] width 24 height 6
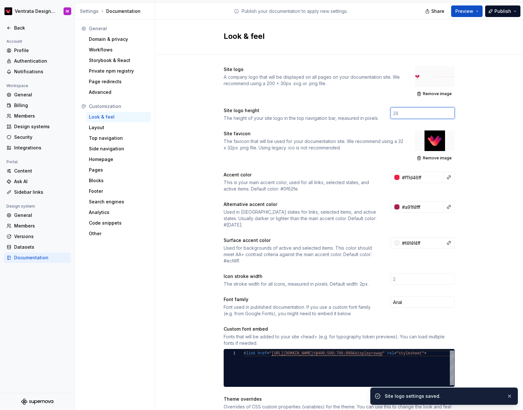
drag, startPoint x: 402, startPoint y: 115, endPoint x: 380, endPoint y: 111, distance: 22.4
click at [383, 112] on div "Site logo height The height of your site logo in the top navigation bar, measur…" at bounding box center [339, 114] width 231 height 14
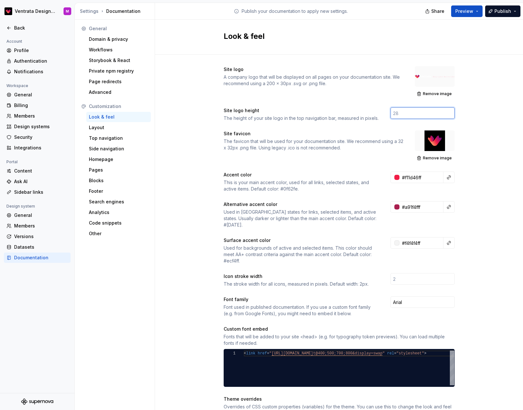
drag, startPoint x: 424, startPoint y: 113, endPoint x: 431, endPoint y: 111, distance: 7.3
click at [424, 113] on input "number" at bounding box center [423, 113] width 64 height 12
type input "36"
click at [486, 99] on div "Site logo A company logo that will be displayed on all pages on your documentat…" at bounding box center [339, 303] width 368 height 496
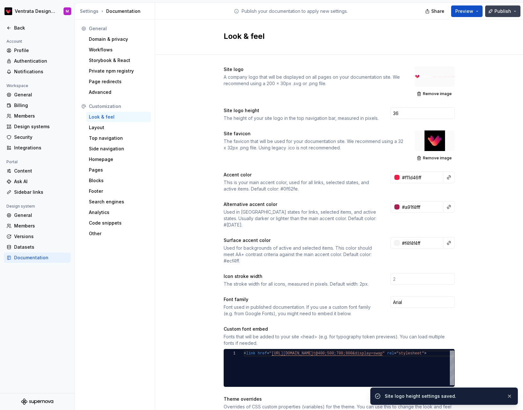
click at [508, 10] on span "Publish" at bounding box center [503, 11] width 17 height 6
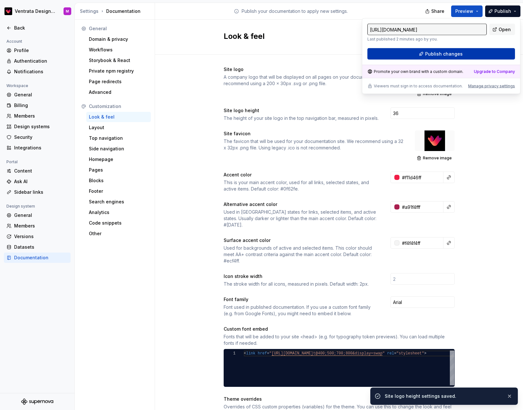
click at [452, 54] on span "Publish changes" at bounding box center [444, 54] width 38 height 6
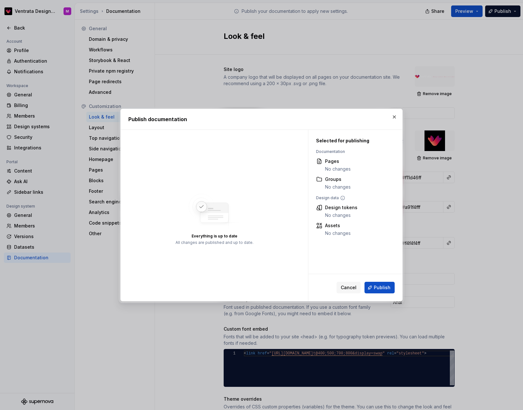
click at [376, 289] on span "Publish" at bounding box center [382, 287] width 17 height 6
